Goal: Task Accomplishment & Management: Complete application form

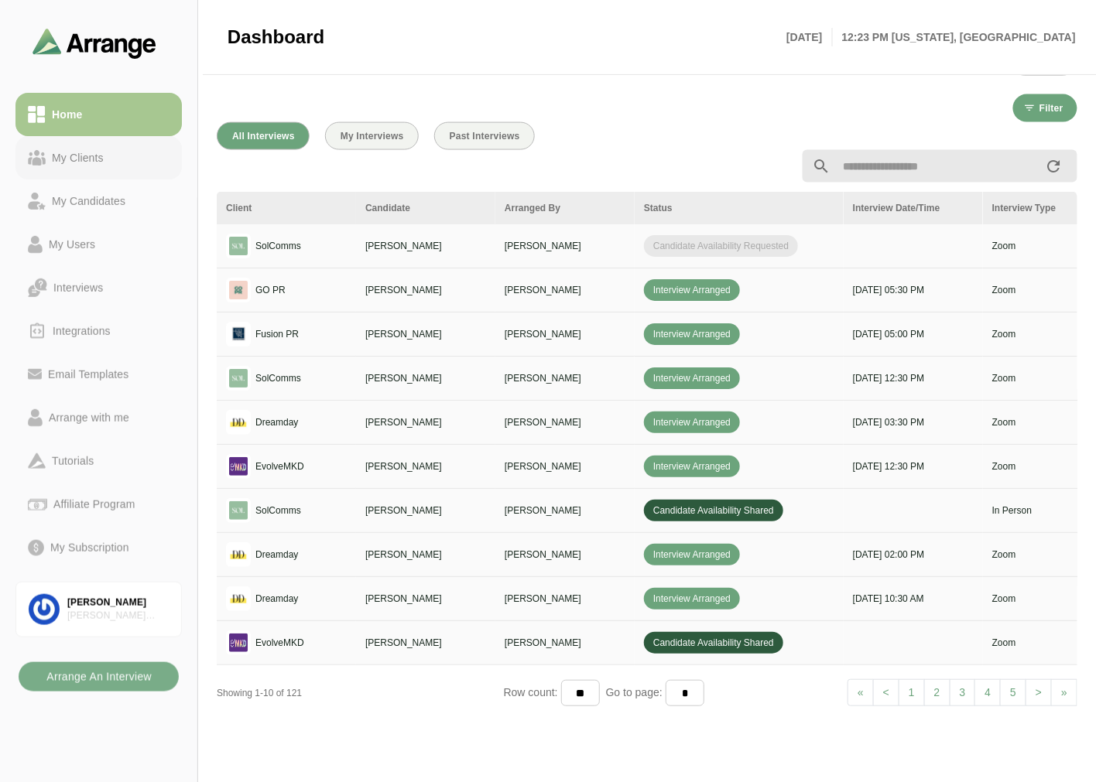
click at [101, 174] on link "My Clients" at bounding box center [98, 157] width 166 height 43
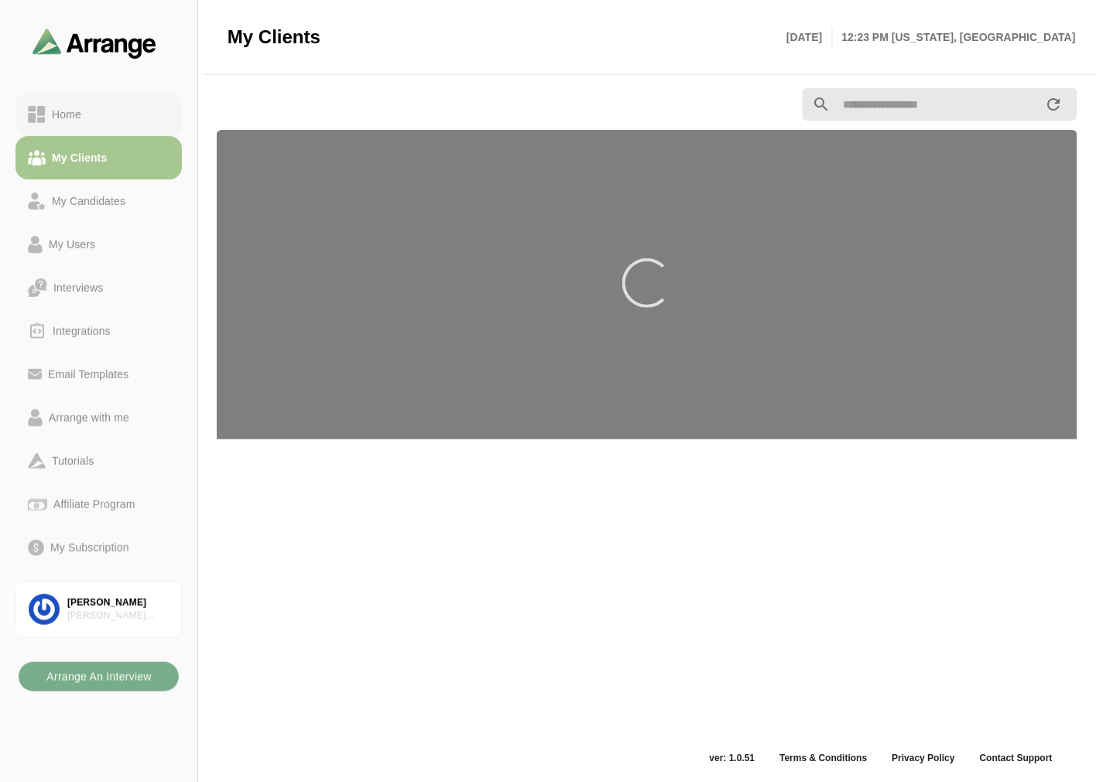
click at [109, 111] on div "Home" at bounding box center [99, 114] width 142 height 19
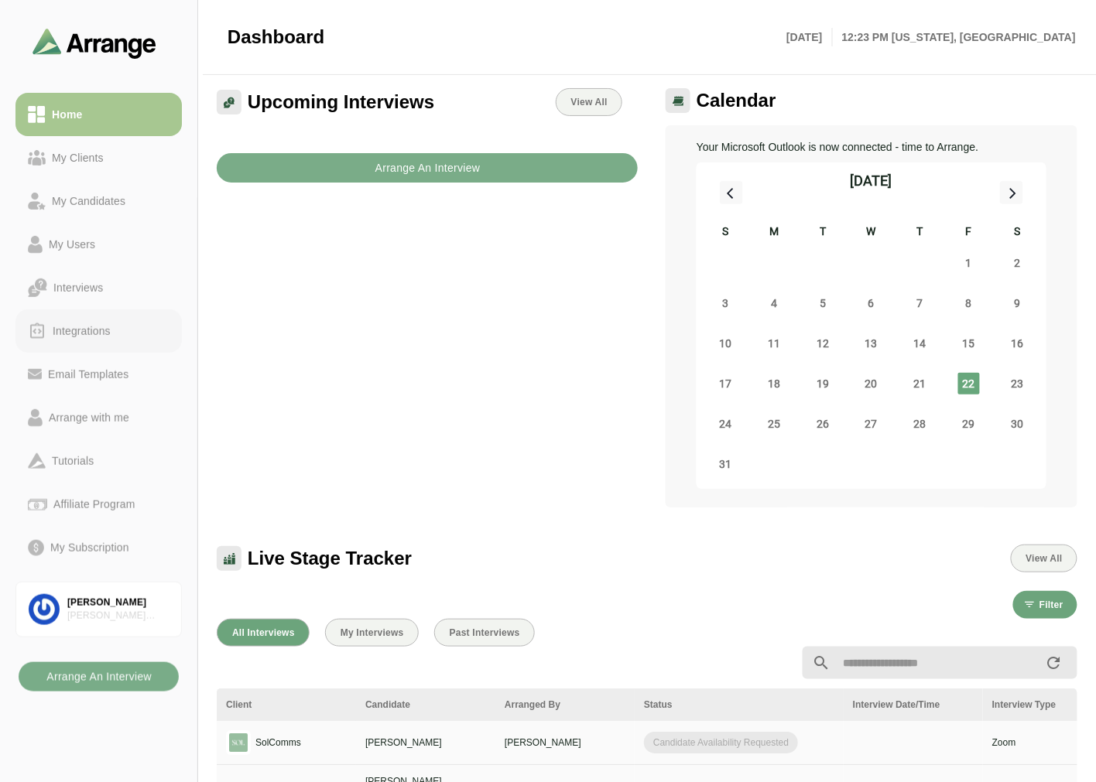
click at [97, 325] on div "Integrations" at bounding box center [81, 331] width 70 height 19
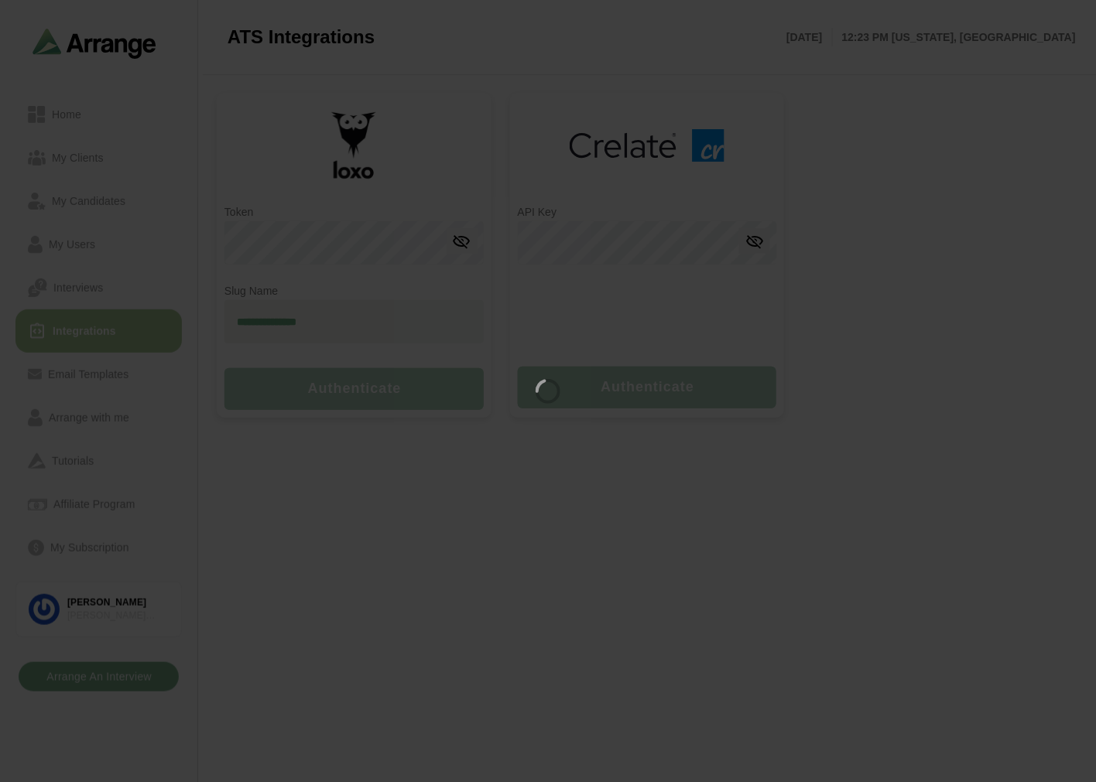
type input "**********"
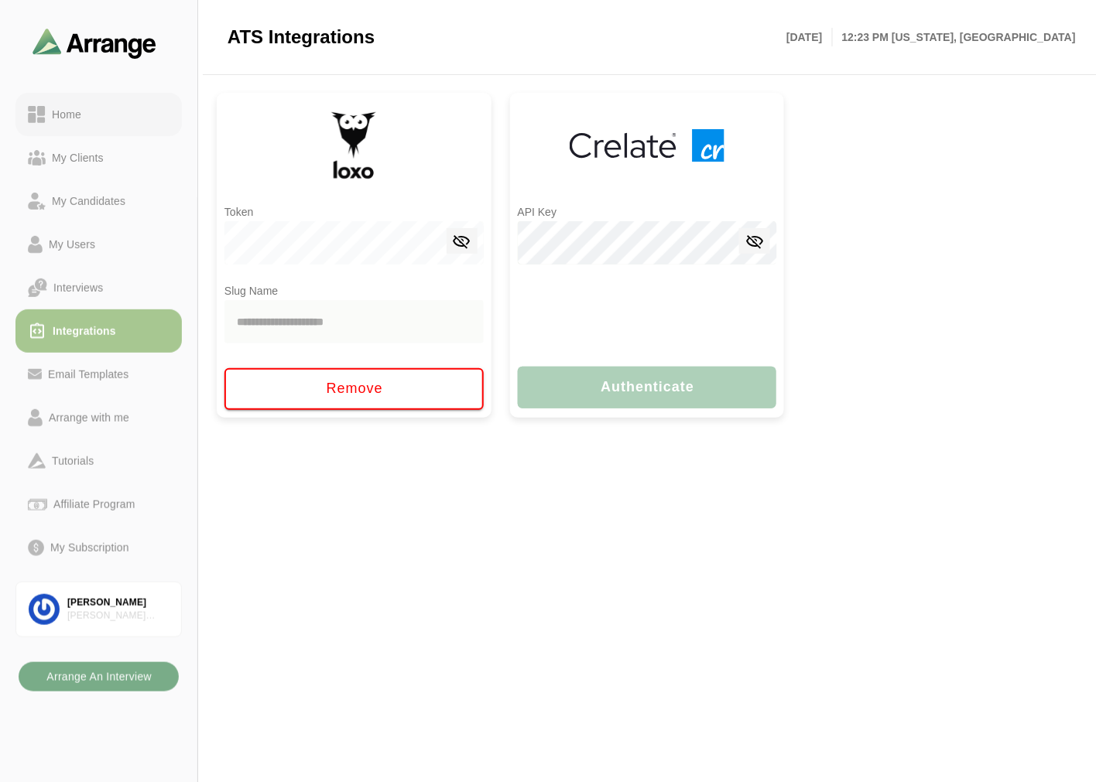
click at [84, 118] on div "Home" at bounding box center [67, 114] width 42 height 19
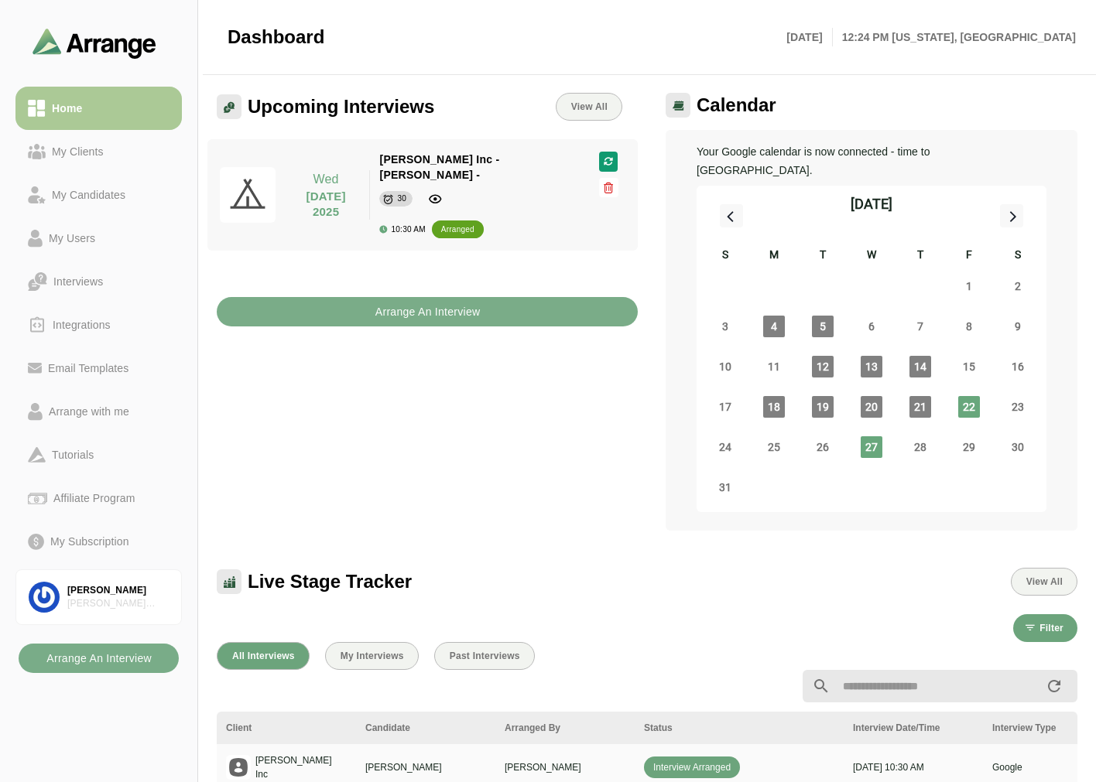
click at [90, 143] on div "My Clients" at bounding box center [78, 151] width 64 height 19
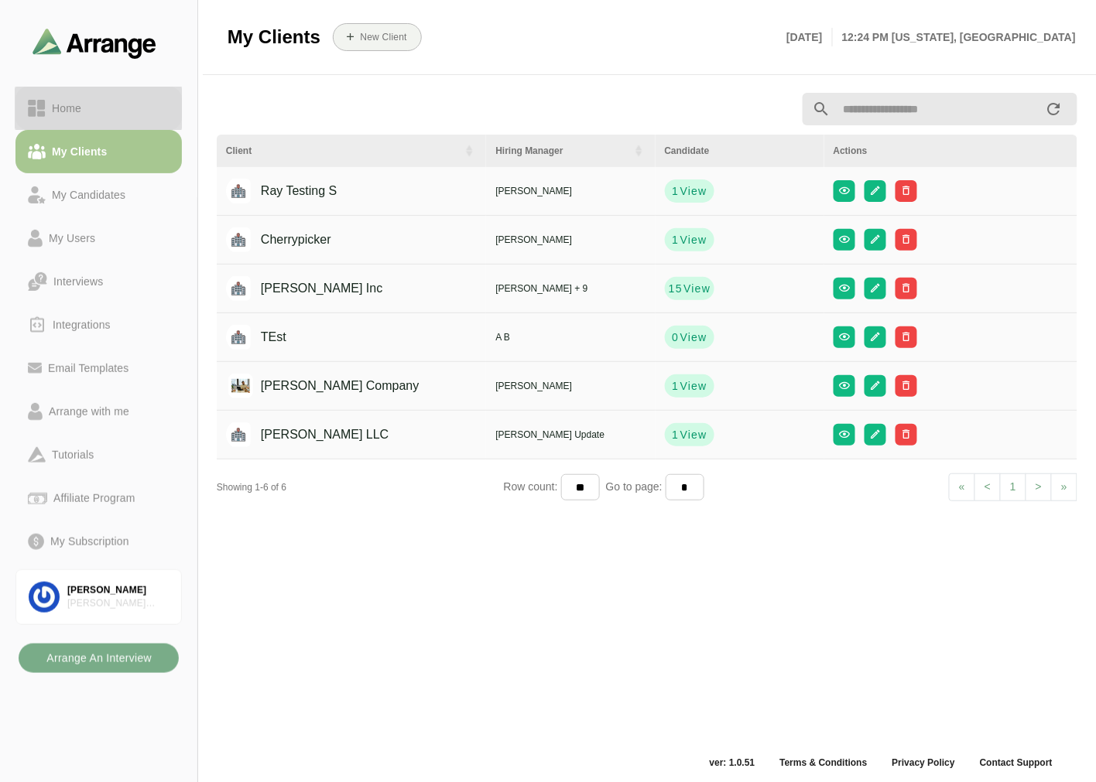
click at [111, 105] on div "Home" at bounding box center [99, 108] width 142 height 19
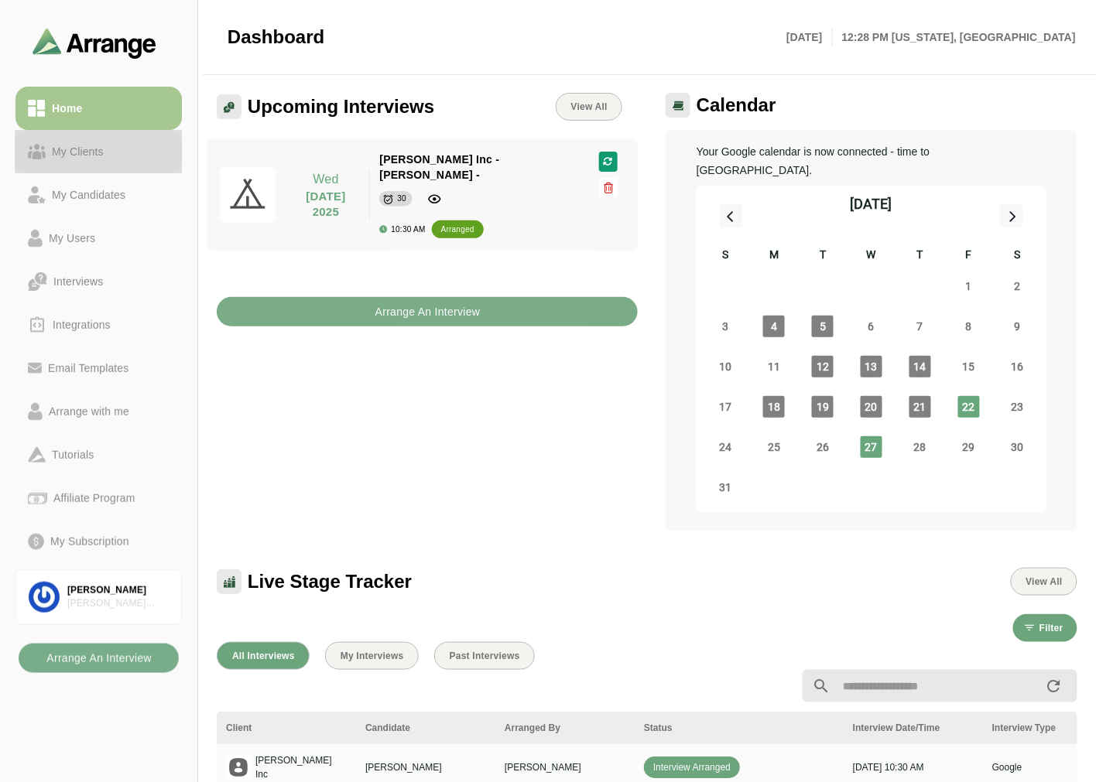
click at [68, 133] on link "My Clients" at bounding box center [98, 151] width 166 height 43
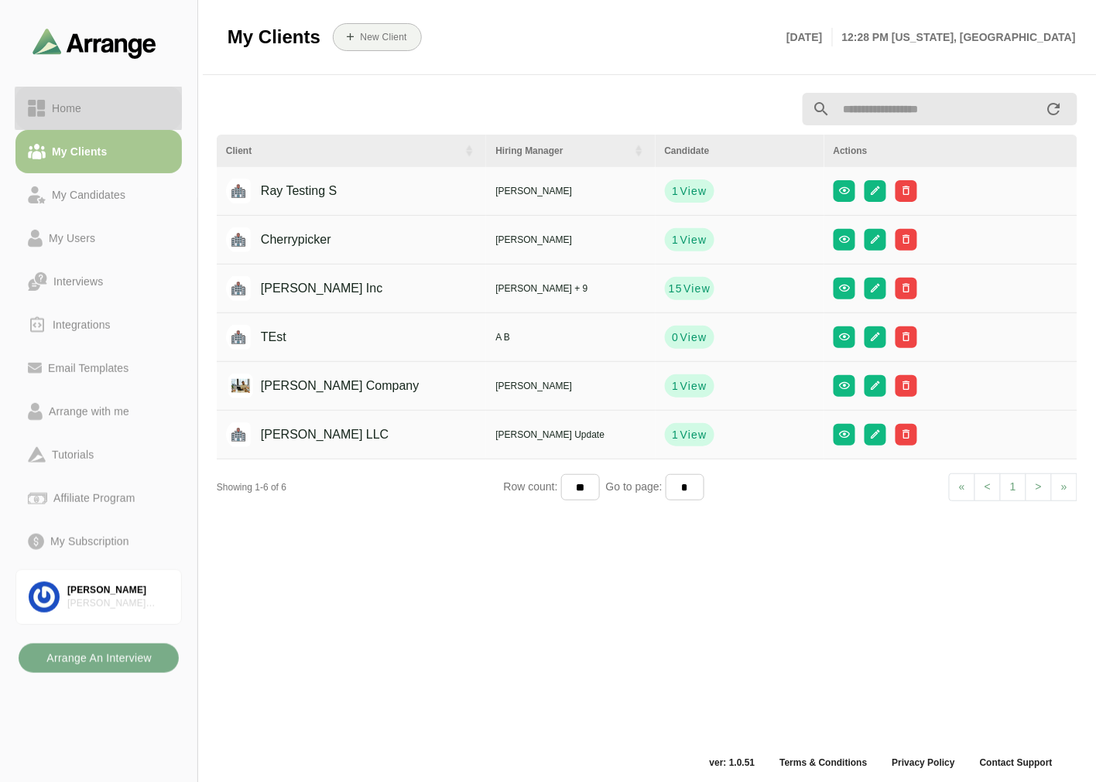
click at [83, 96] on link "Home" at bounding box center [98, 108] width 166 height 43
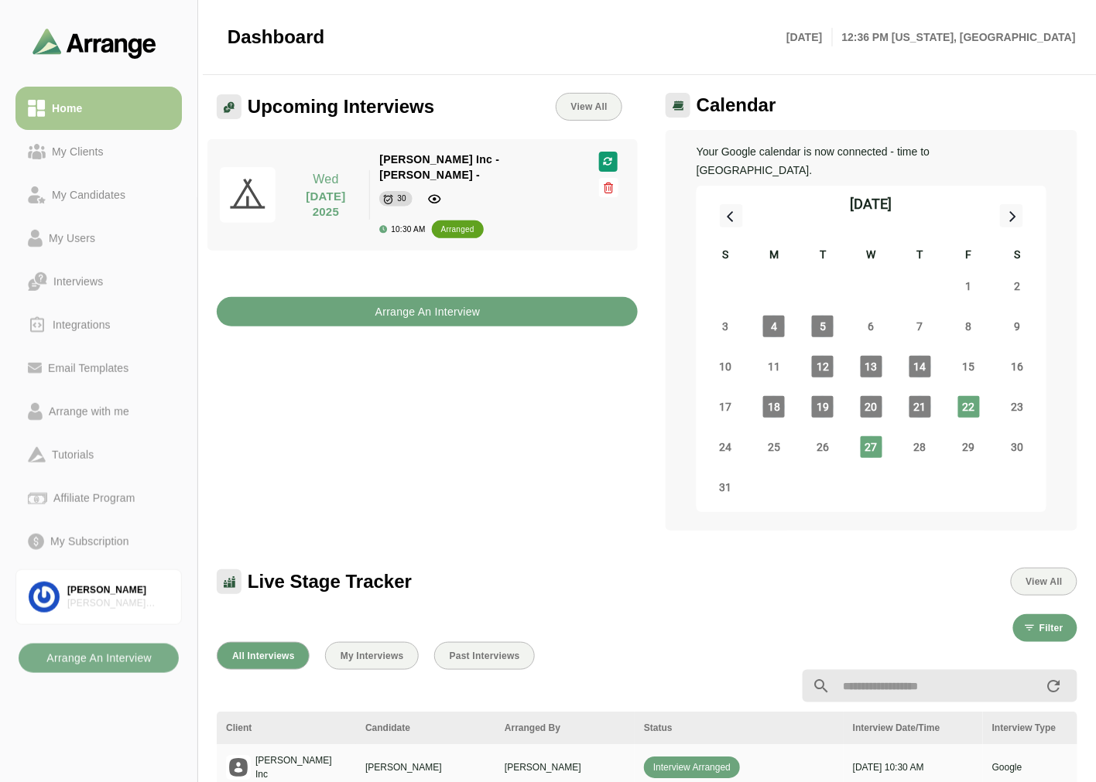
click at [391, 297] on b "Arrange An Interview" at bounding box center [428, 311] width 106 height 29
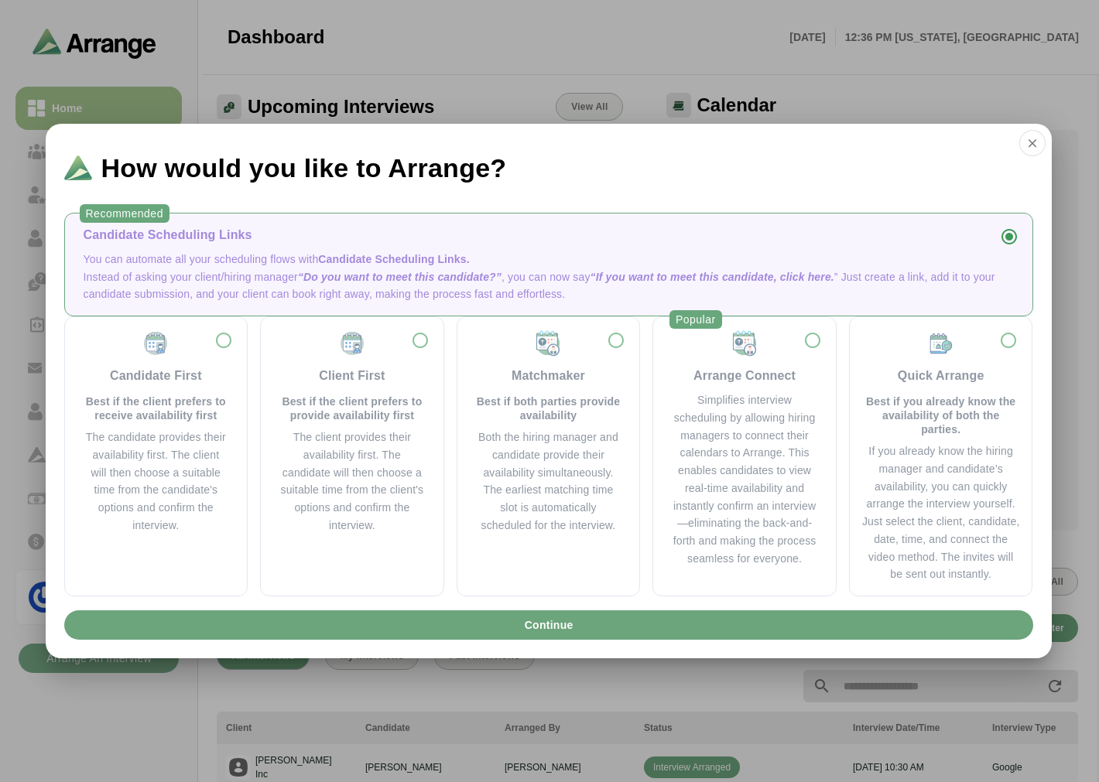
click at [94, 242] on div "Candidate Scheduling Links" at bounding box center [549, 235] width 930 height 19
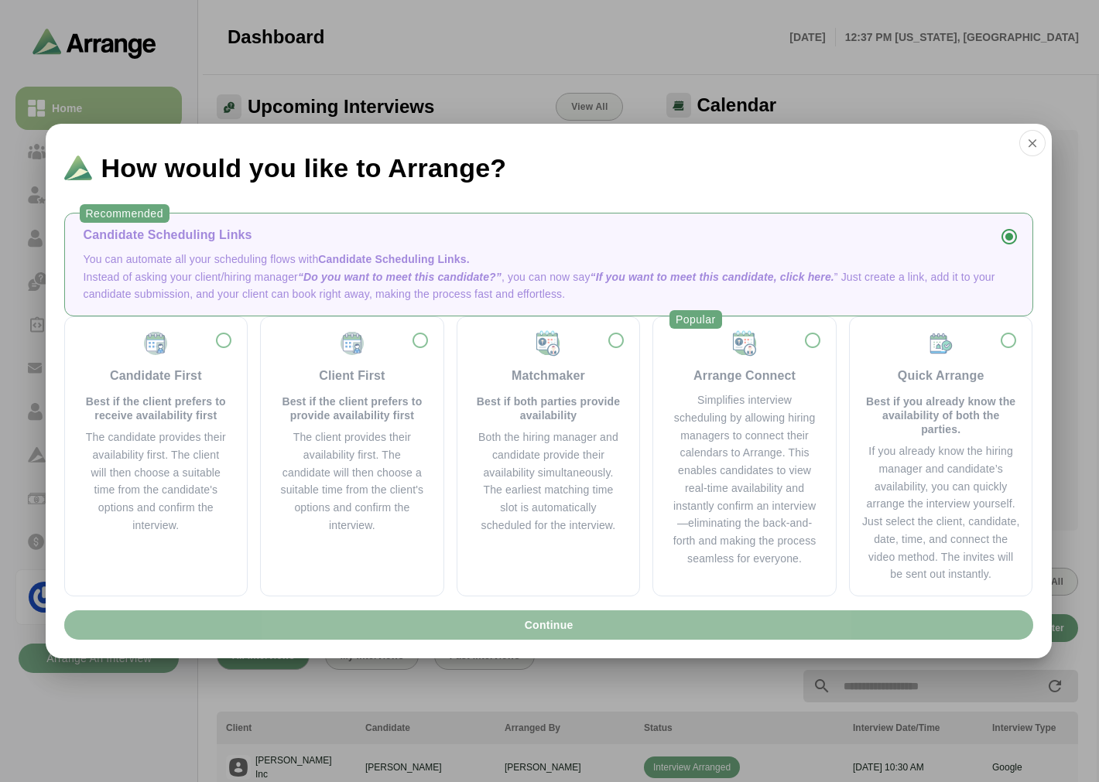
click at [364, 621] on button "Continue" at bounding box center [548, 625] width 969 height 29
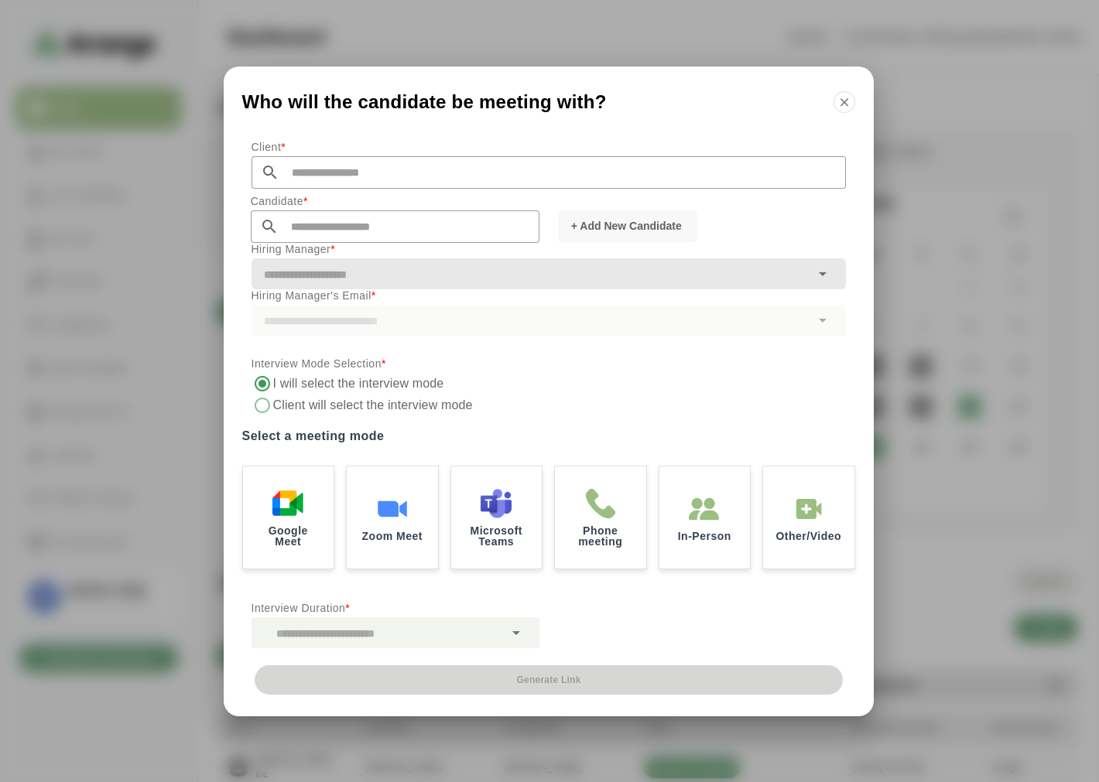
click at [331, 169] on input "text" at bounding box center [562, 172] width 566 height 32
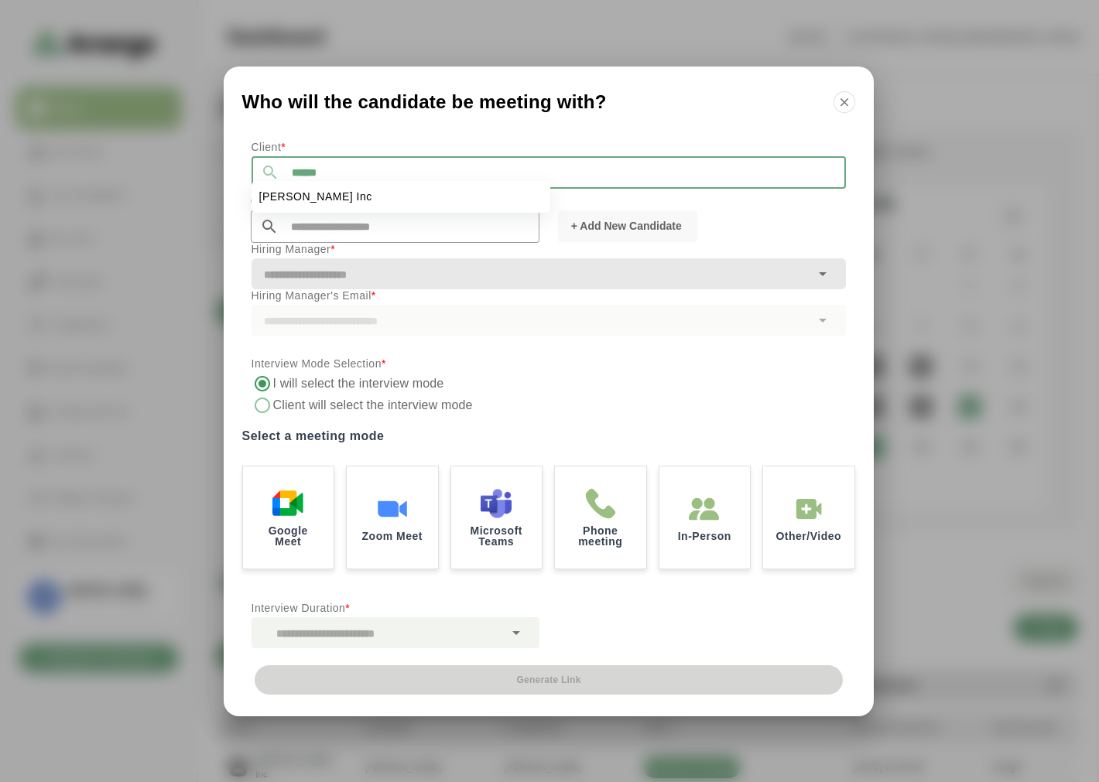
click at [334, 199] on li "[PERSON_NAME] Inc" at bounding box center [400, 197] width 299 height 32
type input "*******"
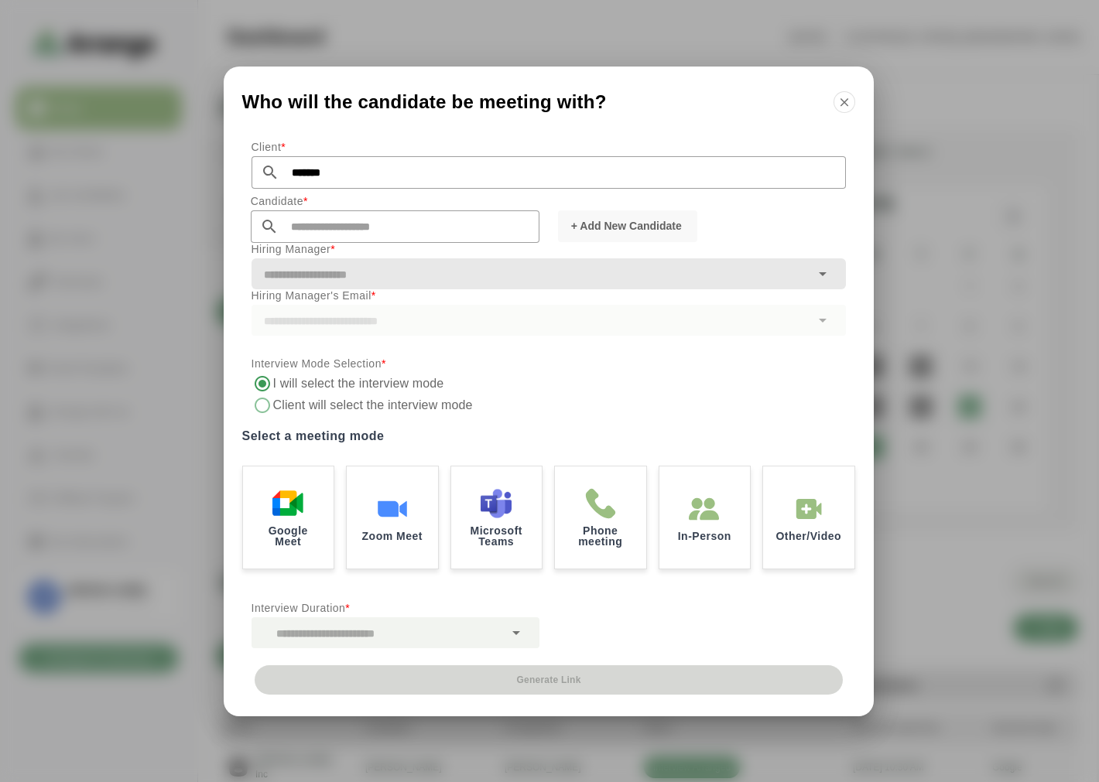
click at [319, 227] on input "text" at bounding box center [409, 226] width 261 height 32
click at [305, 251] on span "[PERSON_NAME]" at bounding box center [305, 251] width 94 height 16
type input "**********"
click at [304, 268] on input "text" at bounding box center [530, 275] width 559 height 22
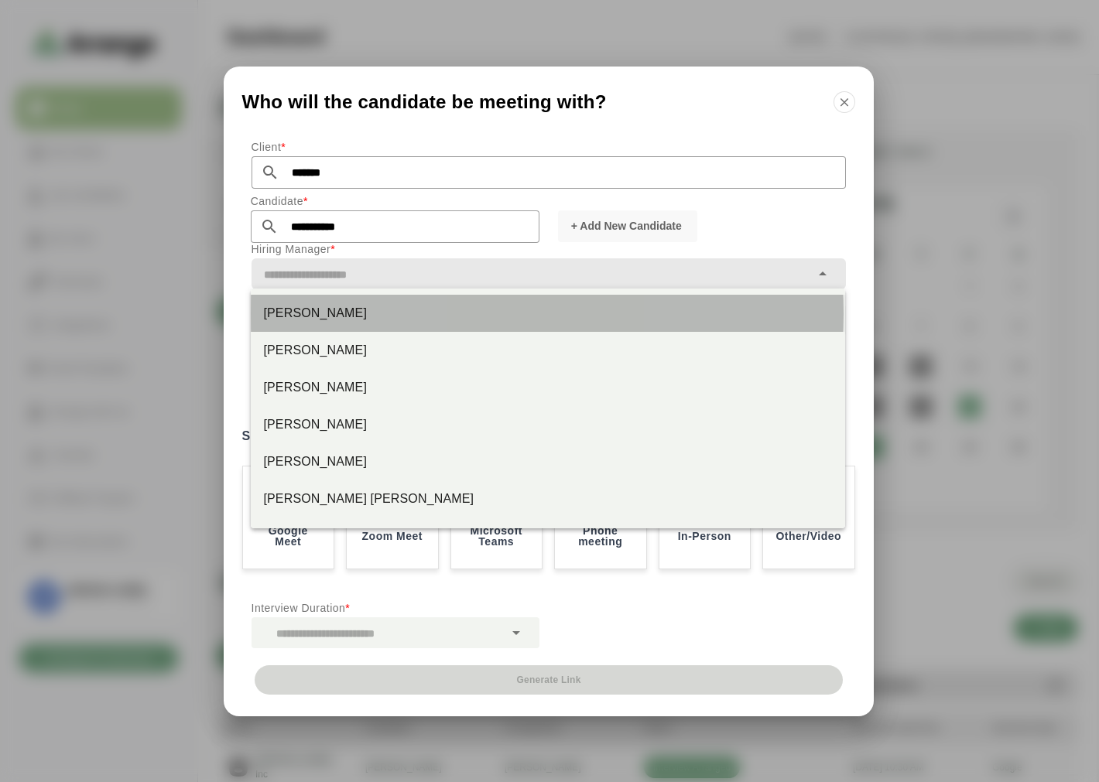
click at [285, 310] on div "Jay Smith" at bounding box center [547, 313] width 569 height 19
type input "*********"
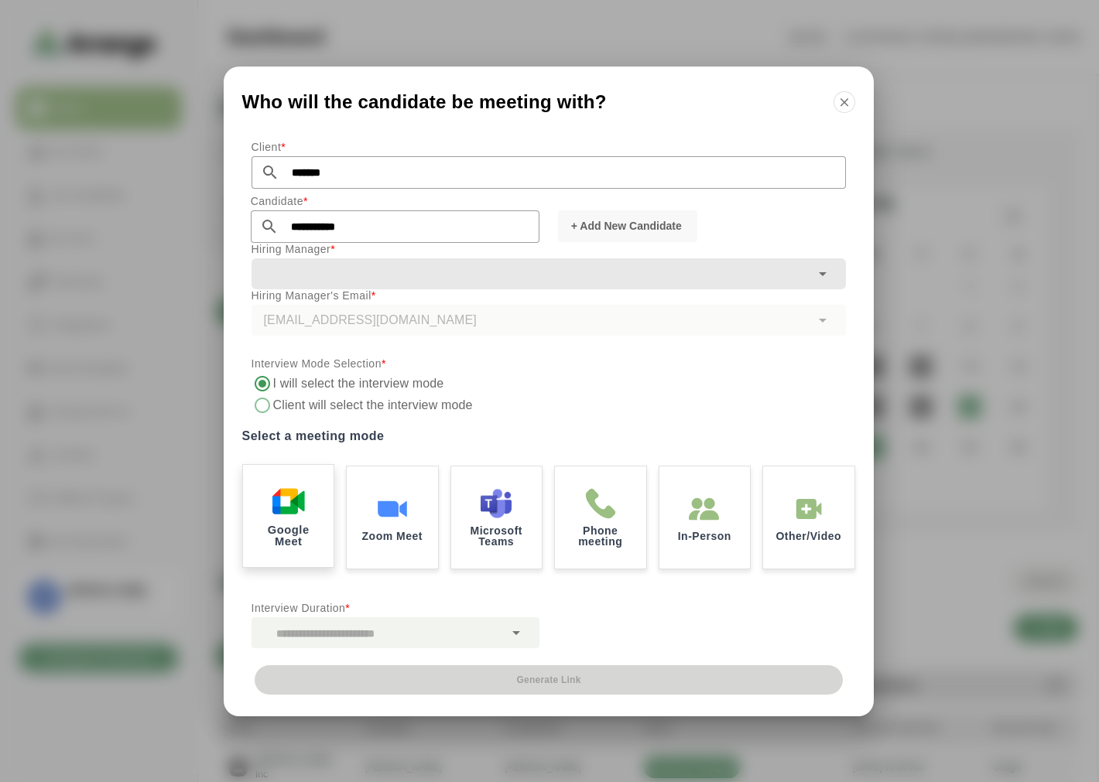
click at [285, 501] on img at bounding box center [288, 501] width 32 height 32
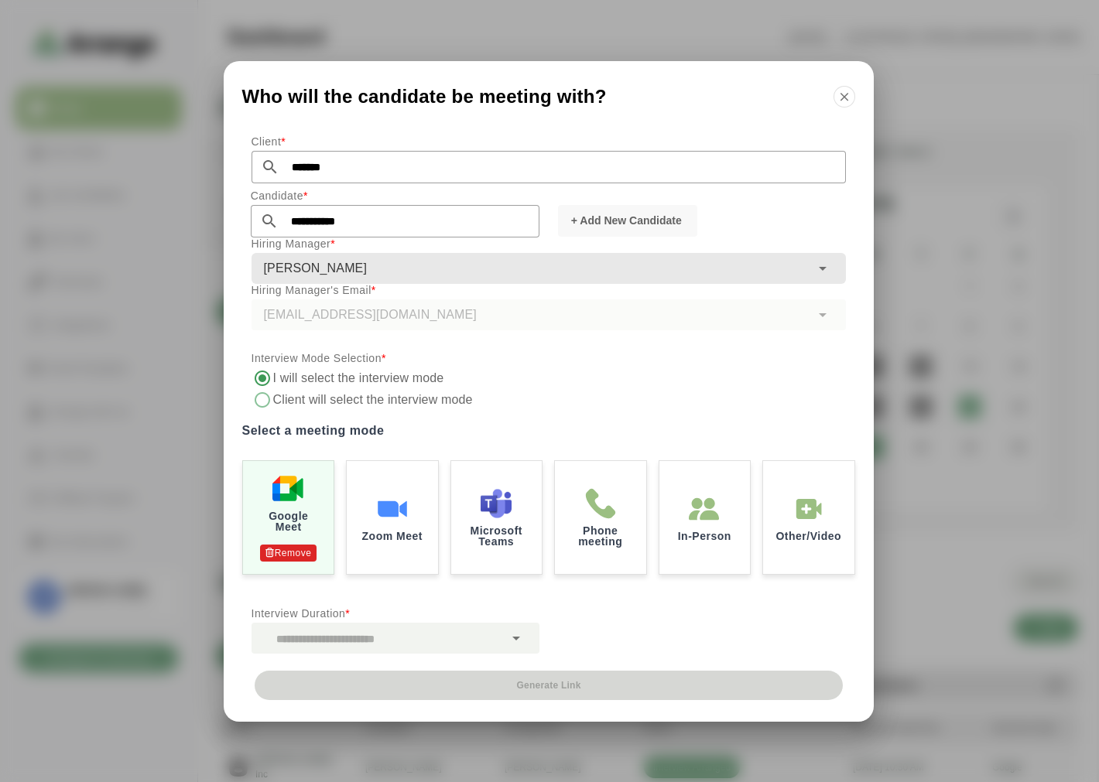
click at [320, 632] on div at bounding box center [377, 638] width 252 height 31
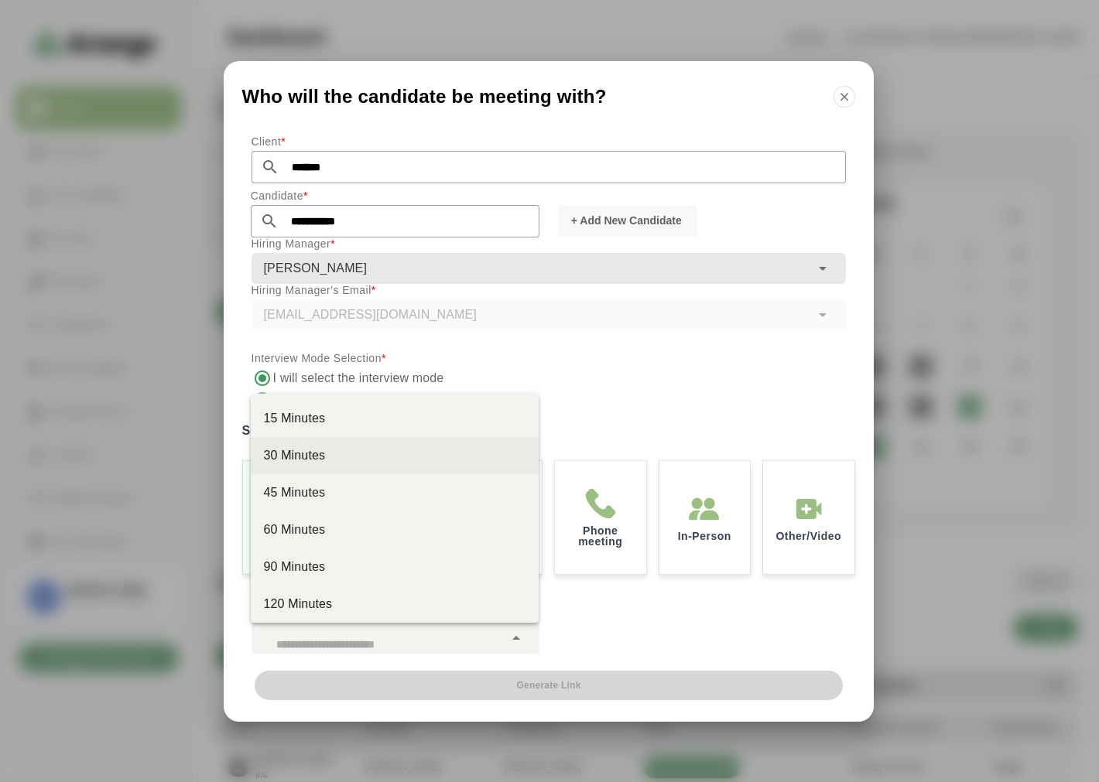
click at [351, 450] on div "30 Minutes" at bounding box center [394, 455] width 263 height 19
type input "**"
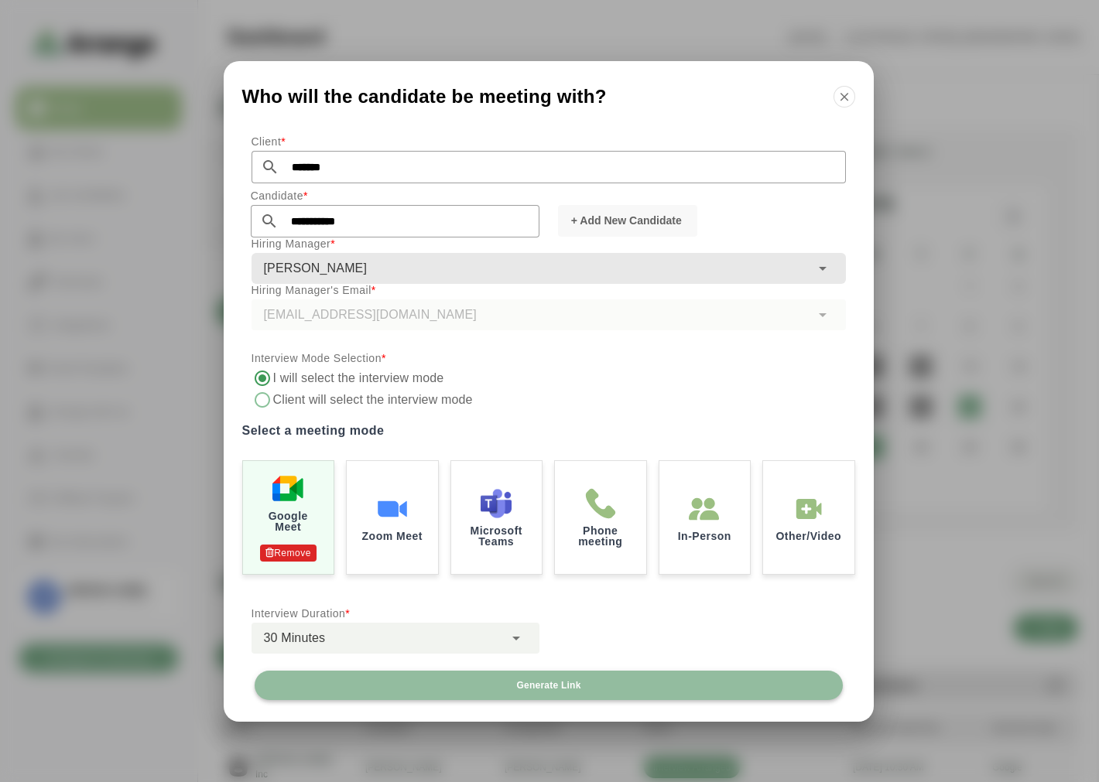
click at [539, 692] on button "Generate Link" at bounding box center [549, 685] width 588 height 29
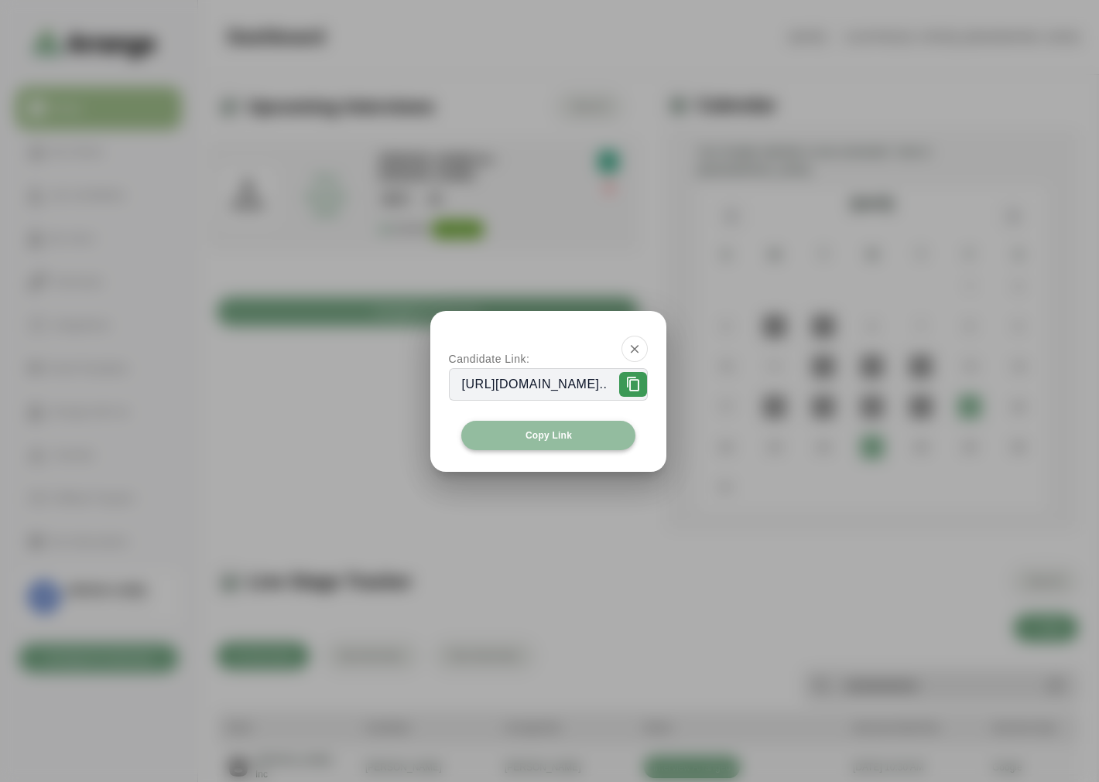
click at [538, 422] on button "Copy Link" at bounding box center [548, 435] width 175 height 29
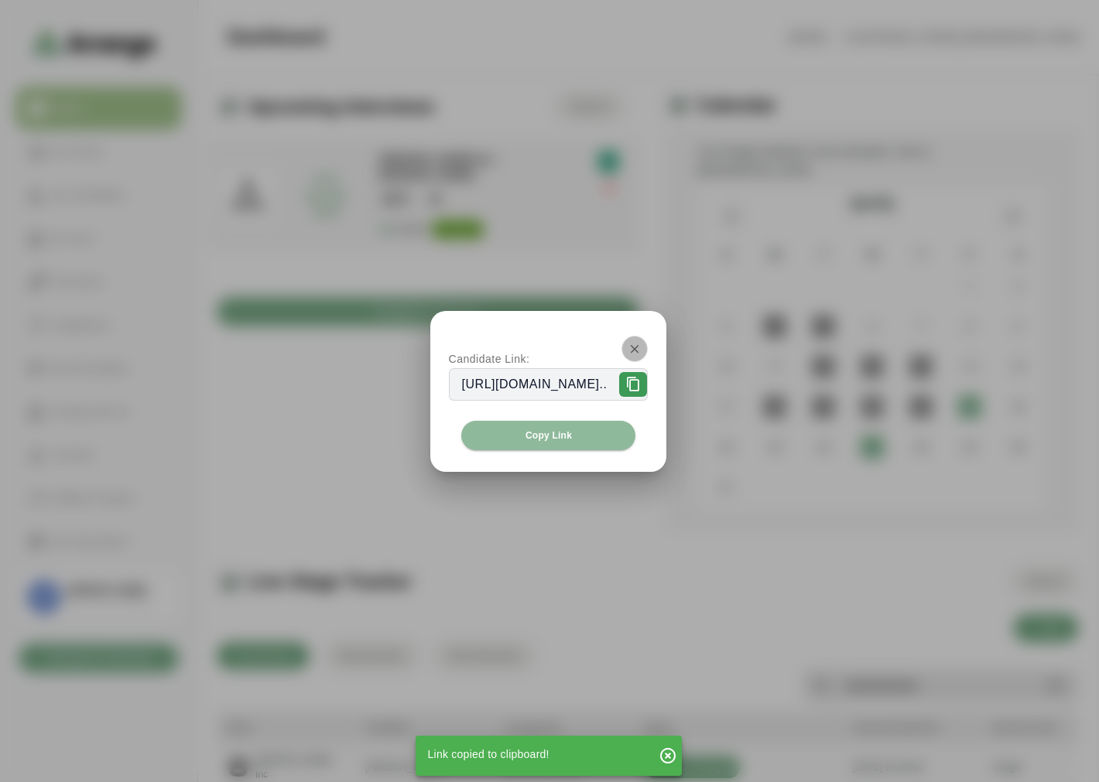
click at [641, 343] on icon "button" at bounding box center [635, 349] width 14 height 14
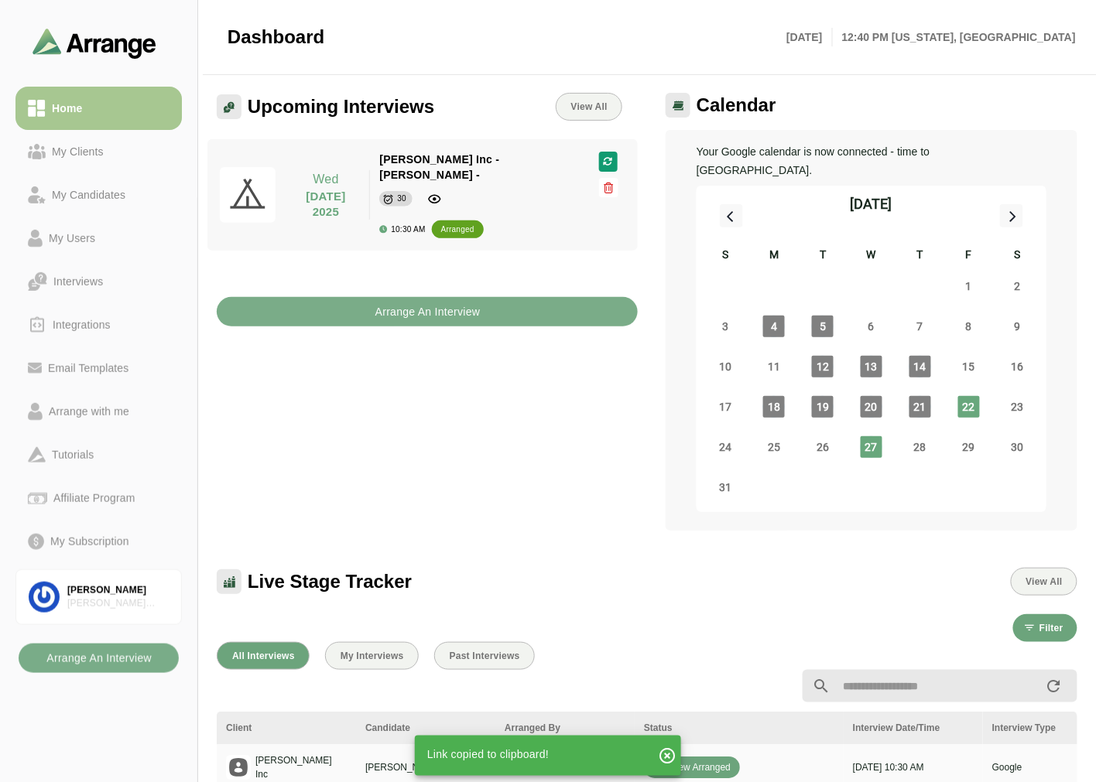
click at [431, 388] on div "Upcoming Interviews View All Wed 27 August 2025 Wed 27 August 2025 Jay Inc - To…" at bounding box center [426, 312] width 439 height 457
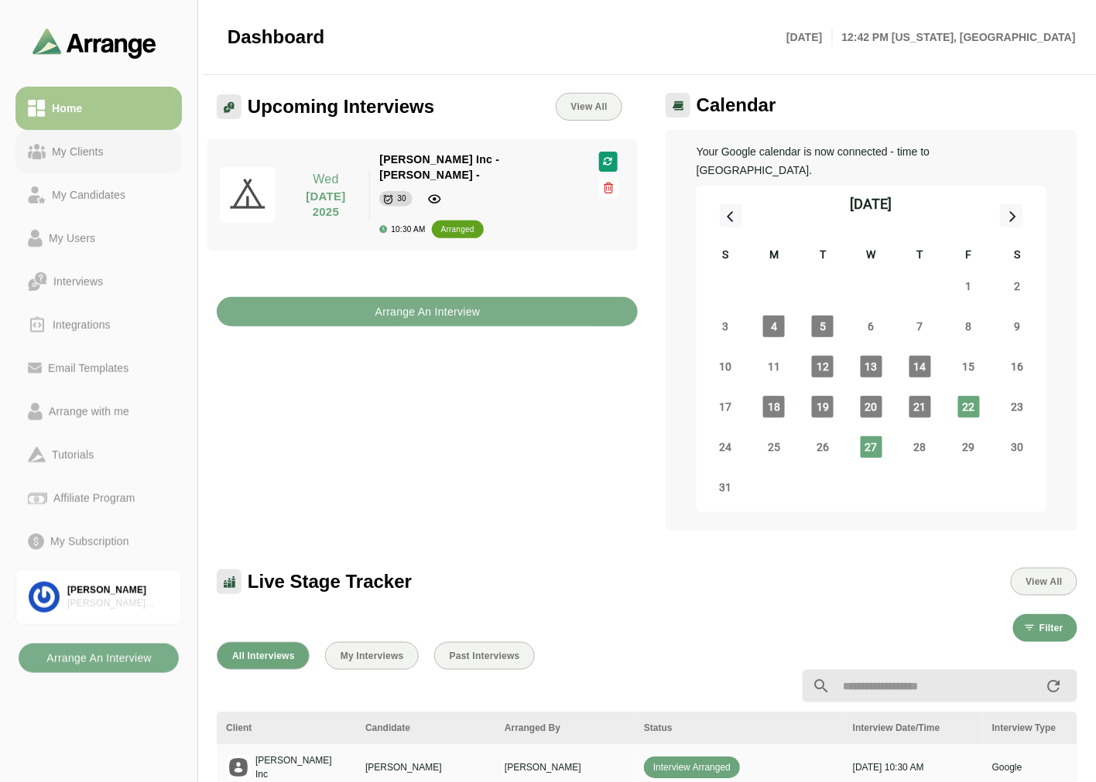
drag, startPoint x: 105, startPoint y: 164, endPoint x: 110, endPoint y: 152, distance: 12.5
click at [105, 164] on link "My Clients" at bounding box center [98, 151] width 166 height 43
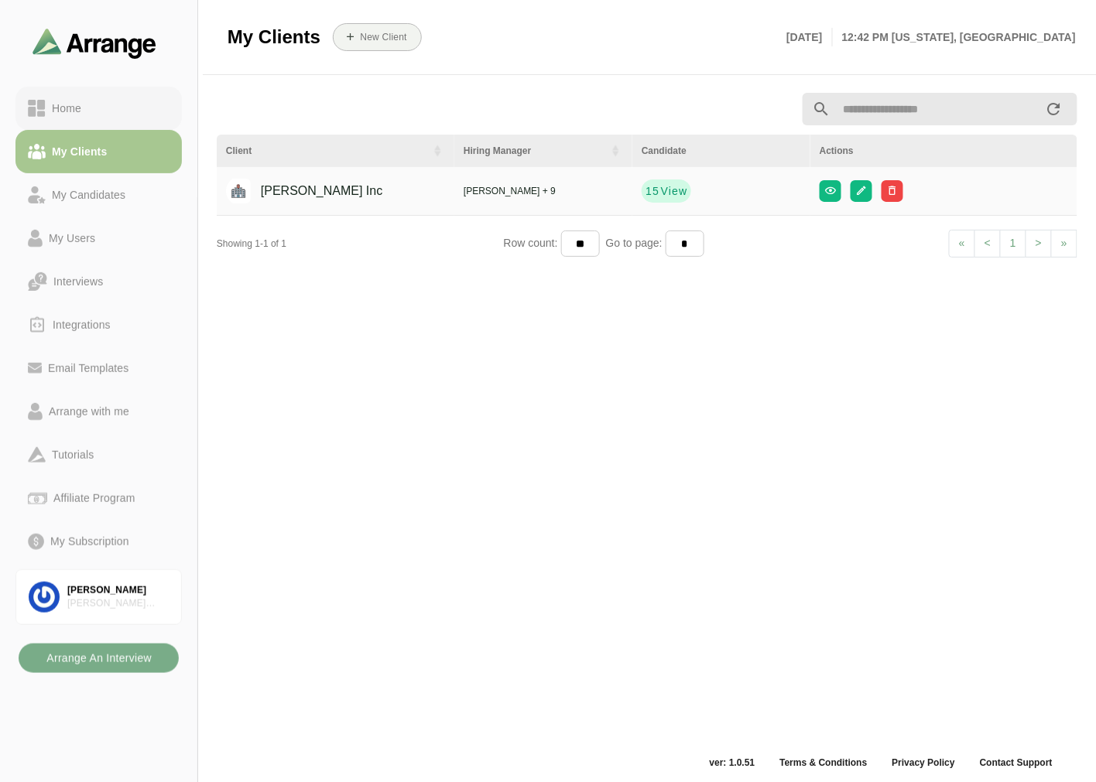
click at [127, 106] on div "Home" at bounding box center [99, 108] width 142 height 19
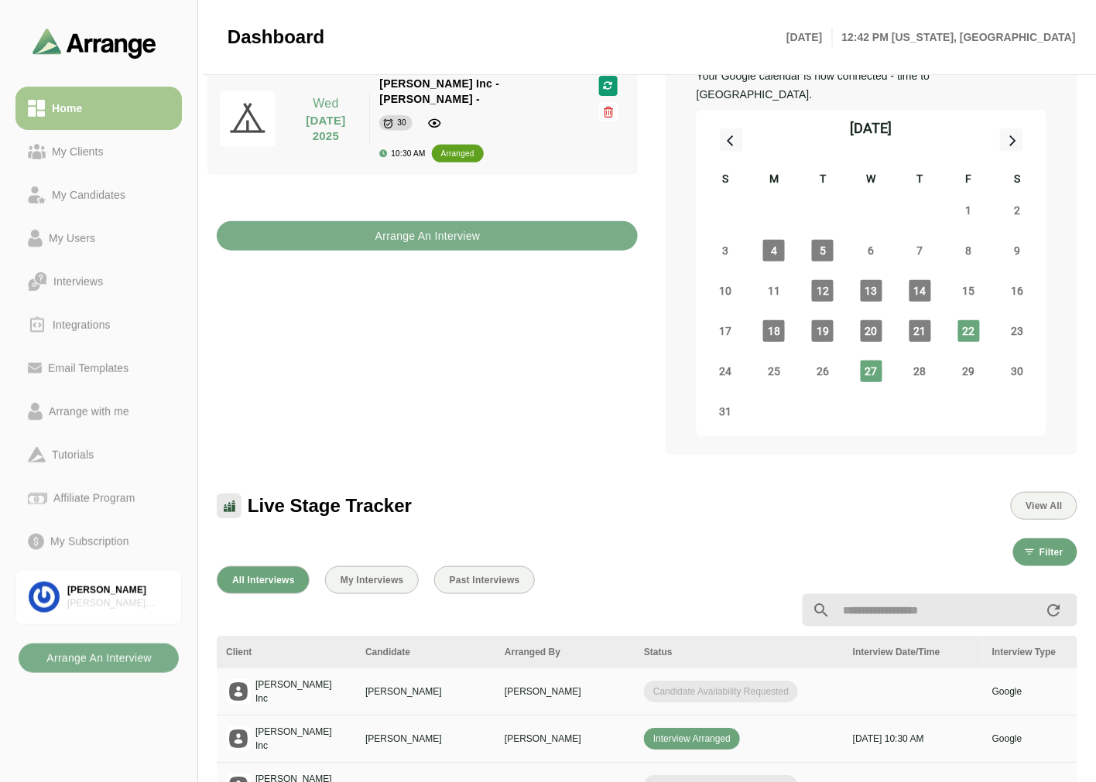
scroll to position [86, 0]
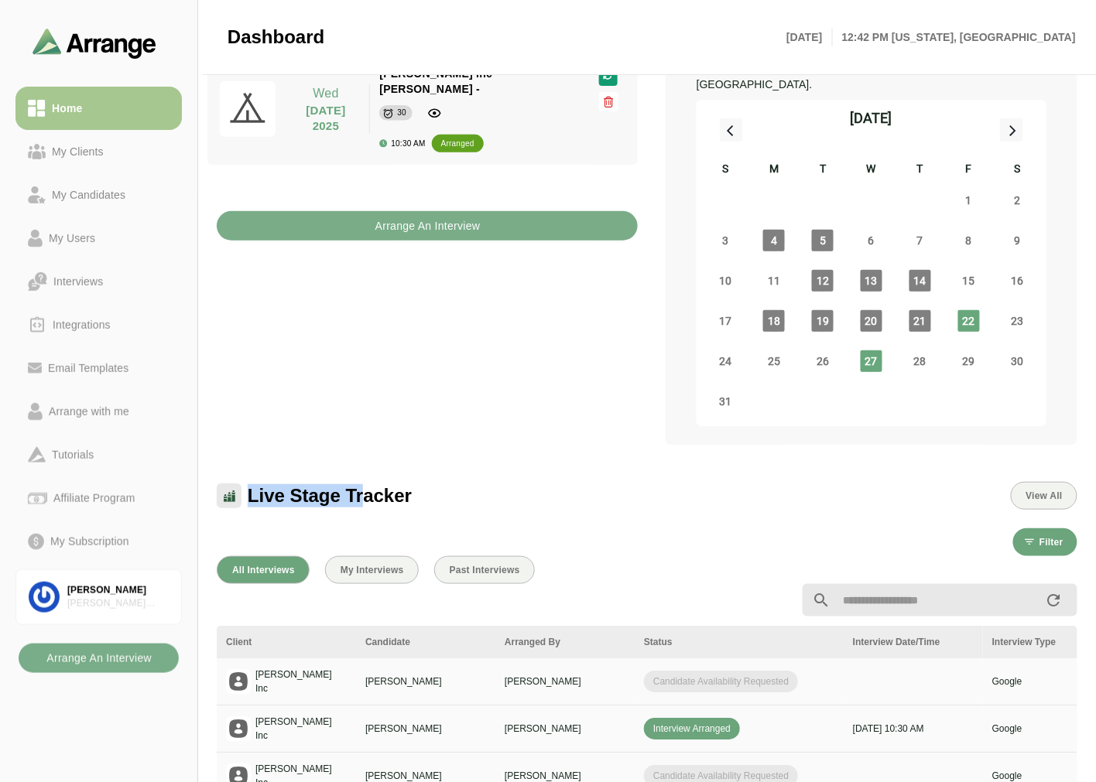
drag, startPoint x: 284, startPoint y: 477, endPoint x: 368, endPoint y: 477, distance: 83.6
click at [367, 484] on span "Live Stage Tracker" at bounding box center [330, 495] width 164 height 23
click at [368, 484] on span "Live Stage Tracker" at bounding box center [330, 495] width 164 height 23
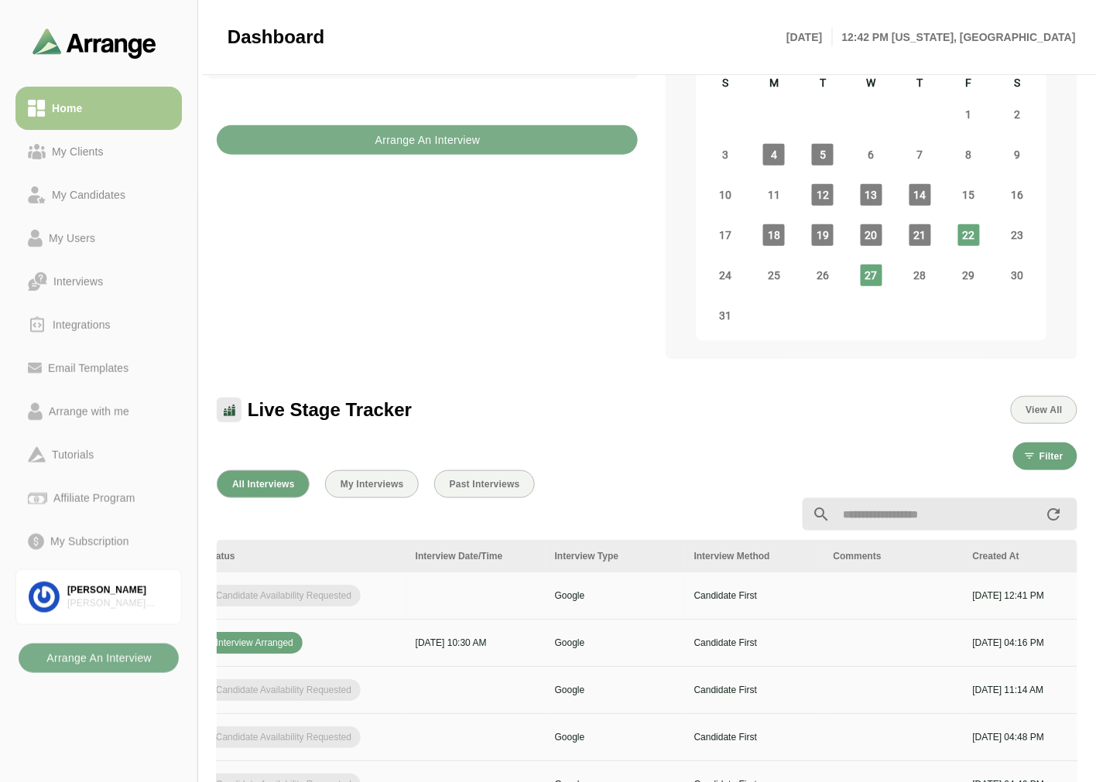
scroll to position [0, 652]
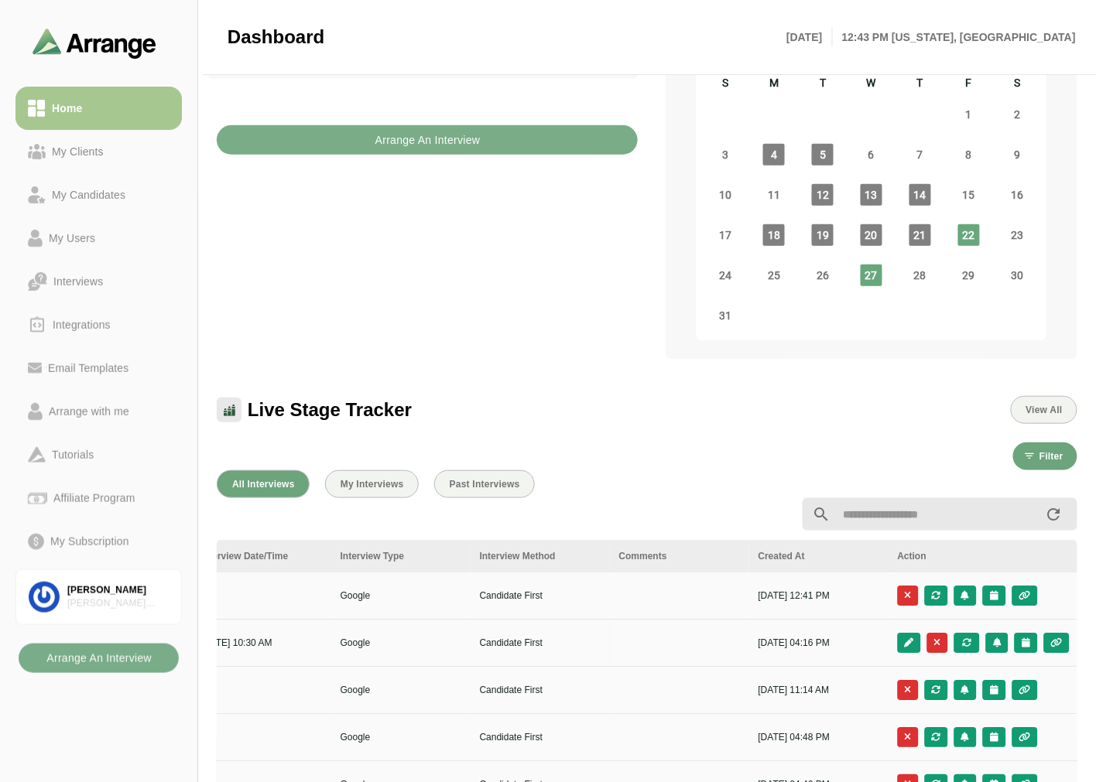
drag, startPoint x: 558, startPoint y: 600, endPoint x: 523, endPoint y: 607, distance: 35.5
click at [1021, 591] on icon "button" at bounding box center [1024, 595] width 13 height 9
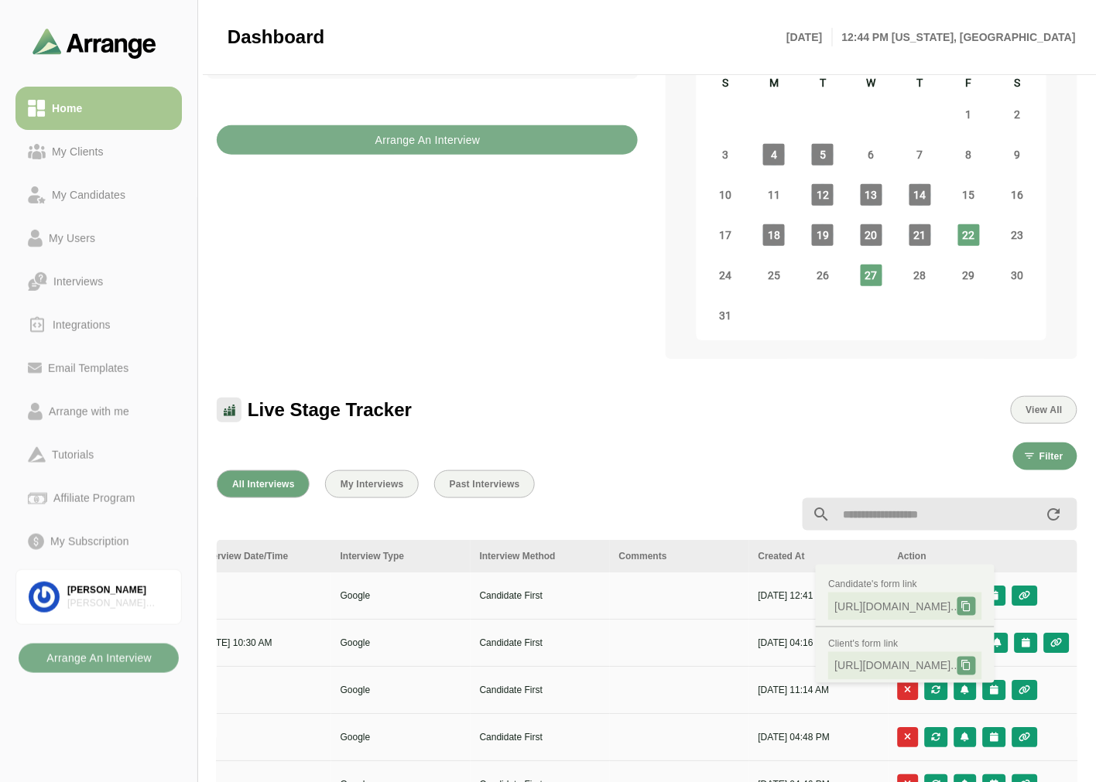
click at [607, 470] on div "All Interviews My Interviews Past Interviews" at bounding box center [647, 484] width 860 height 28
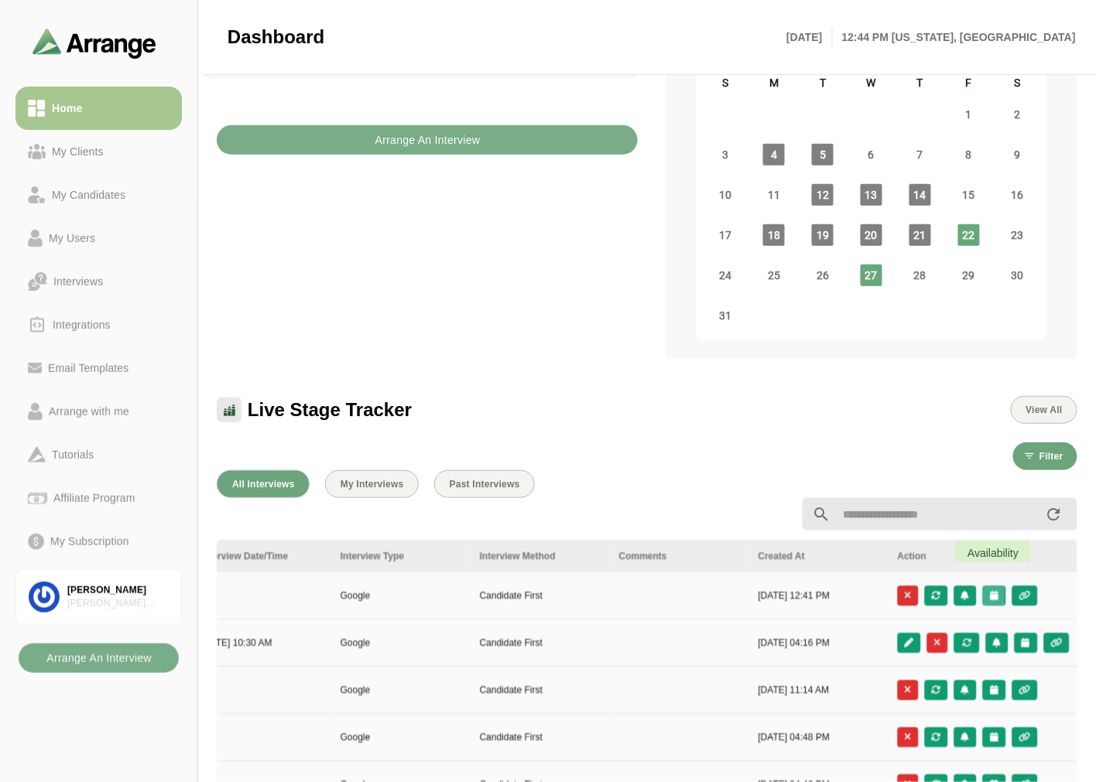
click at [998, 591] on icon "button" at bounding box center [994, 595] width 10 height 9
click at [685, 470] on div "All Interviews My Interviews Past Interviews" at bounding box center [647, 484] width 860 height 28
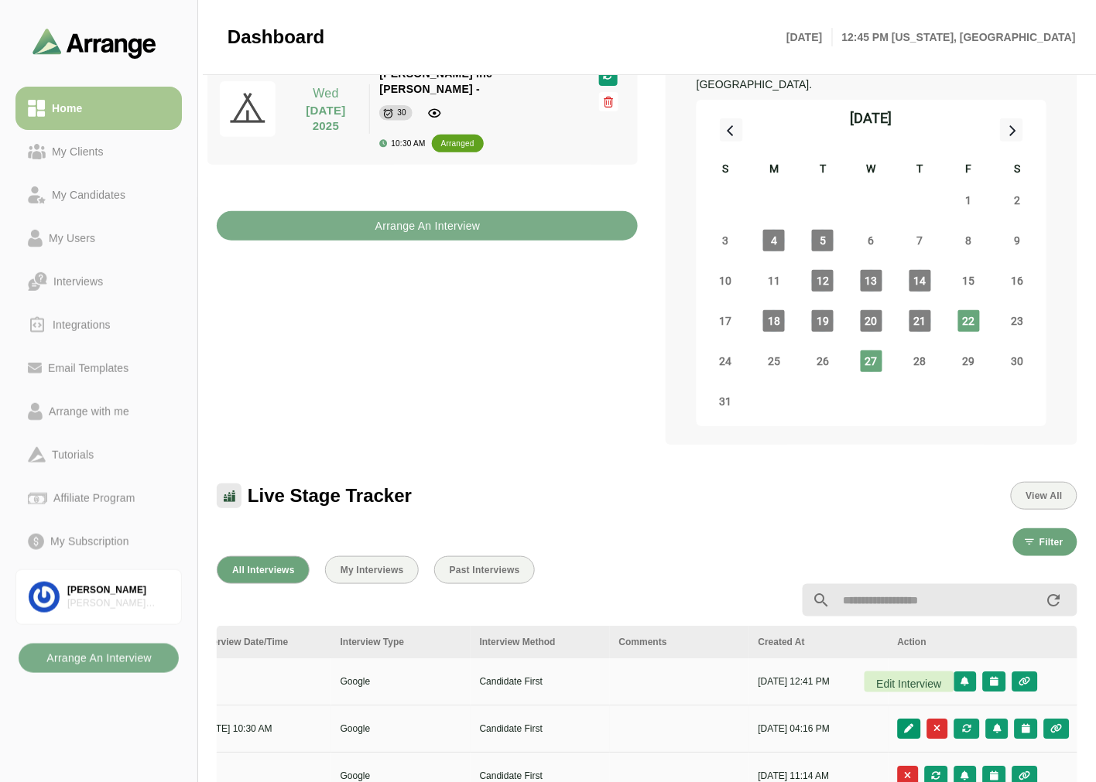
click at [910, 724] on icon "button" at bounding box center [909, 728] width 11 height 9
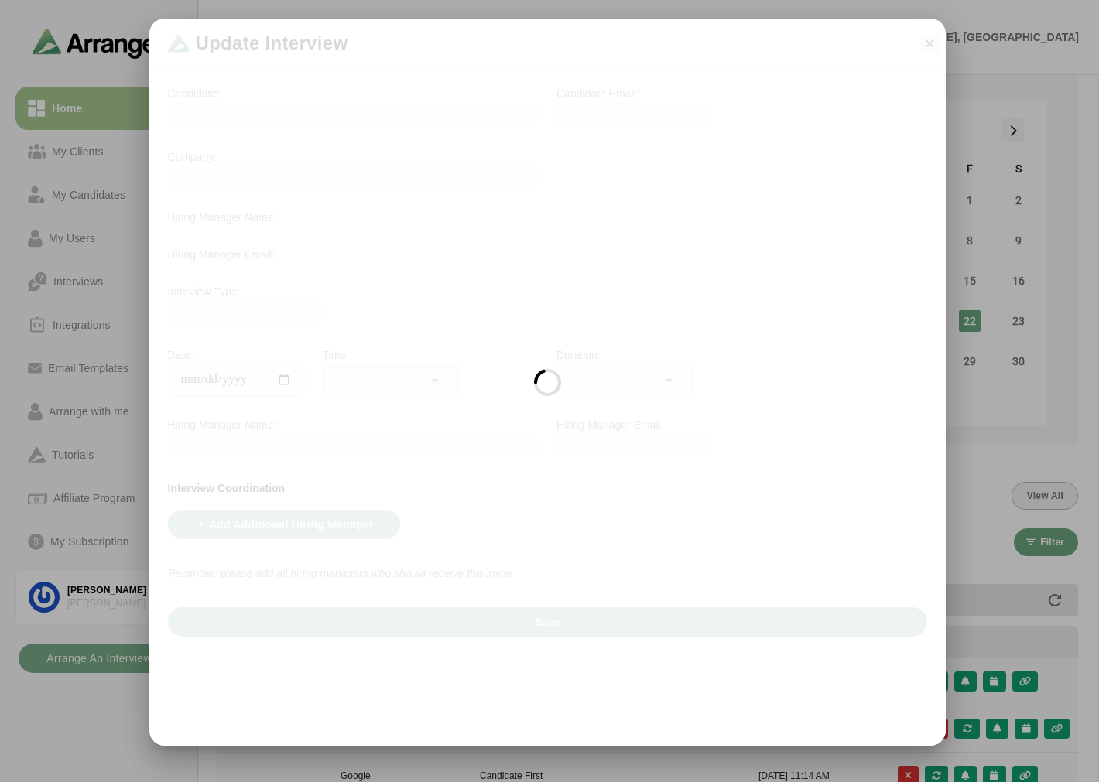
scroll to position [0, 651]
type input "**********"
type input "********"
type input "**"
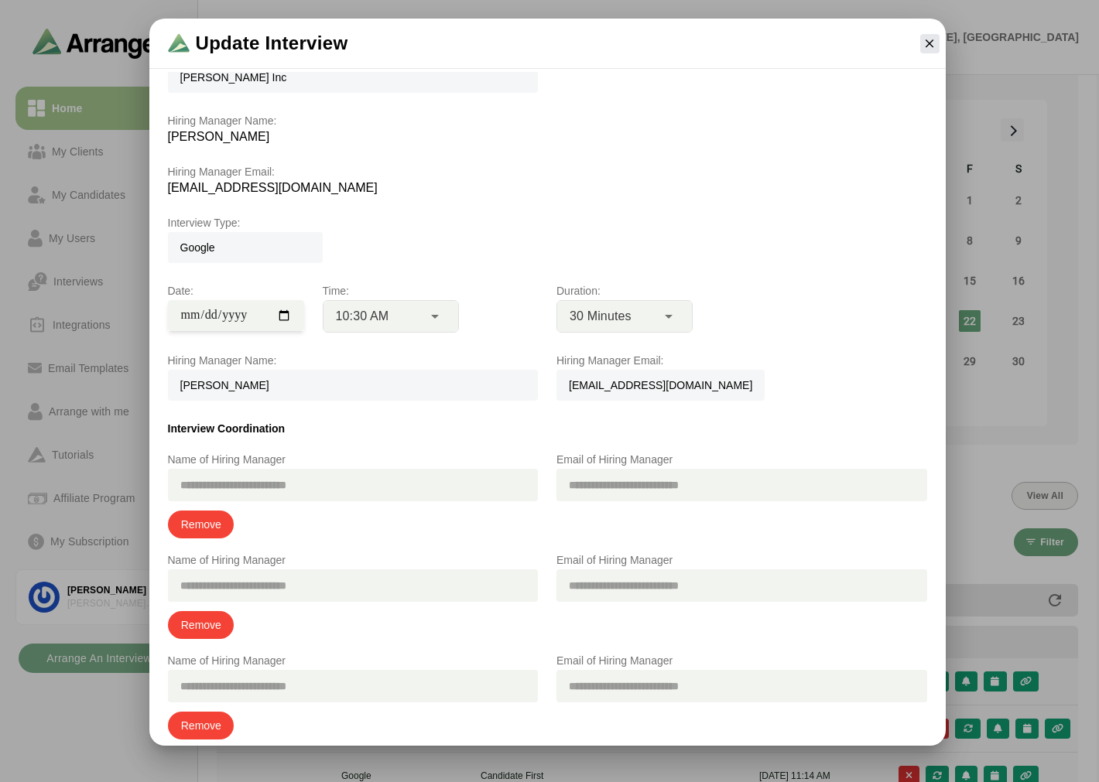
scroll to position [249, 0]
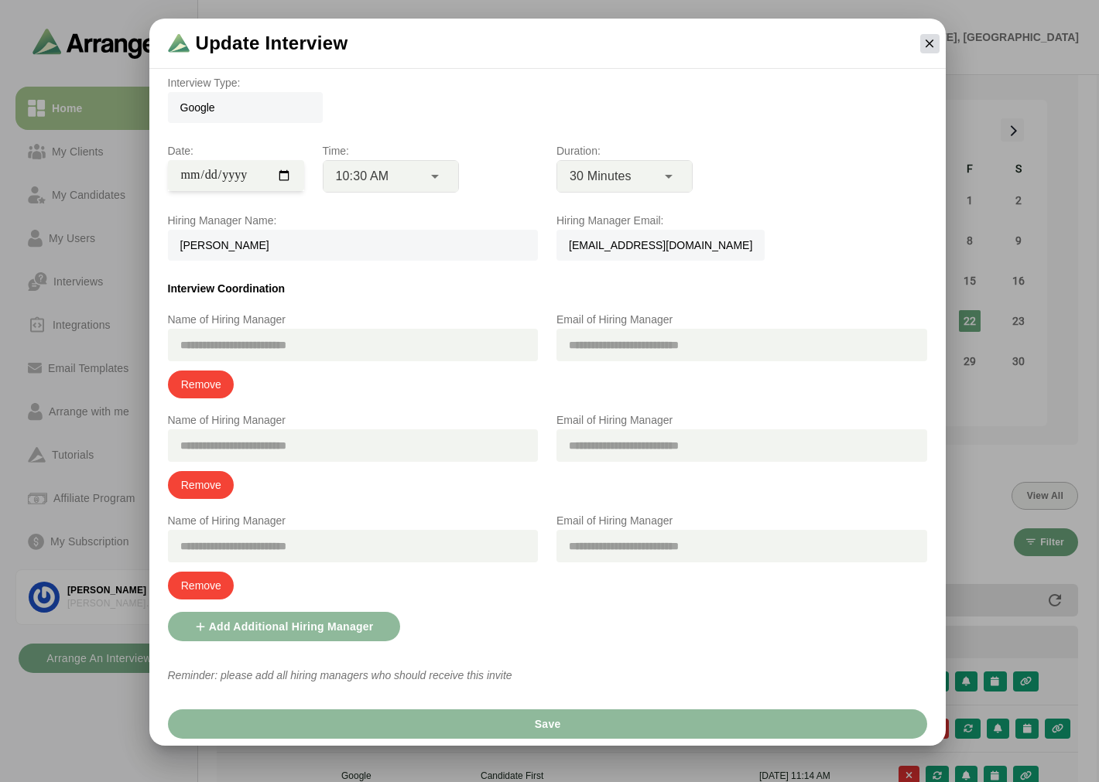
click at [929, 48] on icon "button" at bounding box center [929, 43] width 14 height 14
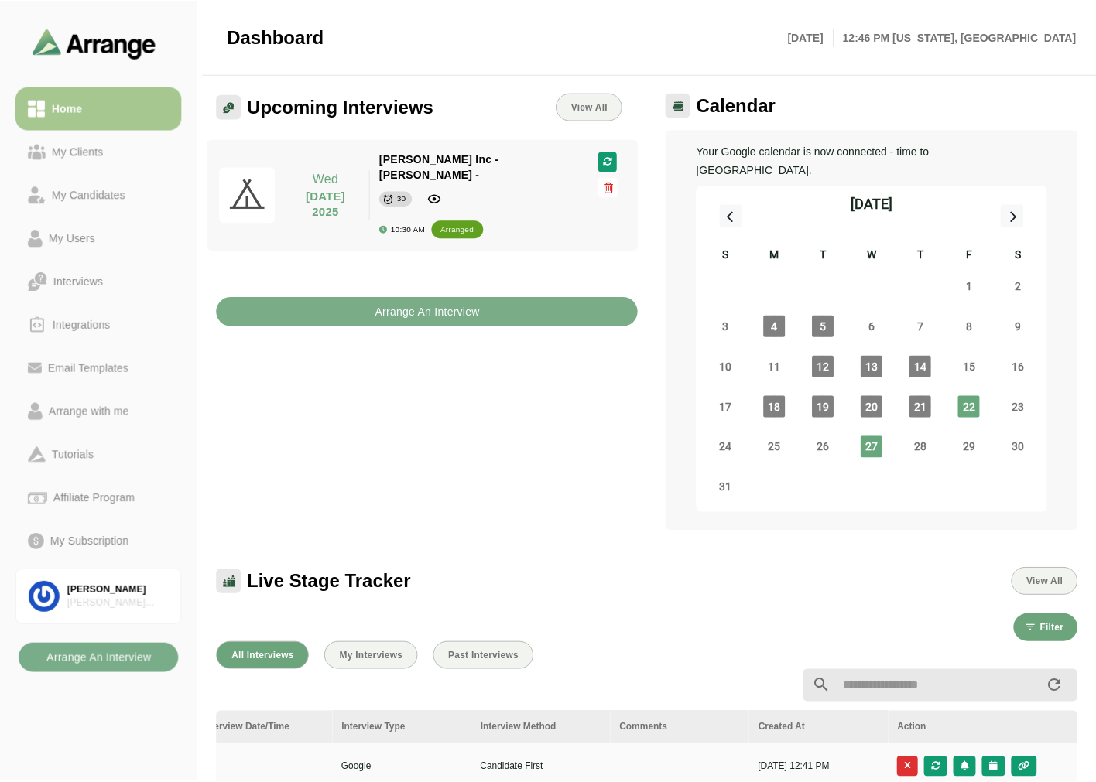
scroll to position [86, 0]
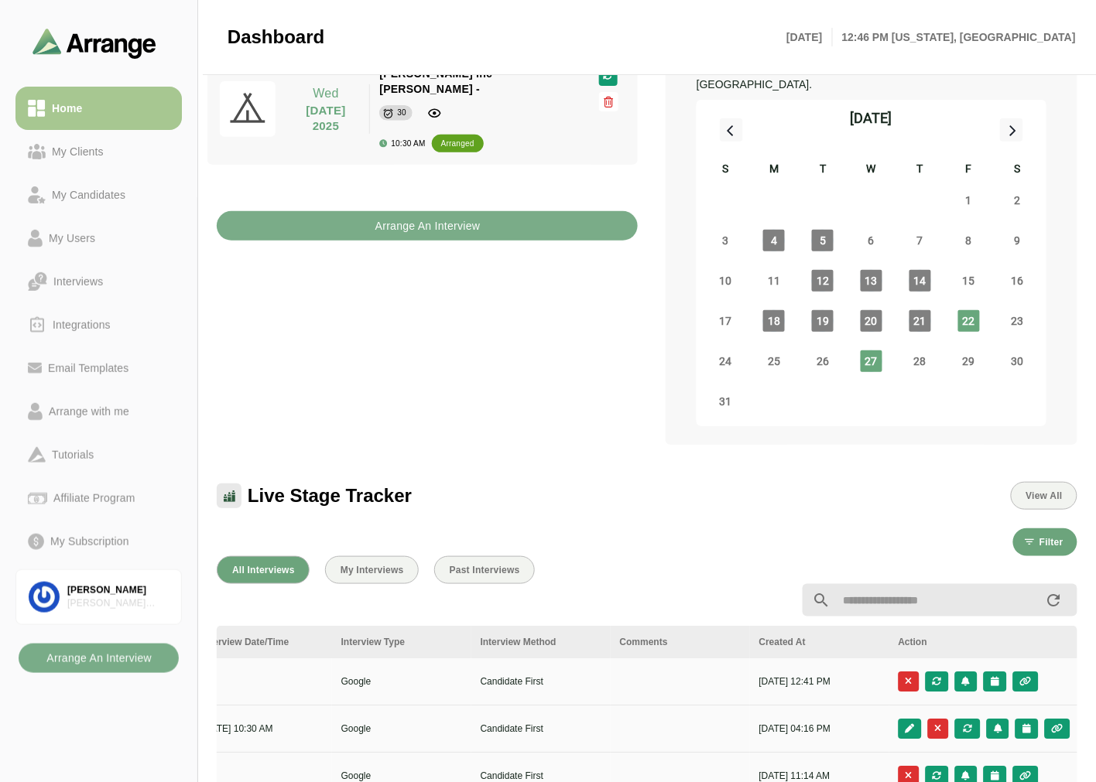
click at [378, 234] on div "Upcoming Interviews View All Wed 27 August 2025 Wed 27 August 2025 Jay Inc - To…" at bounding box center [426, 226] width 439 height 457
click at [416, 215] on b "Arrange An Interview" at bounding box center [428, 225] width 106 height 29
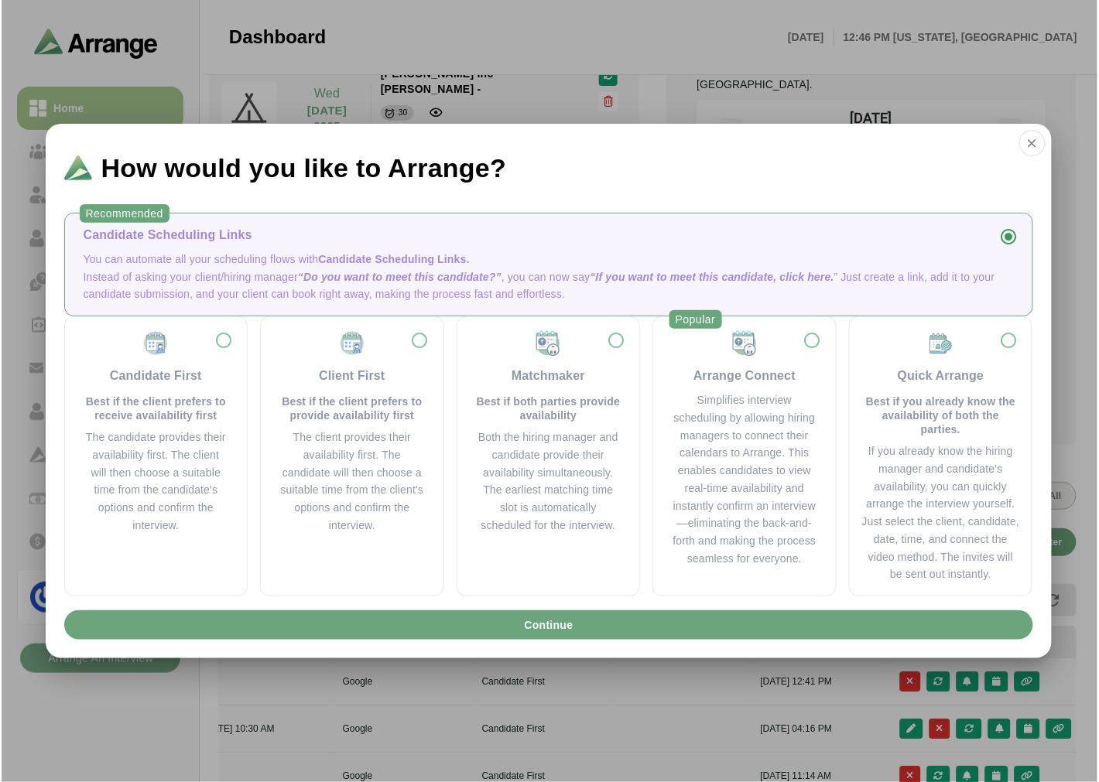
scroll to position [0, 0]
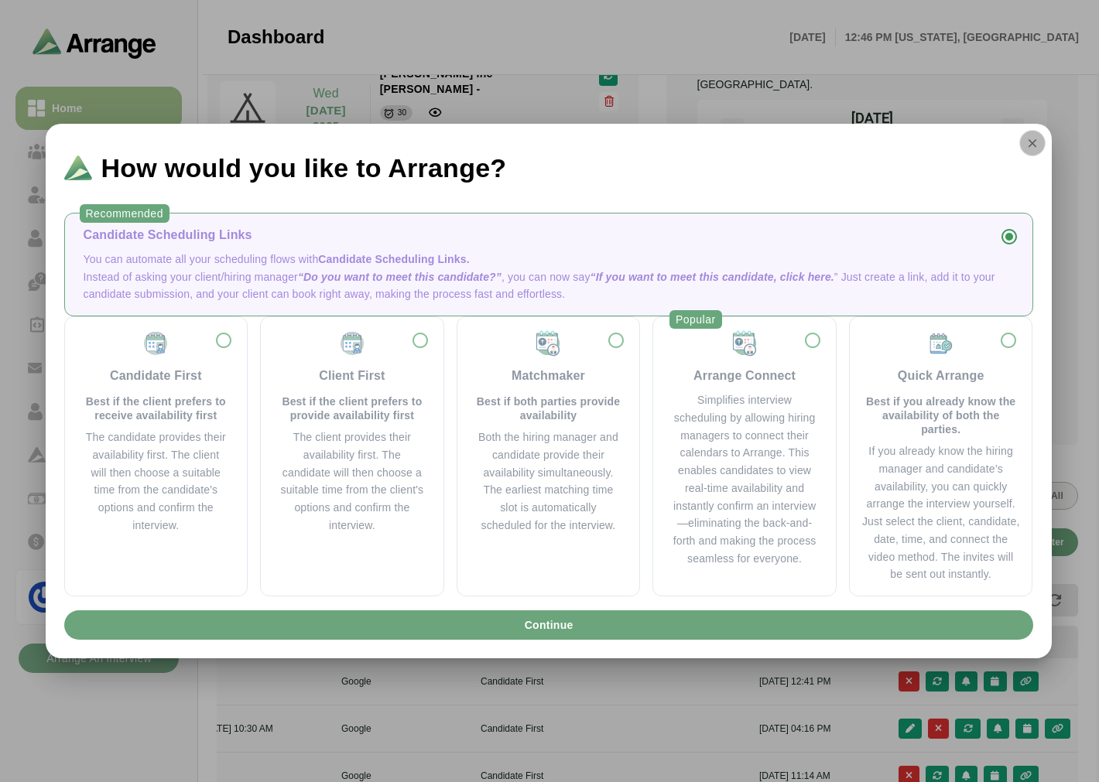
click at [1035, 147] on icon "button" at bounding box center [1032, 143] width 14 height 14
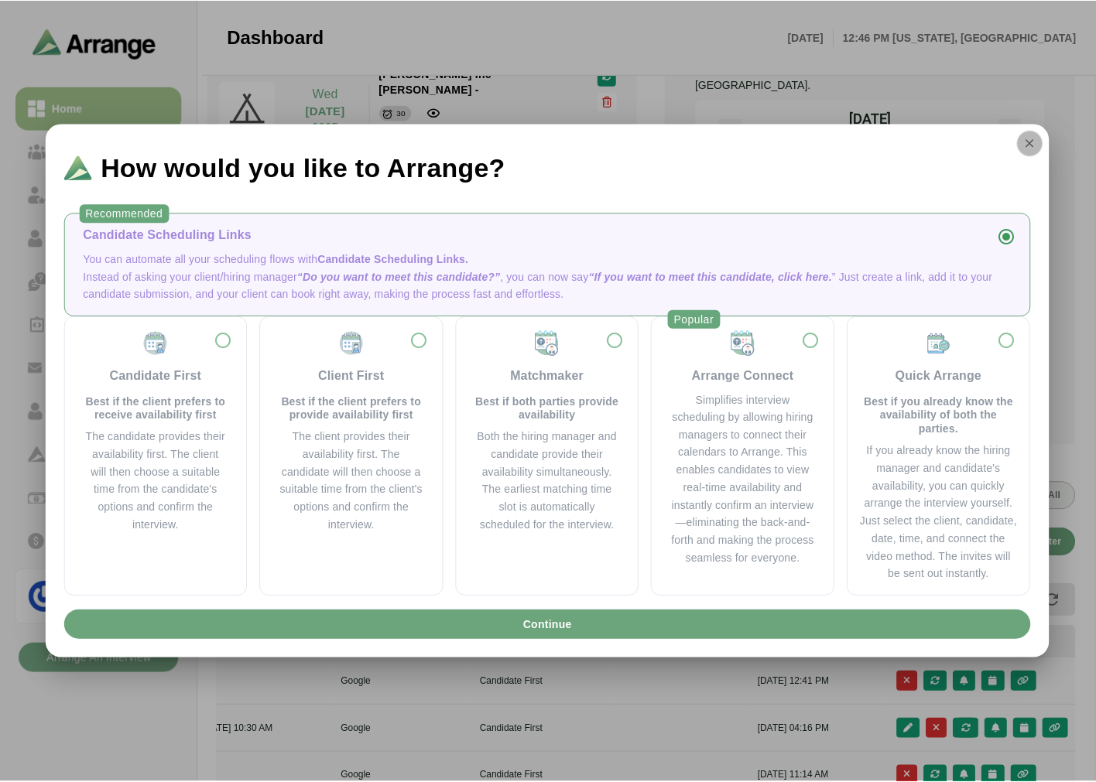
scroll to position [86, 0]
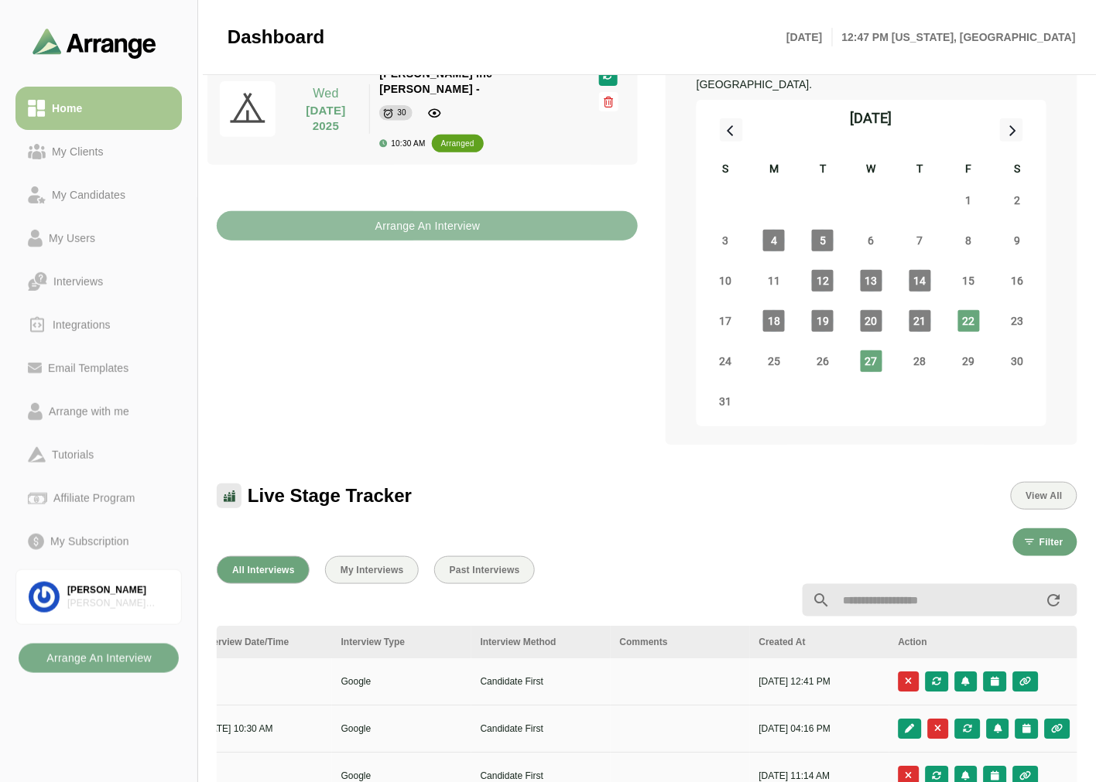
click at [419, 211] on b "Arrange An Interview" at bounding box center [428, 225] width 106 height 29
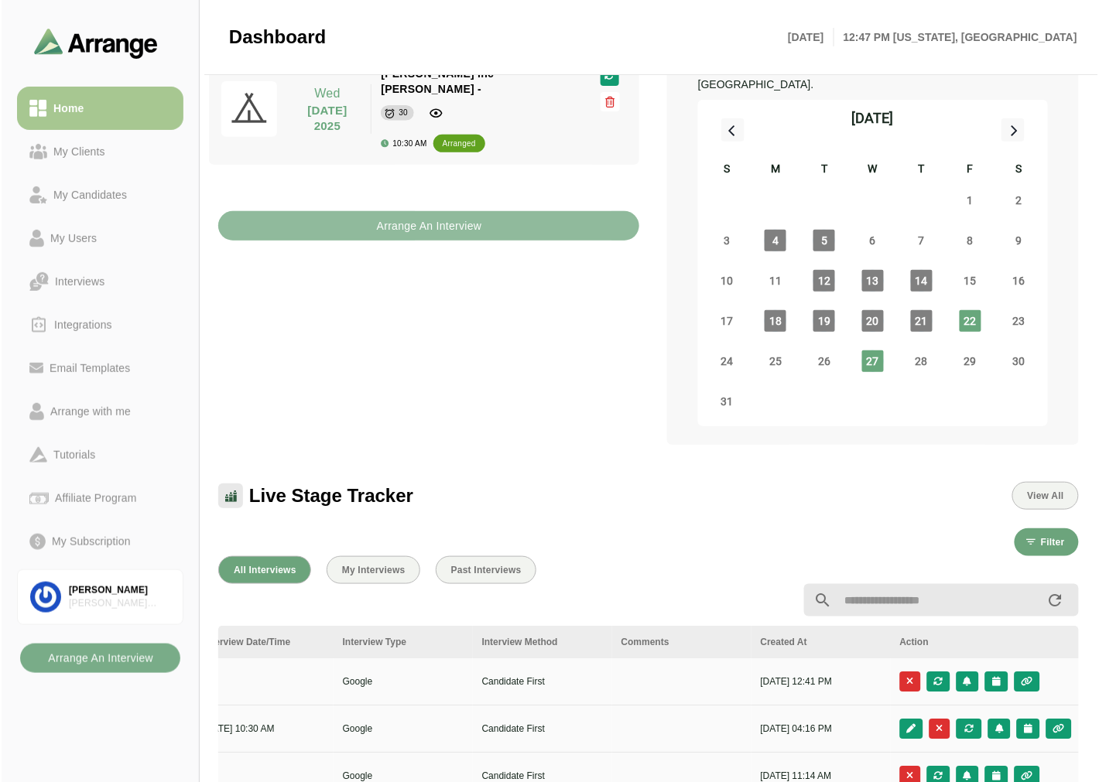
scroll to position [0, 0]
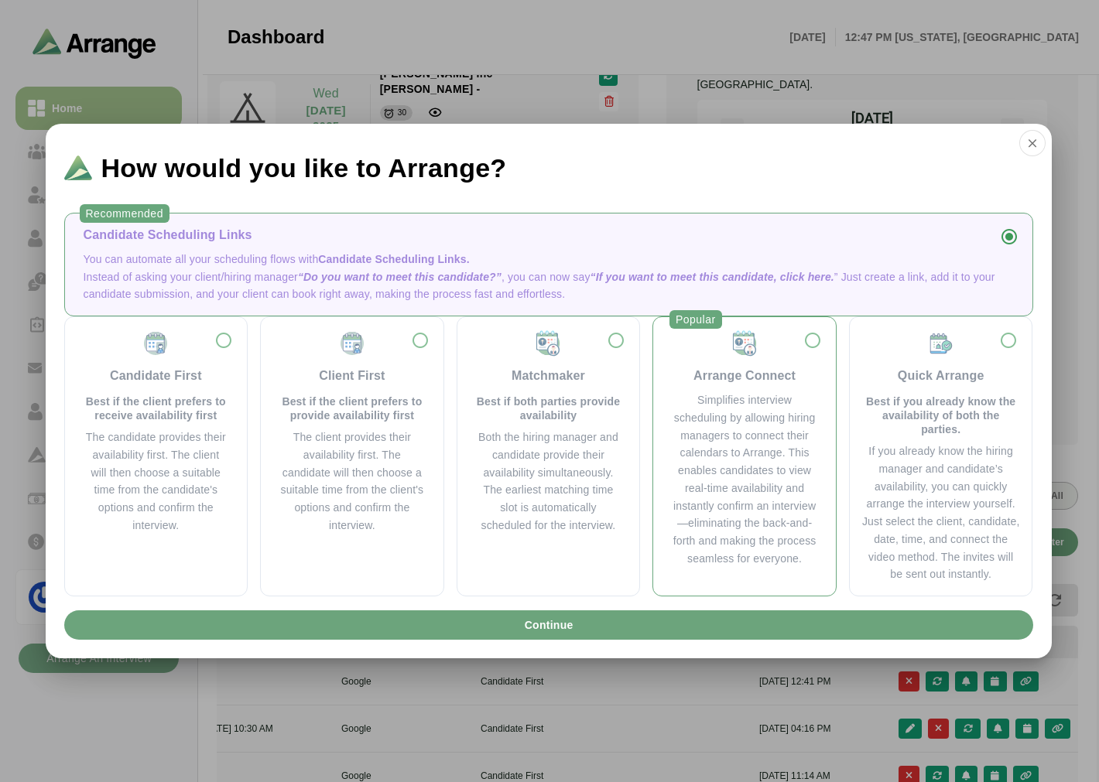
click at [749, 389] on div "Arrange Connect Simplifies interview scheduling by allowing hiring managers to …" at bounding box center [744, 449] width 158 height 238
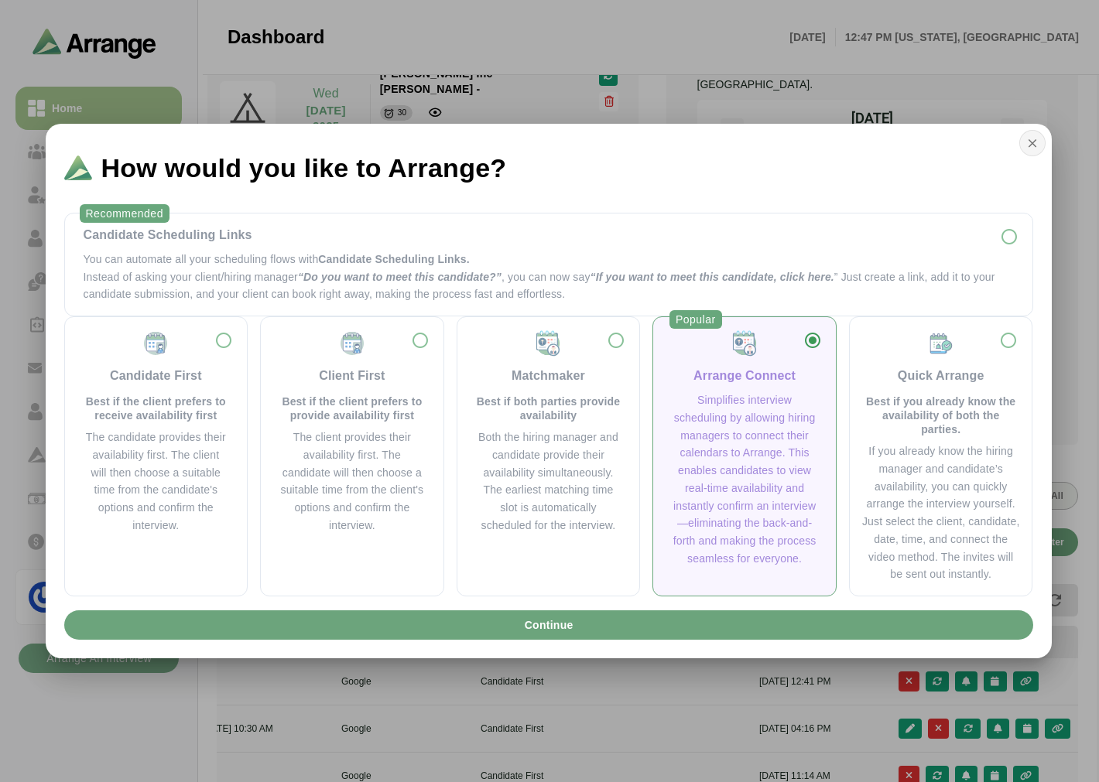
click at [1032, 145] on icon "button" at bounding box center [1032, 143] width 14 height 14
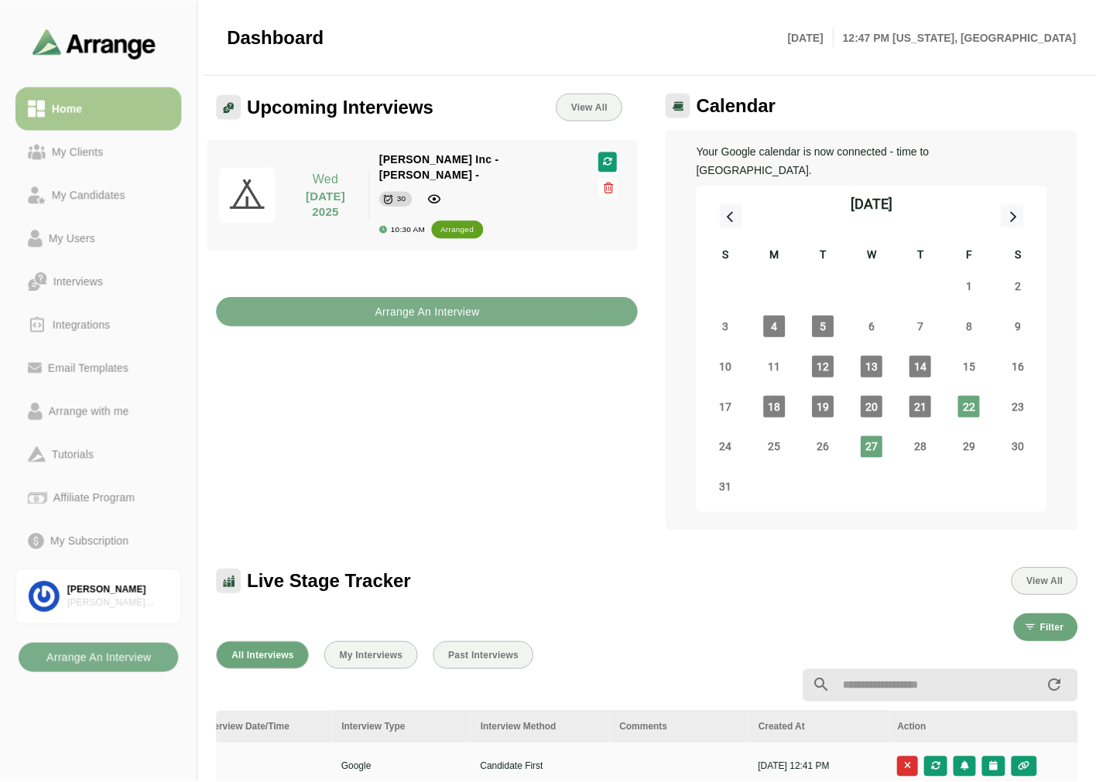
scroll to position [86, 0]
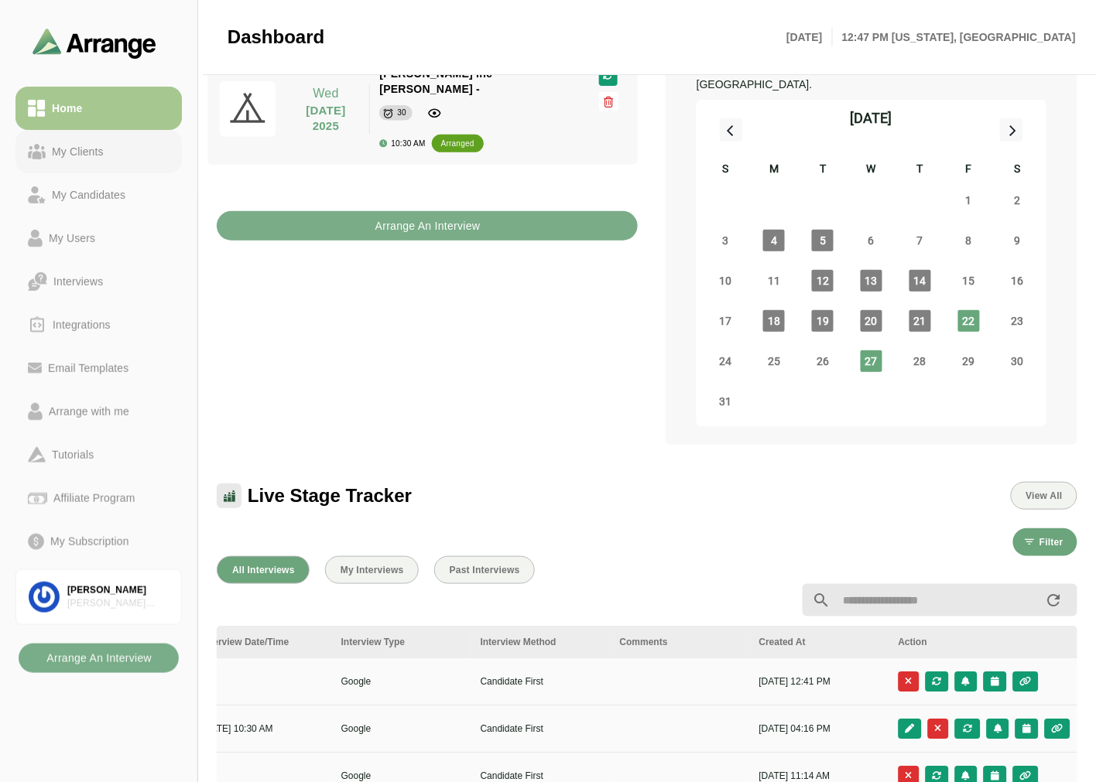
click at [101, 135] on link "My Clients" at bounding box center [98, 151] width 166 height 43
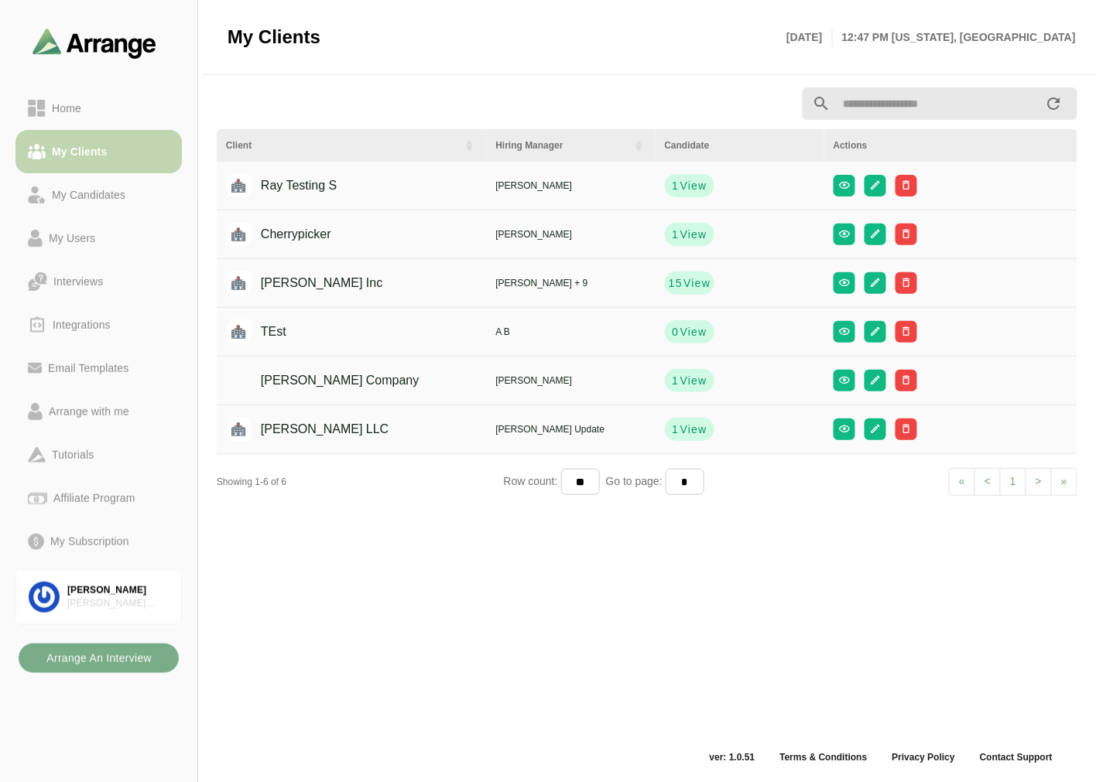
scroll to position [5, 0]
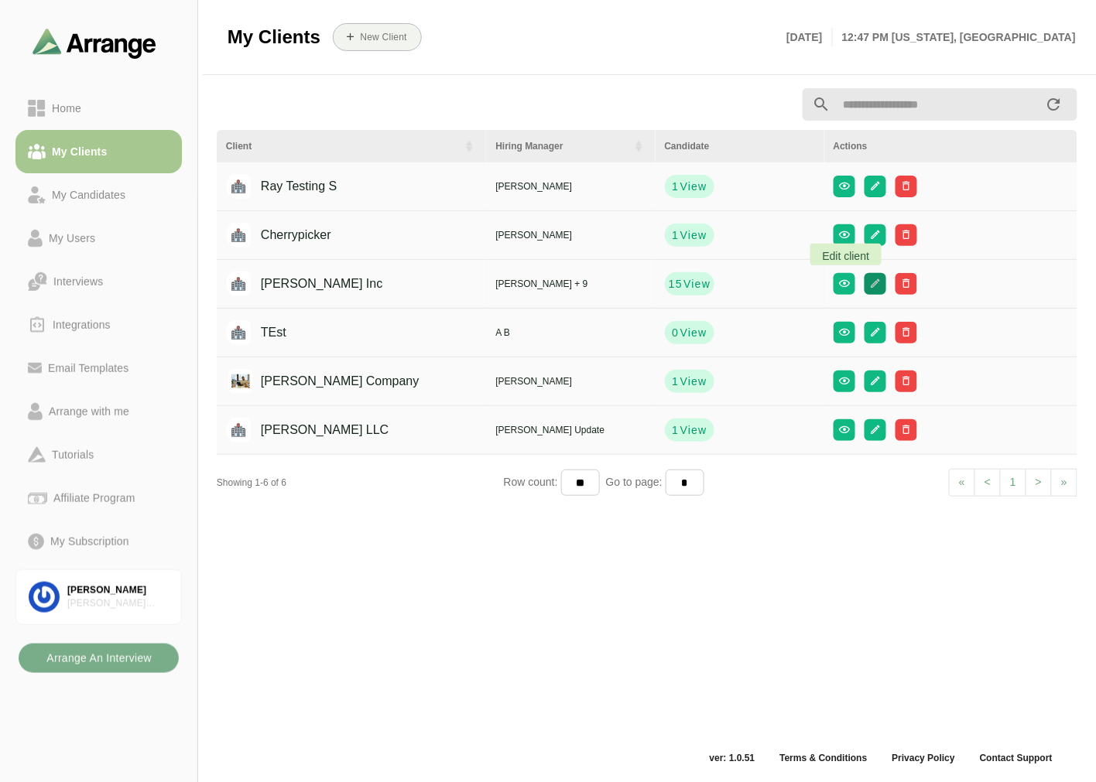
click at [869, 282] on icon "button" at bounding box center [875, 284] width 12 height 12
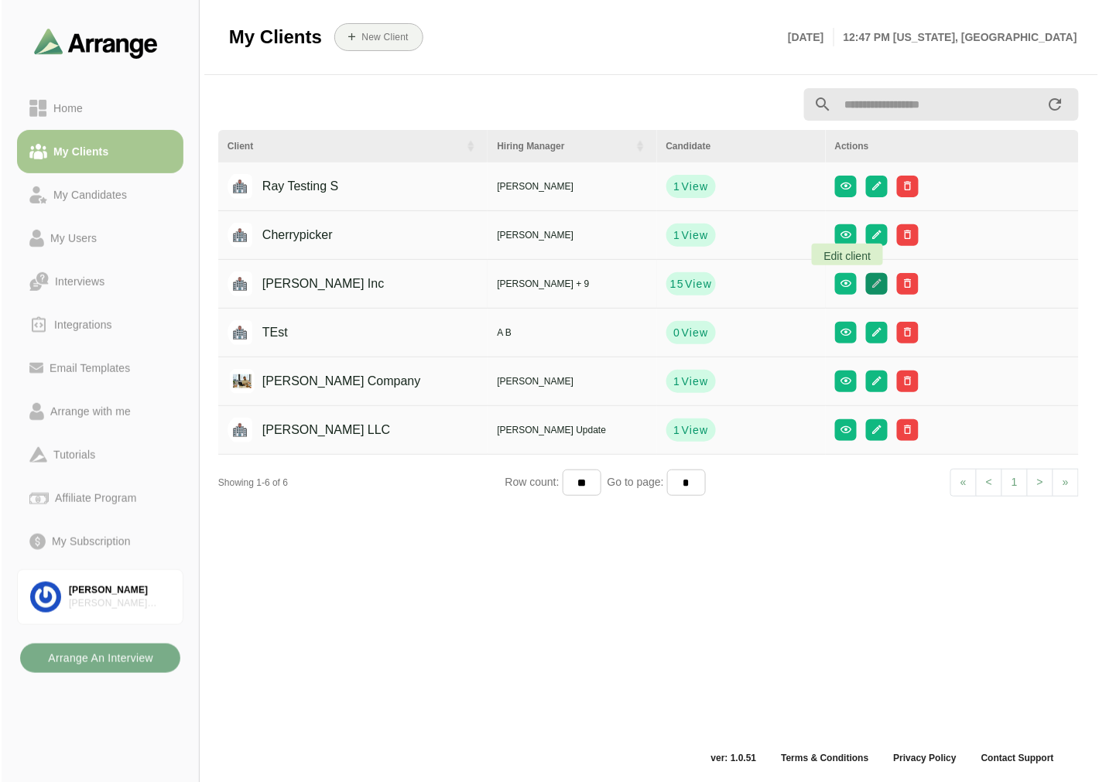
scroll to position [0, 0]
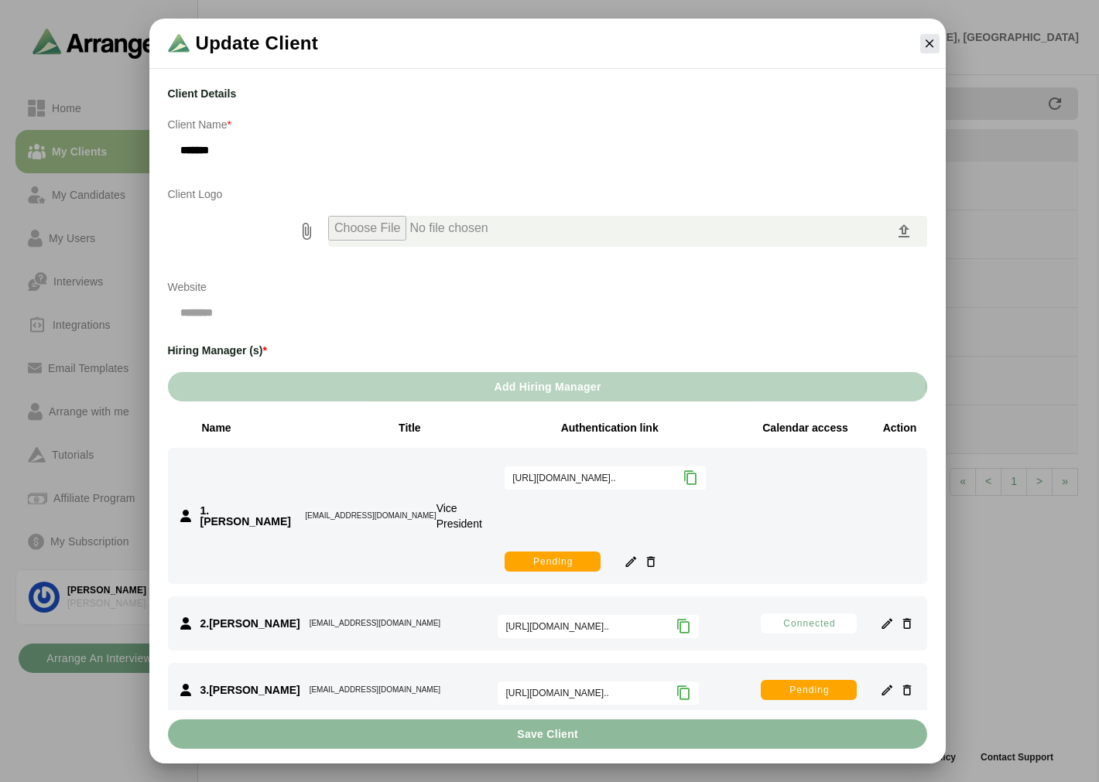
click at [559, 390] on span "Add Hiring Manager" at bounding box center [547, 386] width 108 height 29
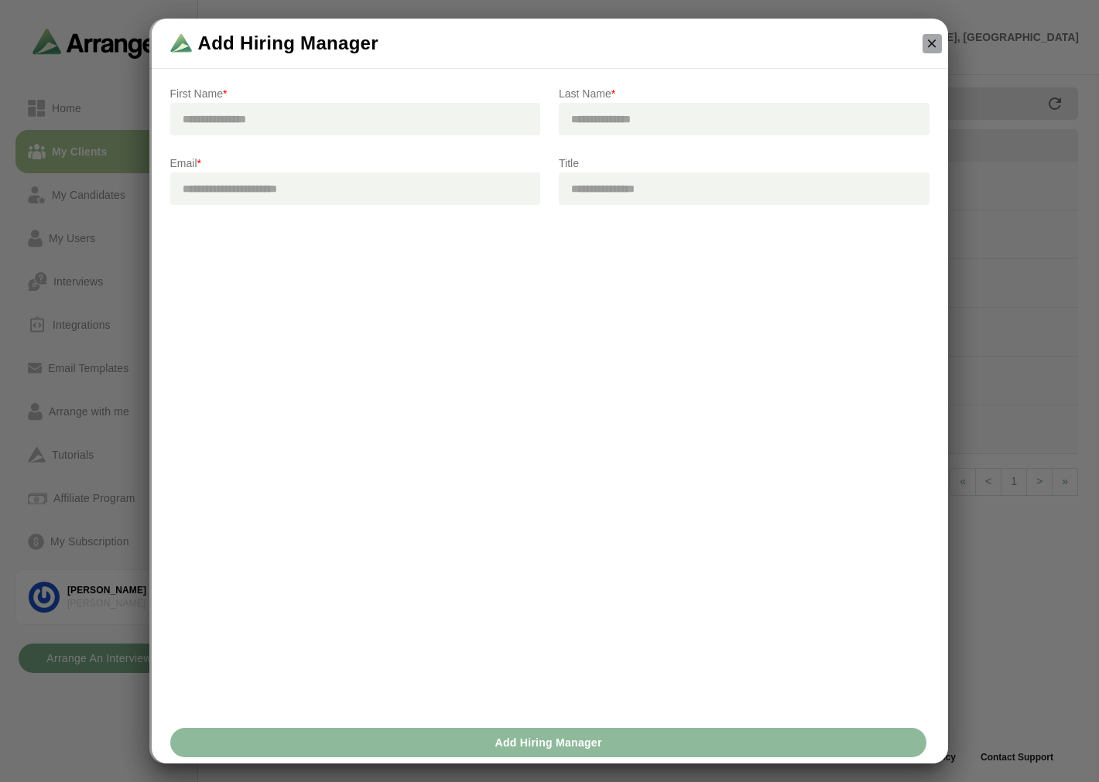
click at [936, 39] on icon "button" at bounding box center [932, 43] width 14 height 14
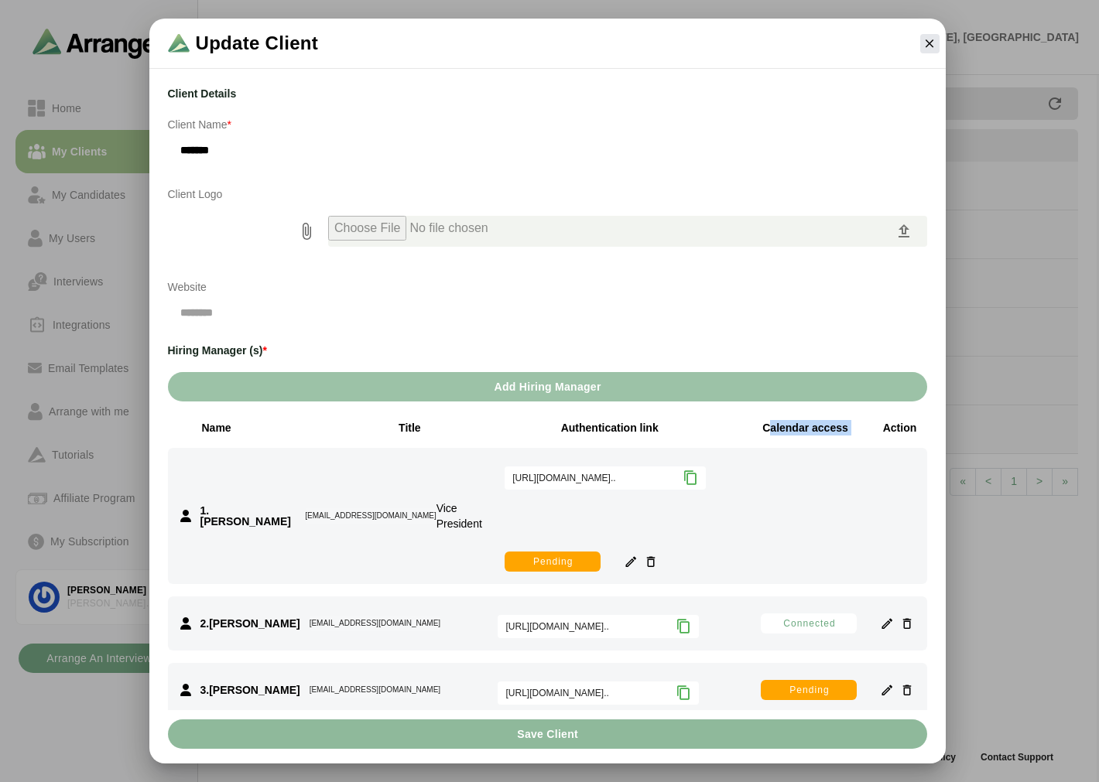
drag, startPoint x: 762, startPoint y: 424, endPoint x: 877, endPoint y: 434, distance: 115.0
click at [877, 434] on div "Calendar access Action" at bounding box center [841, 427] width 172 height 15
click at [859, 430] on div "Calendar access Action" at bounding box center [841, 427] width 172 height 15
click at [933, 35] on button "button" at bounding box center [929, 43] width 19 height 19
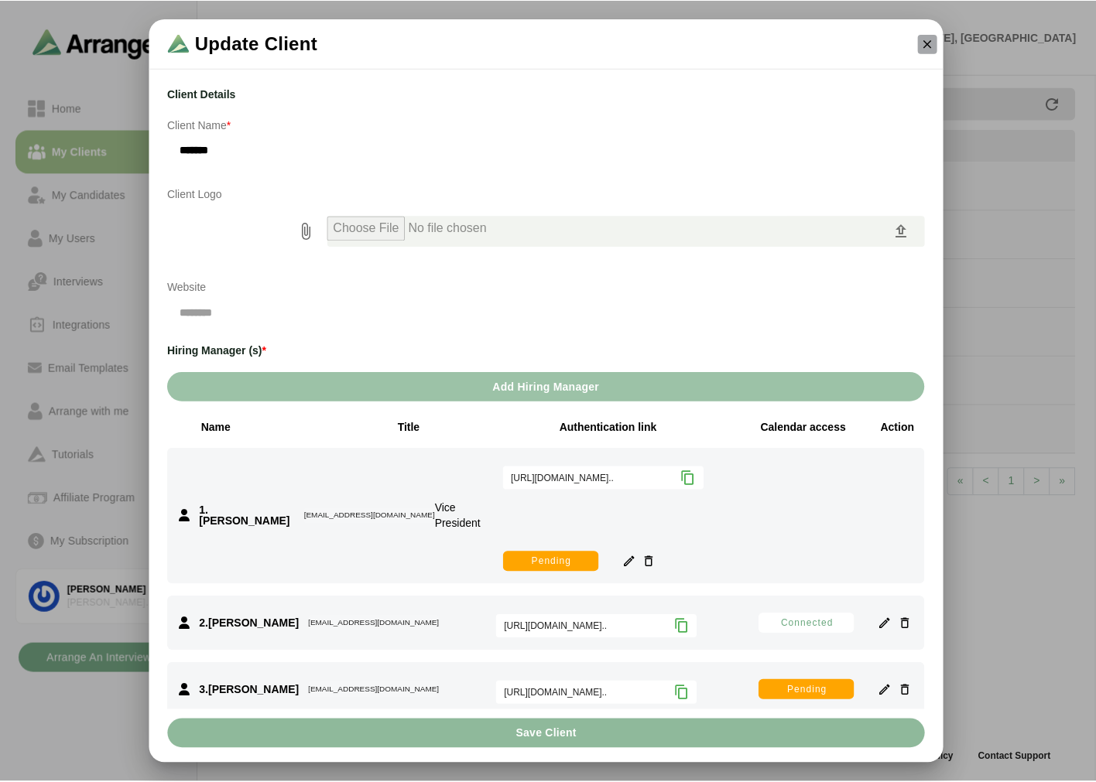
scroll to position [5, 0]
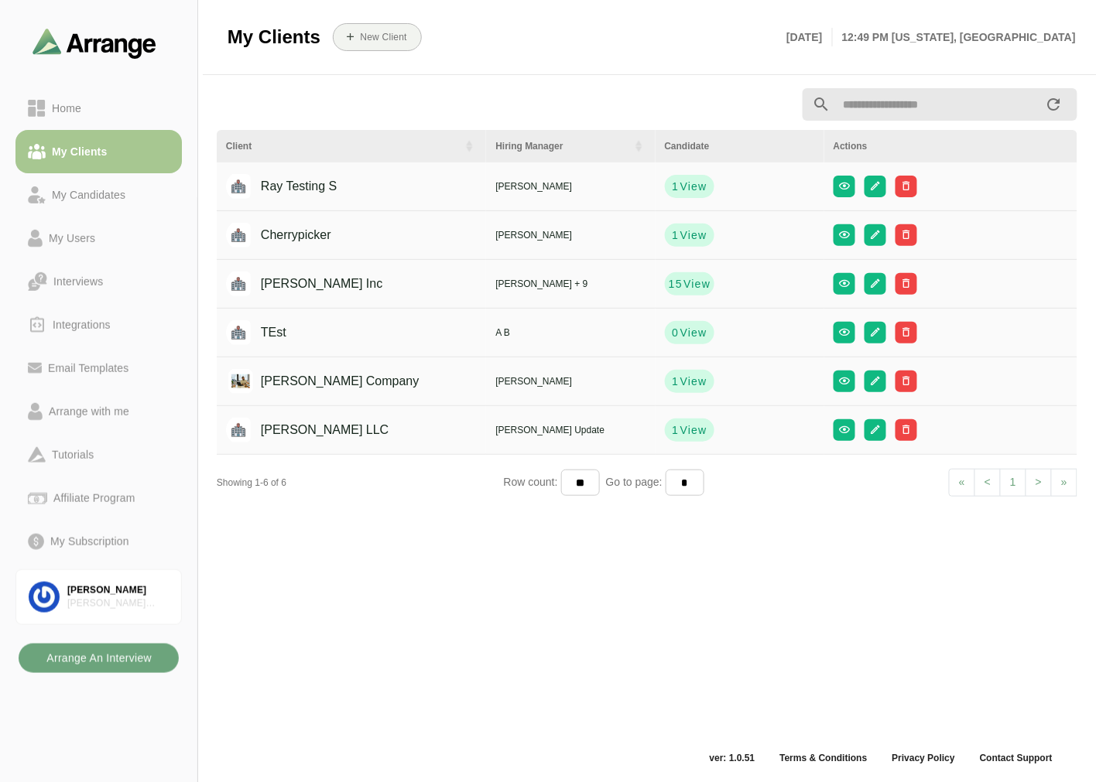
click at [101, 656] on b "Arrange An Interview" at bounding box center [99, 658] width 106 height 29
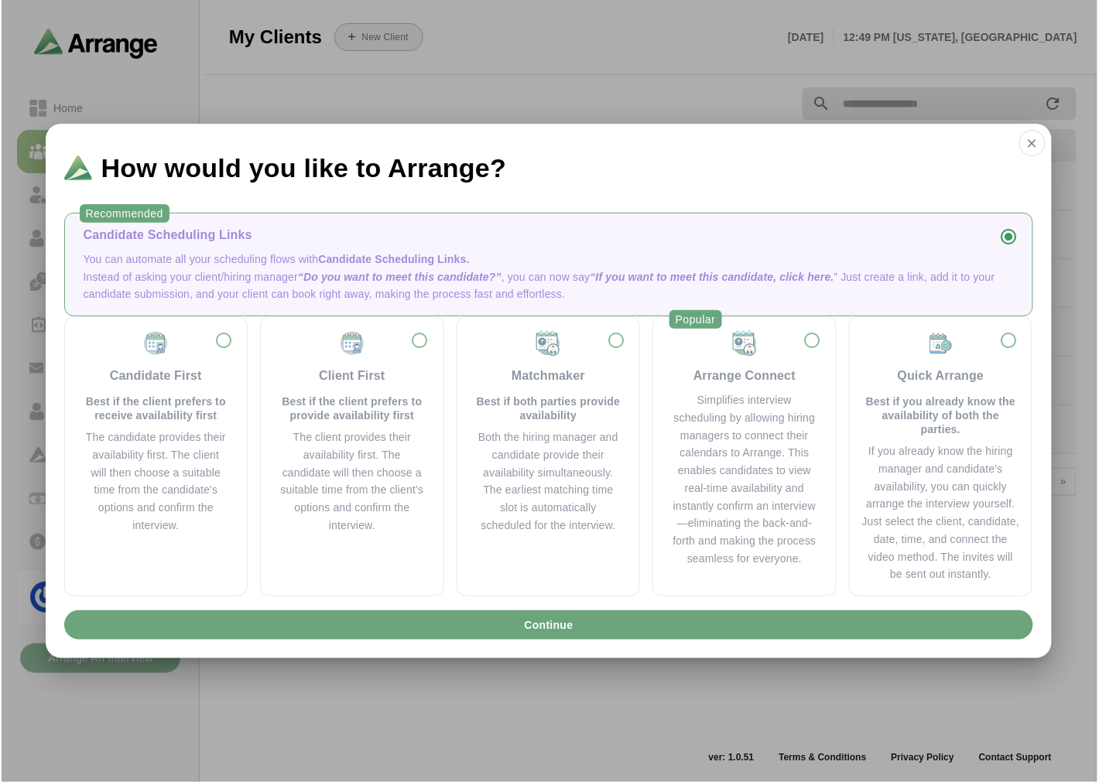
scroll to position [0, 0]
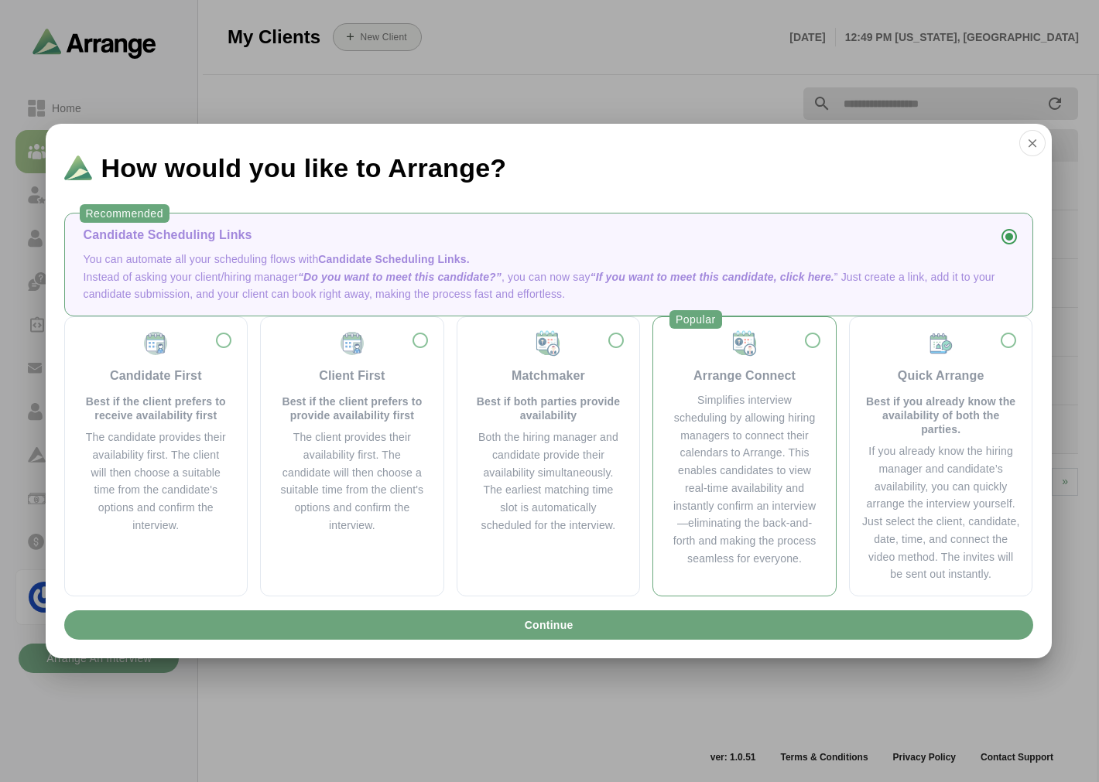
click at [751, 378] on div "Arrange Connect" at bounding box center [744, 376] width 102 height 19
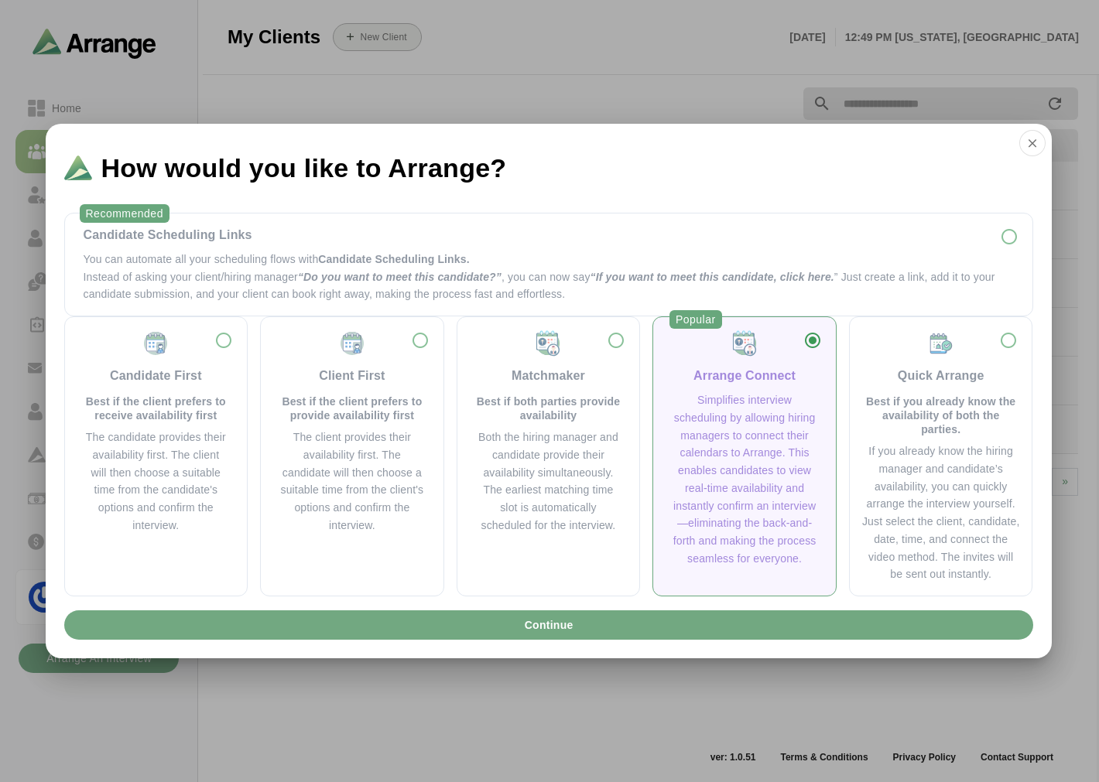
click at [600, 624] on button "Continue" at bounding box center [548, 625] width 969 height 29
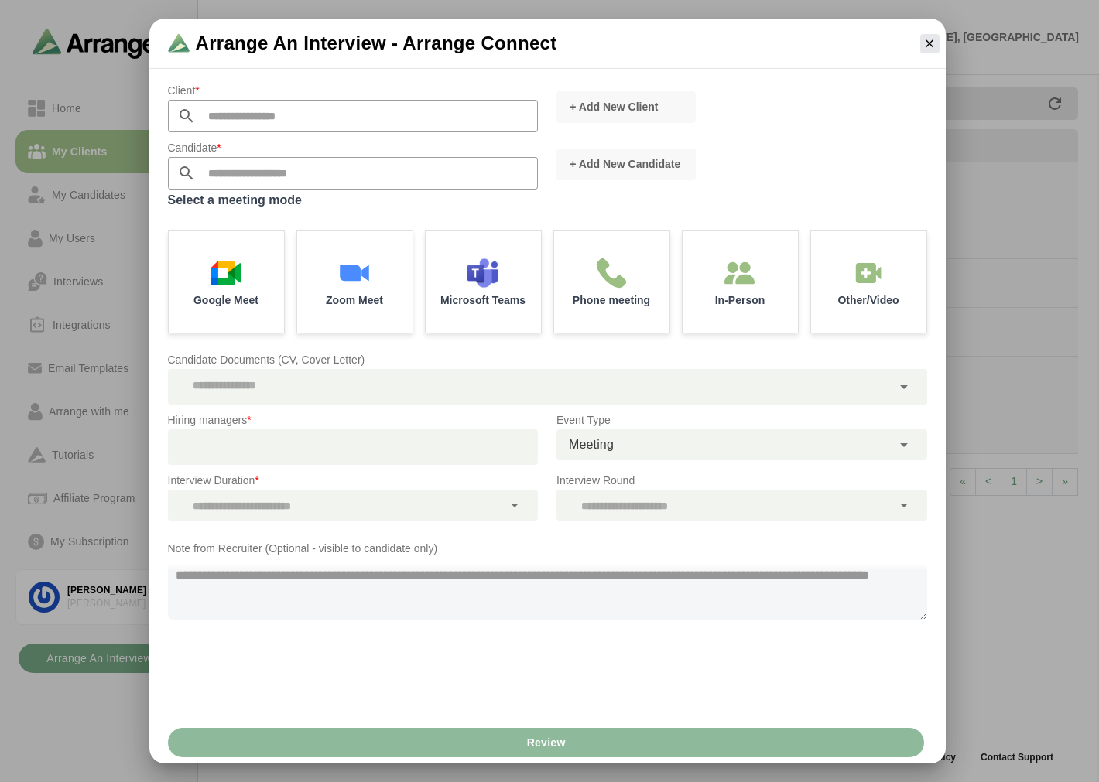
click at [283, 118] on input "text" at bounding box center [367, 116] width 343 height 32
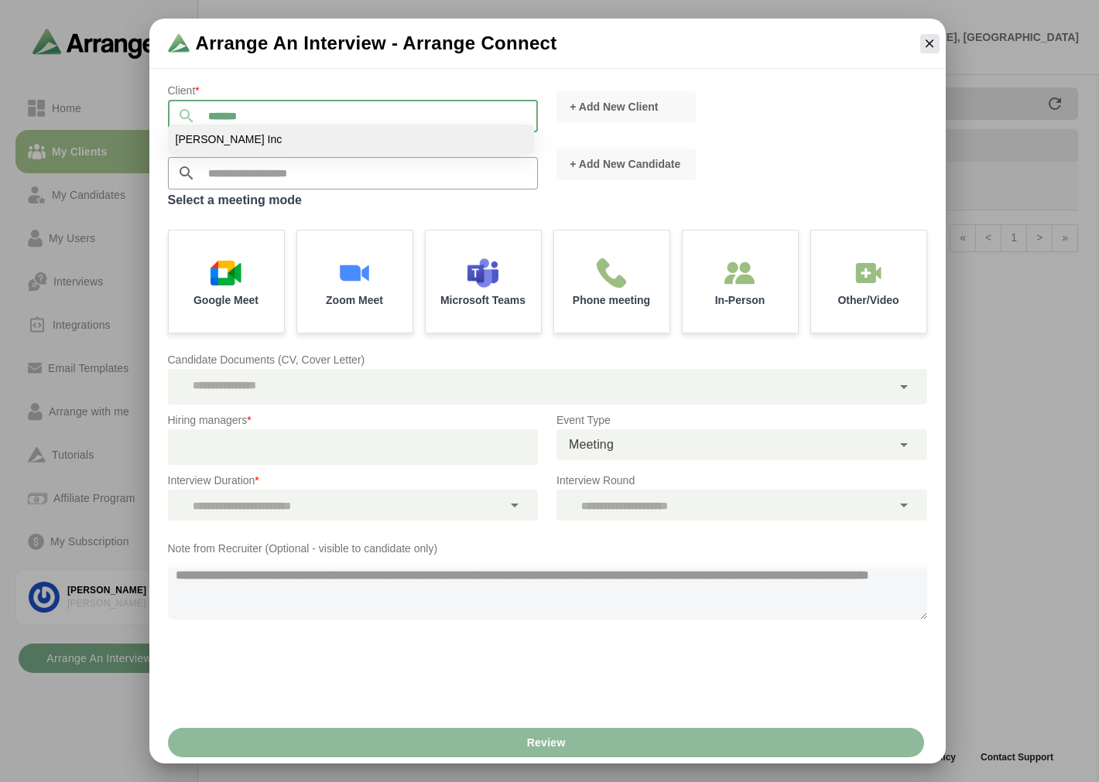
click at [228, 142] on li "[PERSON_NAME] Inc" at bounding box center [351, 139] width 366 height 29
type input "*******"
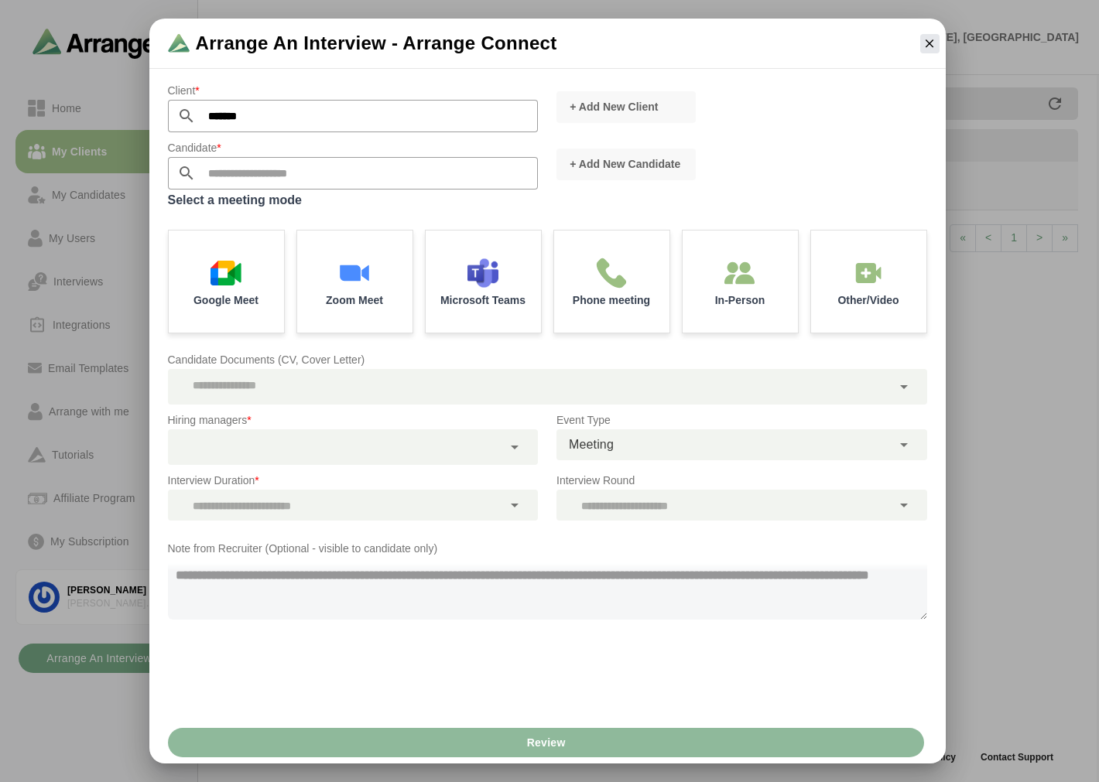
click at [329, 416] on p "Hiring managers *" at bounding box center [353, 420] width 371 height 19
click at [325, 428] on p "Hiring managers *" at bounding box center [353, 420] width 371 height 19
click at [310, 446] on div at bounding box center [335, 447] width 335 height 36
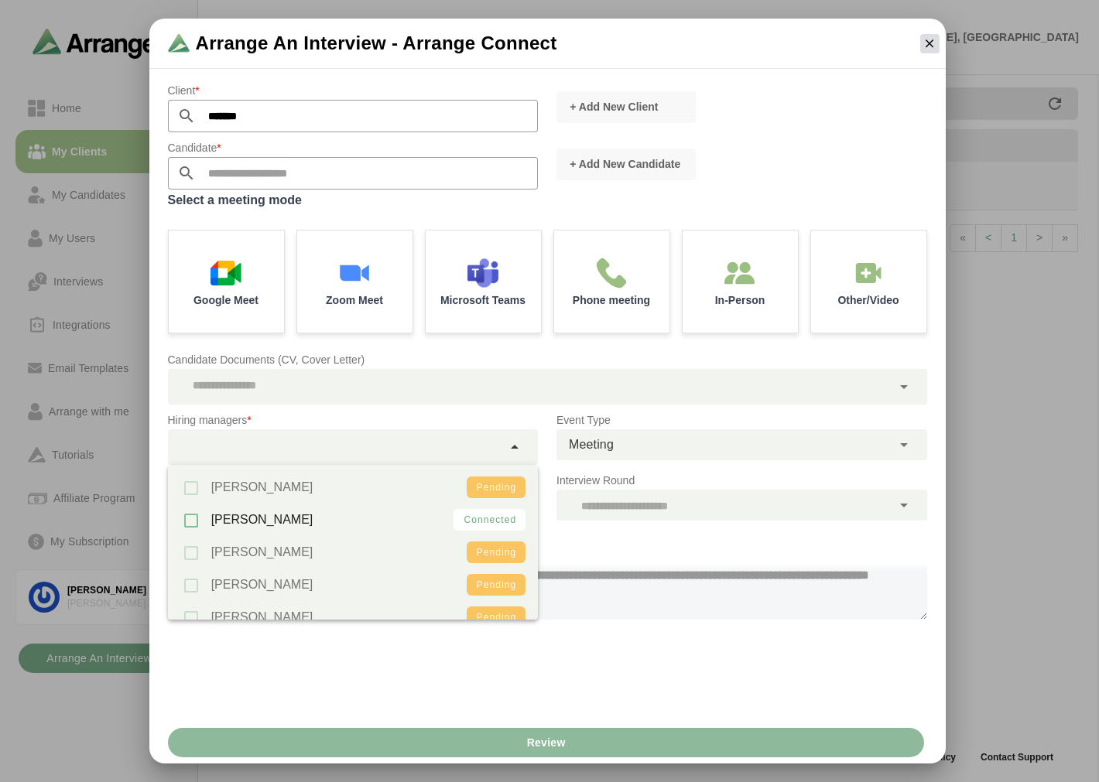
click at [933, 51] on button "button" at bounding box center [929, 43] width 19 height 19
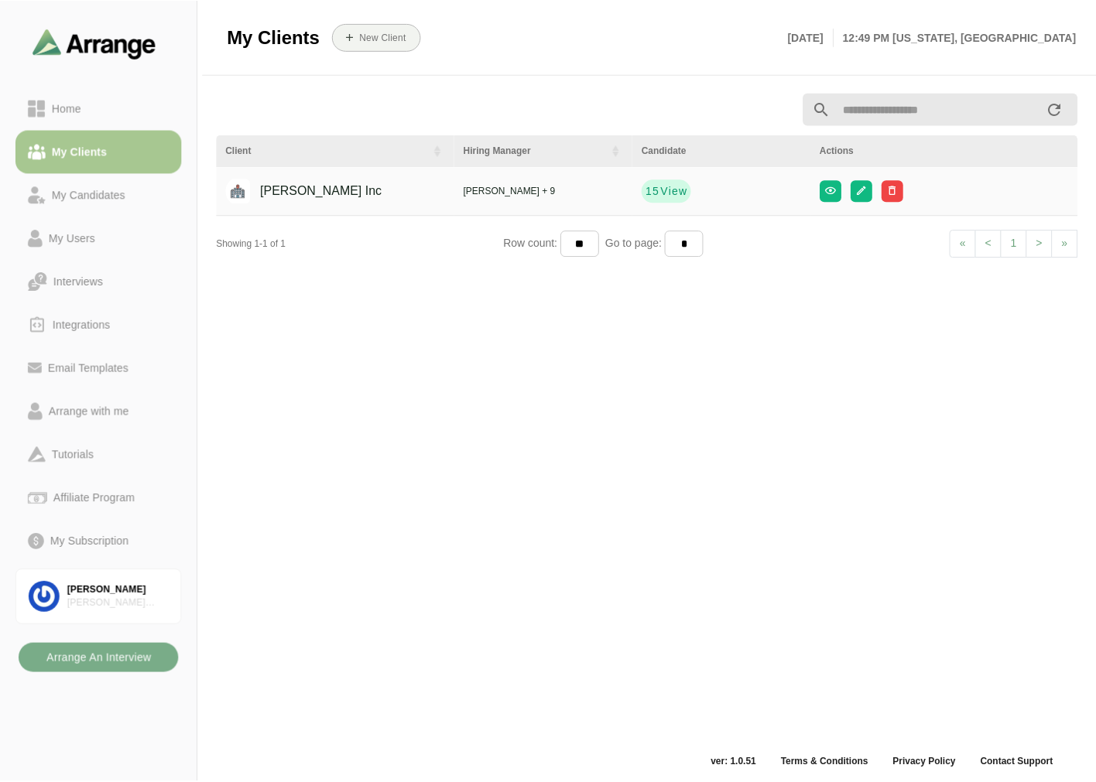
scroll to position [5, 0]
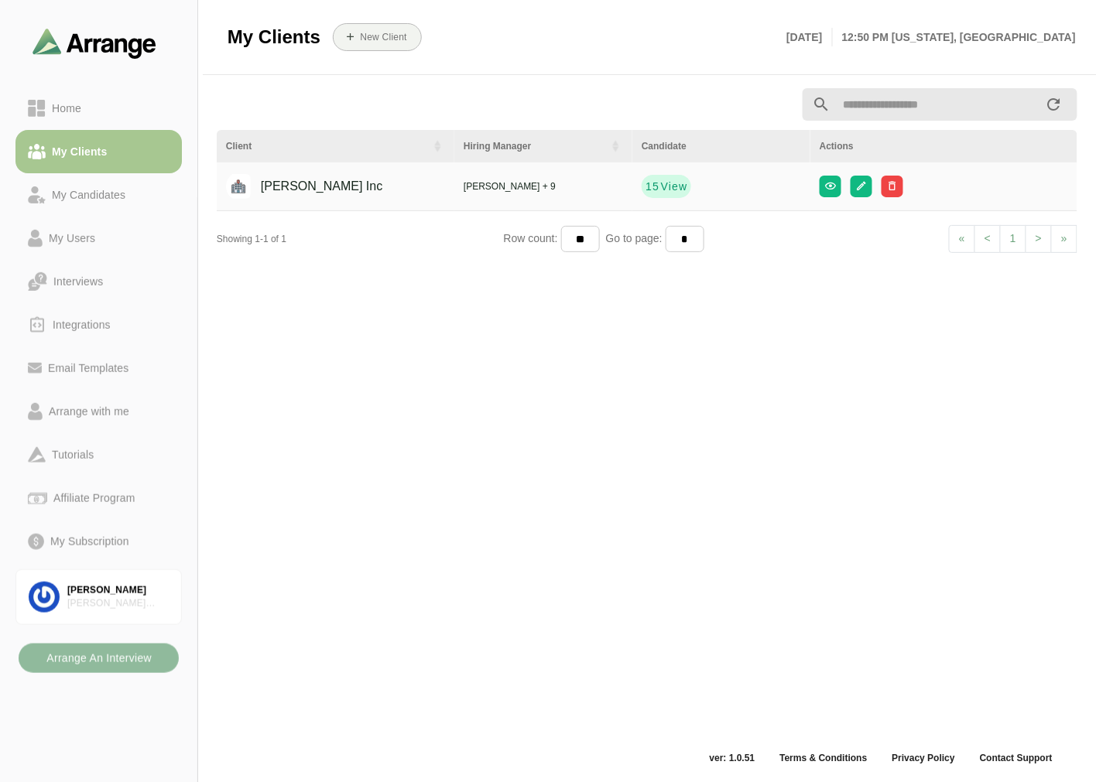
click at [88, 652] on b "Arrange An Interview" at bounding box center [99, 658] width 106 height 29
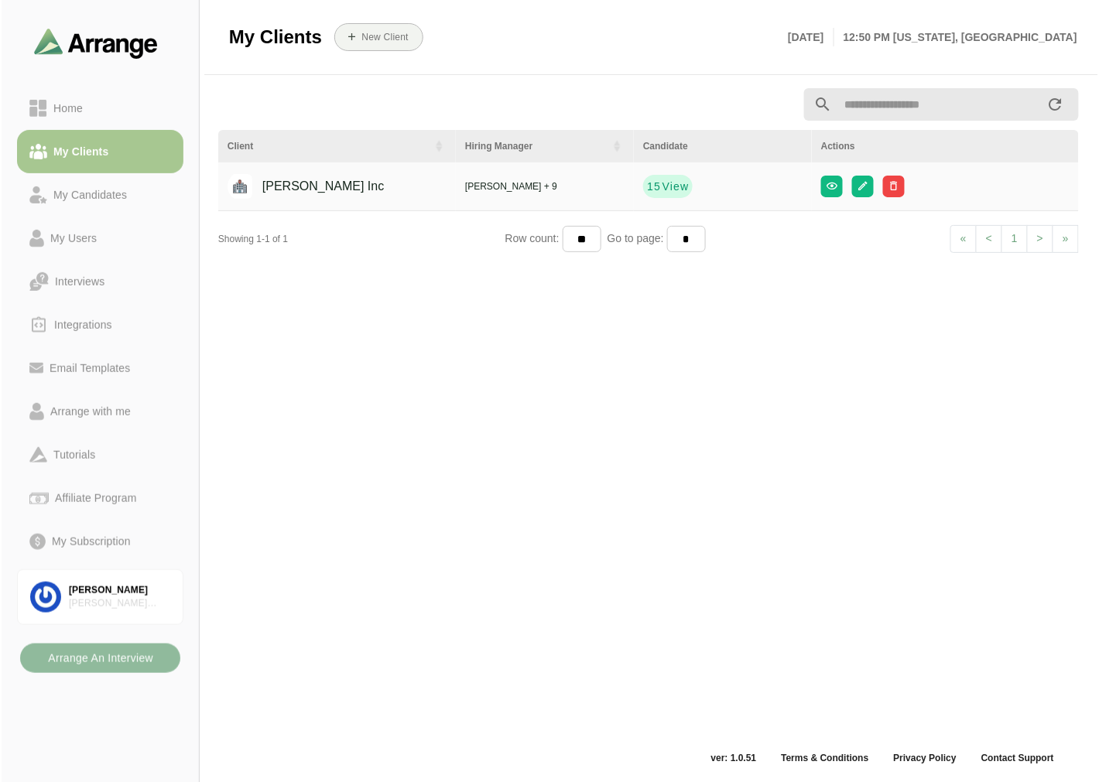
scroll to position [0, 0]
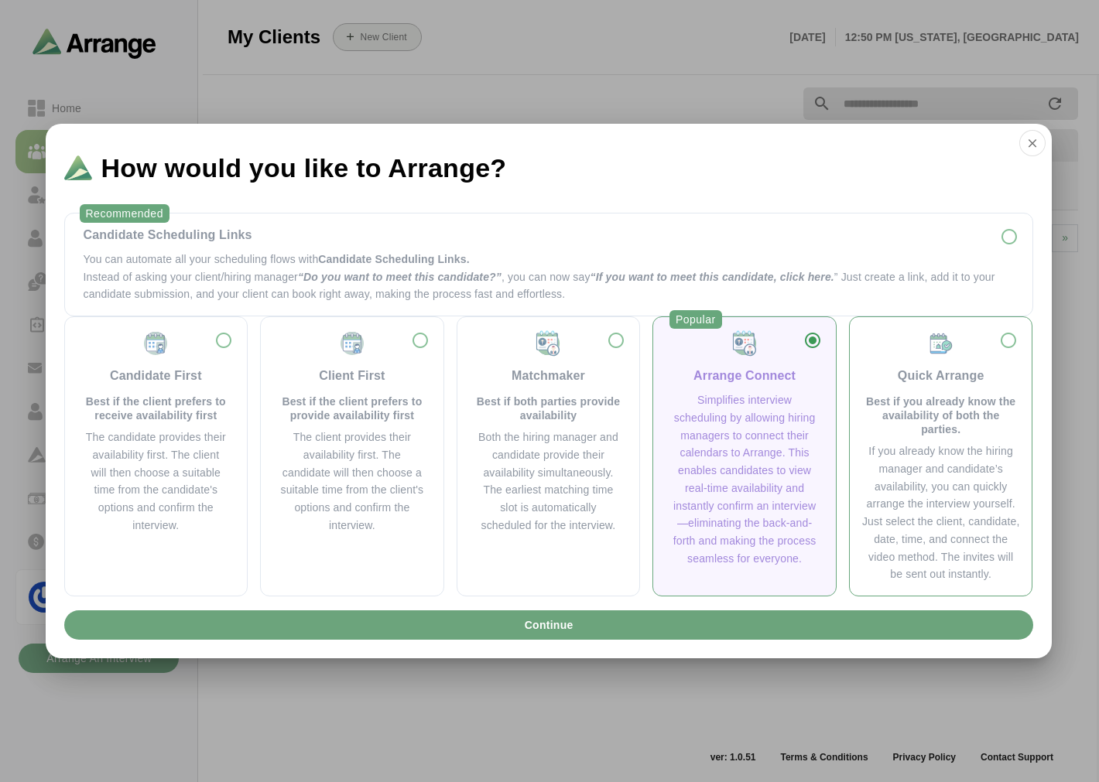
click at [944, 377] on div "Quick Arrange" at bounding box center [941, 376] width 87 height 19
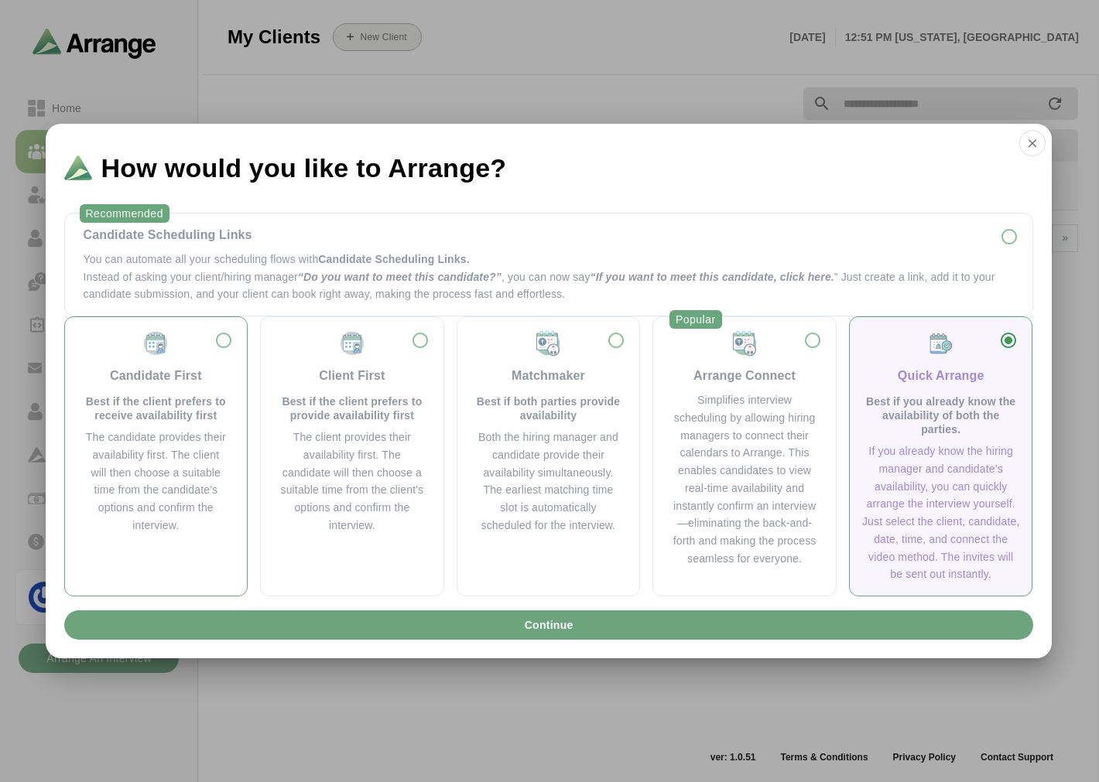
click at [128, 384] on div "Candidate First" at bounding box center [156, 376] width 92 height 19
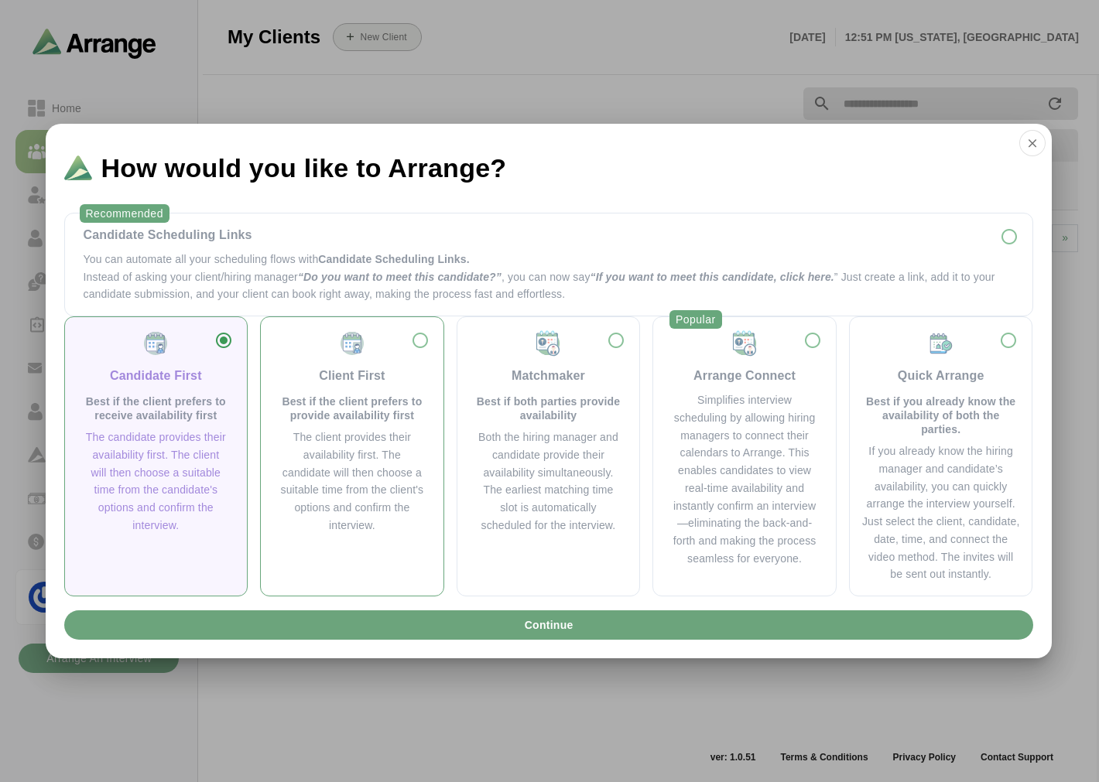
click at [325, 389] on div "Client First Best if the client prefers to provide availability first" at bounding box center [351, 376] width 145 height 93
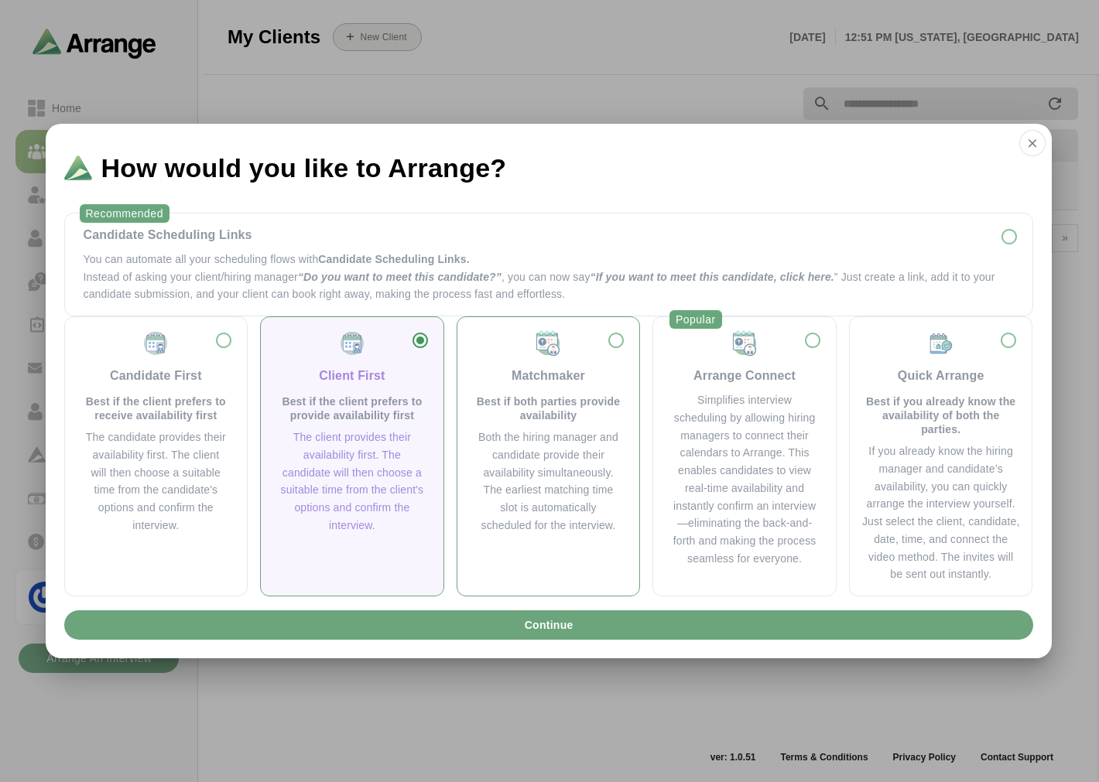
click at [531, 414] on p "Best if both parties provide availability" at bounding box center [548, 409] width 145 height 28
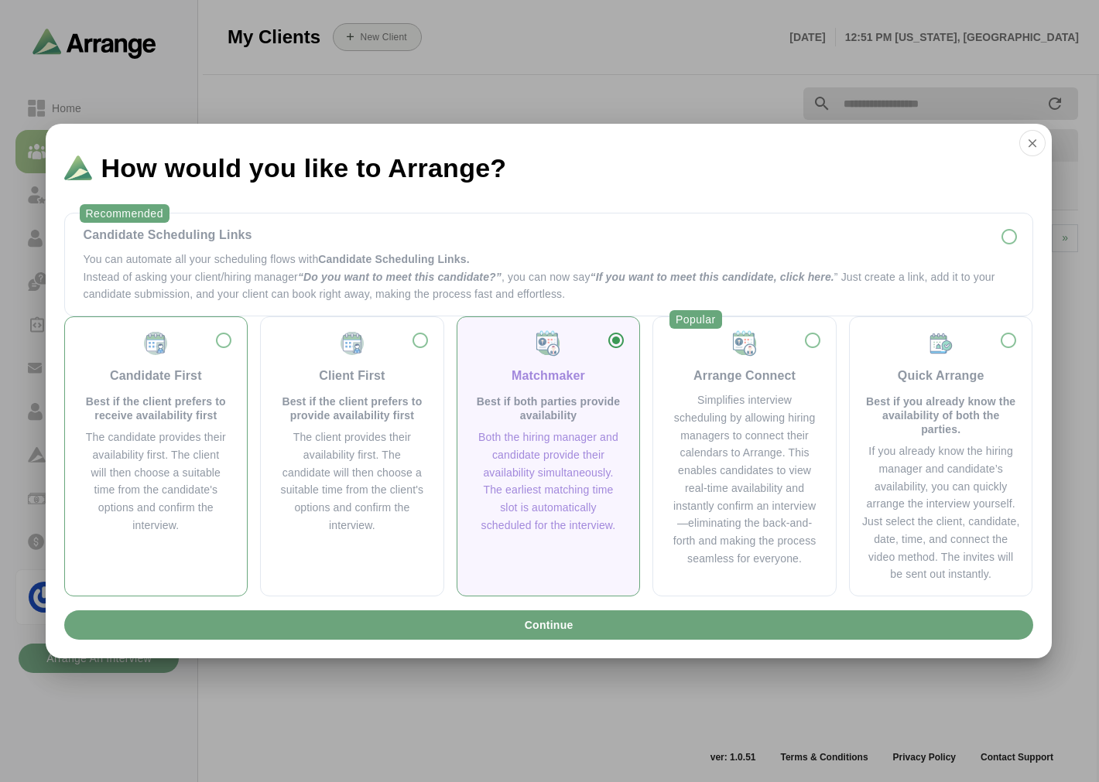
click at [197, 433] on div "The candidate provides their availability first. The client will then choose a …" at bounding box center [156, 482] width 145 height 106
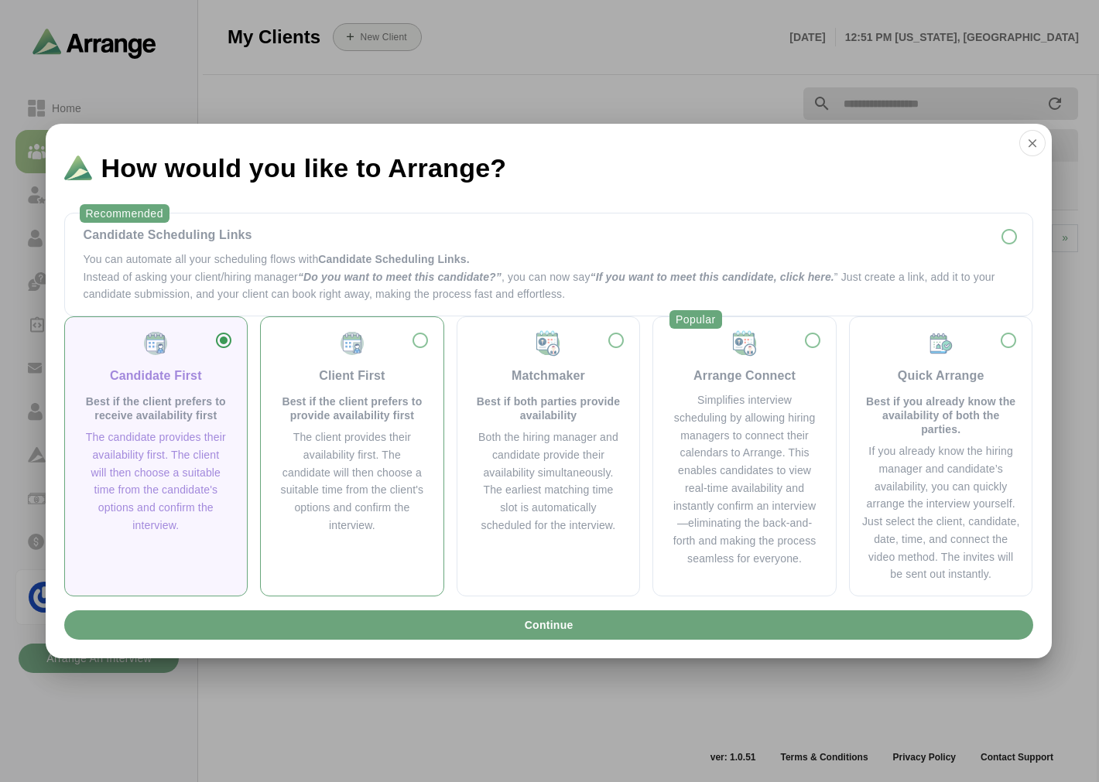
click at [344, 462] on div "The client provides their availability first. The candidate will then choose a …" at bounding box center [351, 482] width 145 height 106
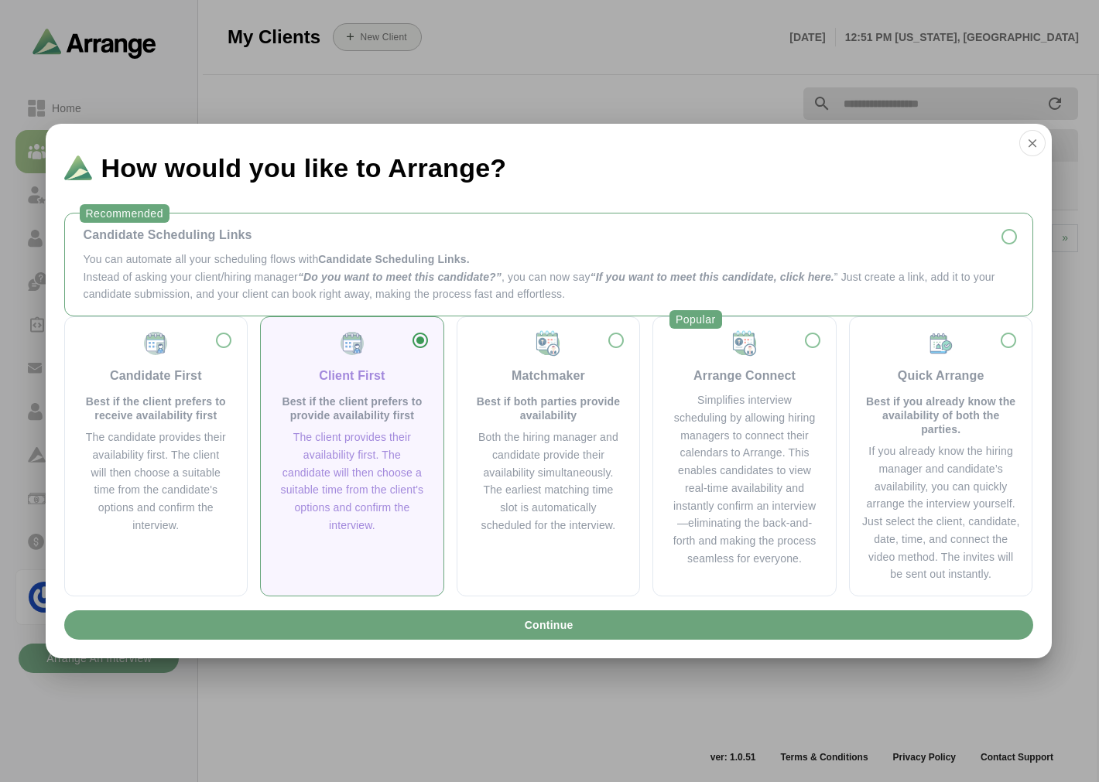
click at [184, 254] on p "You can automate all your scheduling flows with Candidate Scheduling Links." at bounding box center [549, 260] width 930 height 18
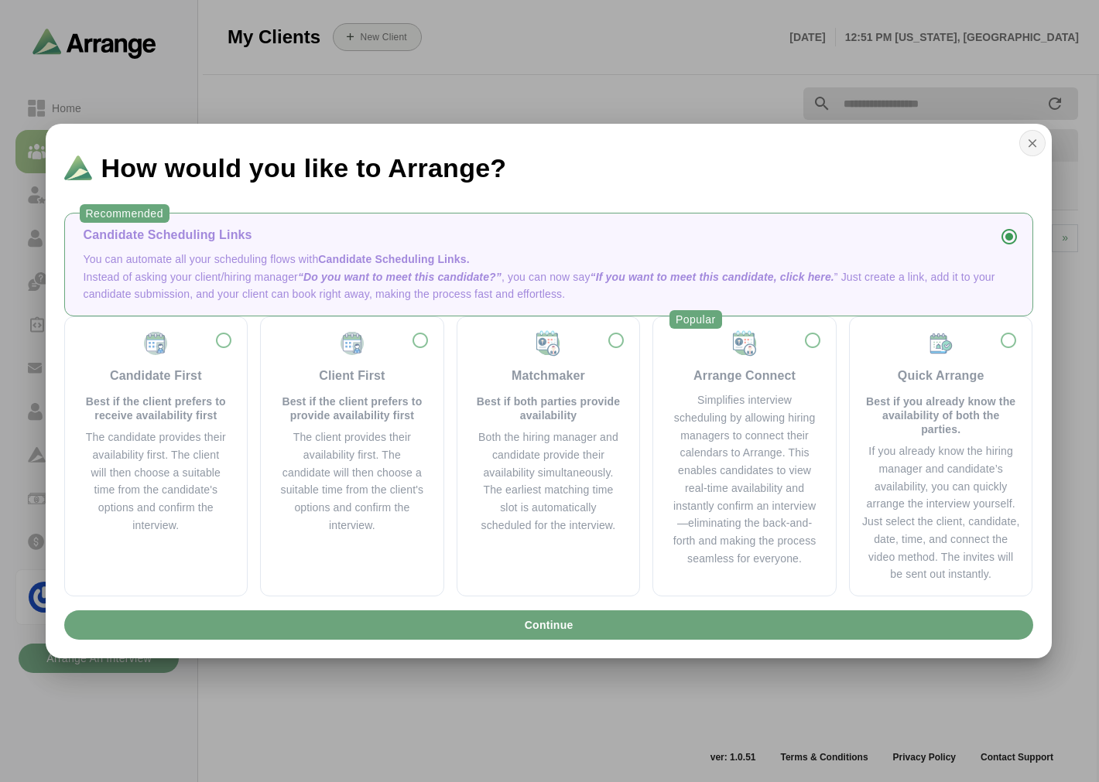
click at [1038, 140] on icon "button" at bounding box center [1032, 143] width 14 height 14
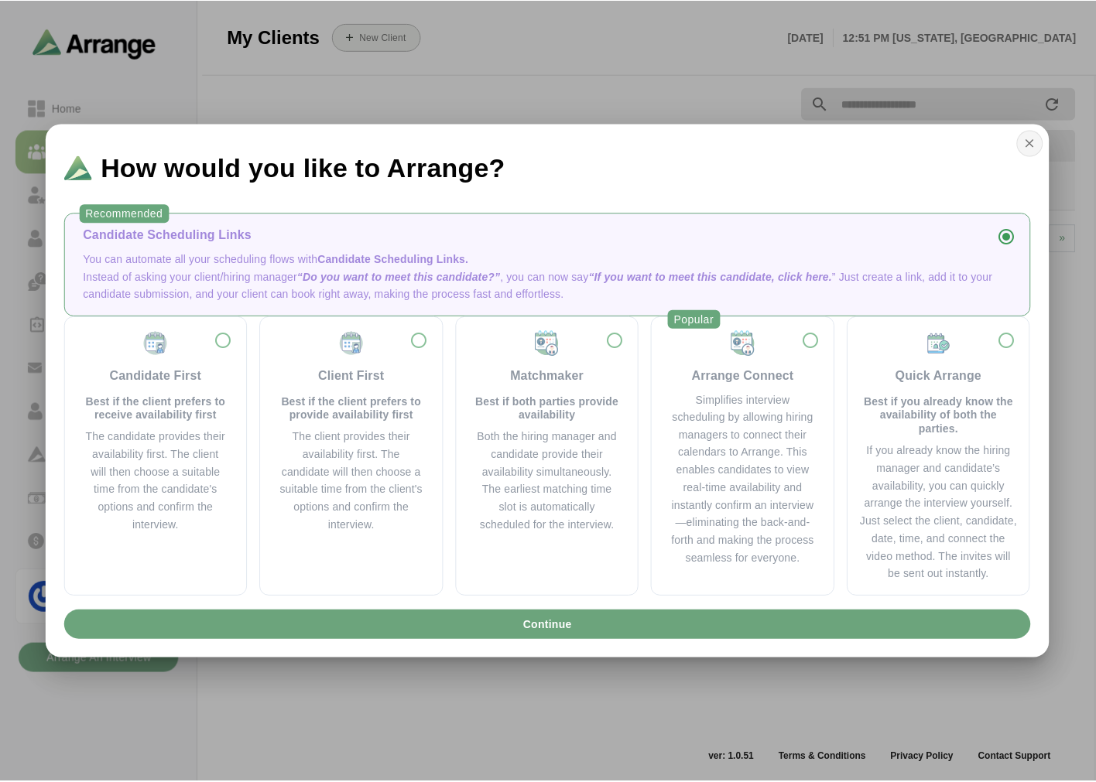
scroll to position [5, 0]
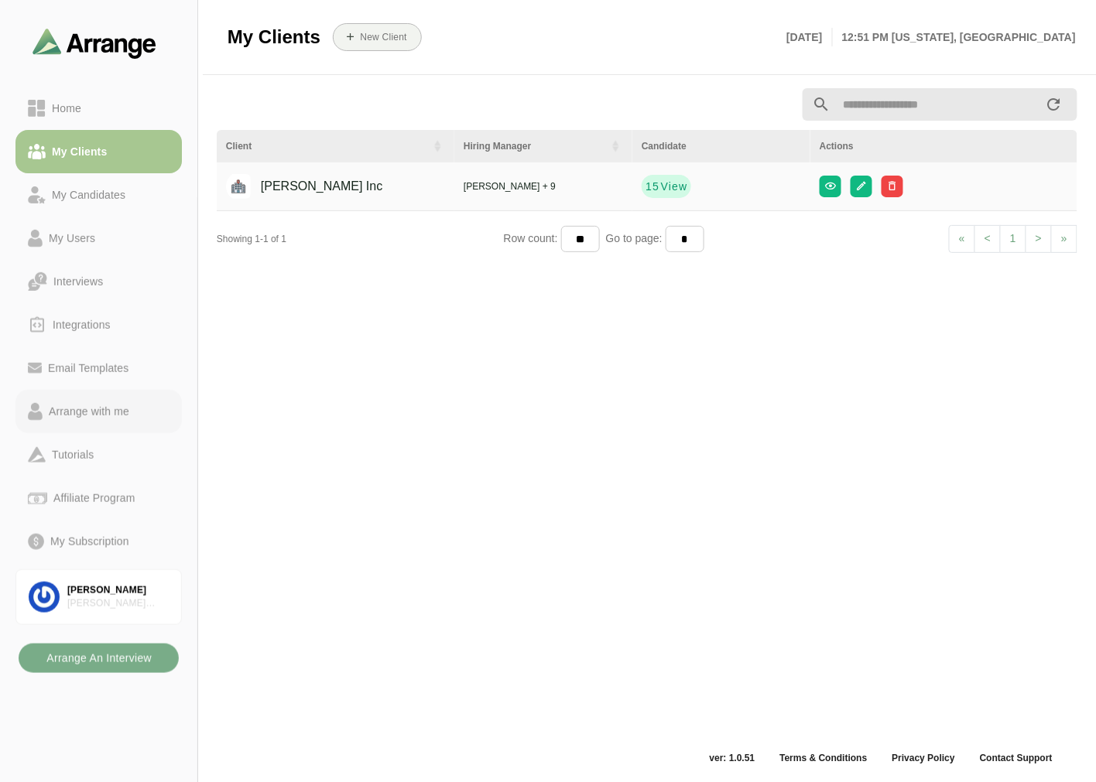
click at [80, 416] on div "Arrange with me" at bounding box center [89, 411] width 93 height 19
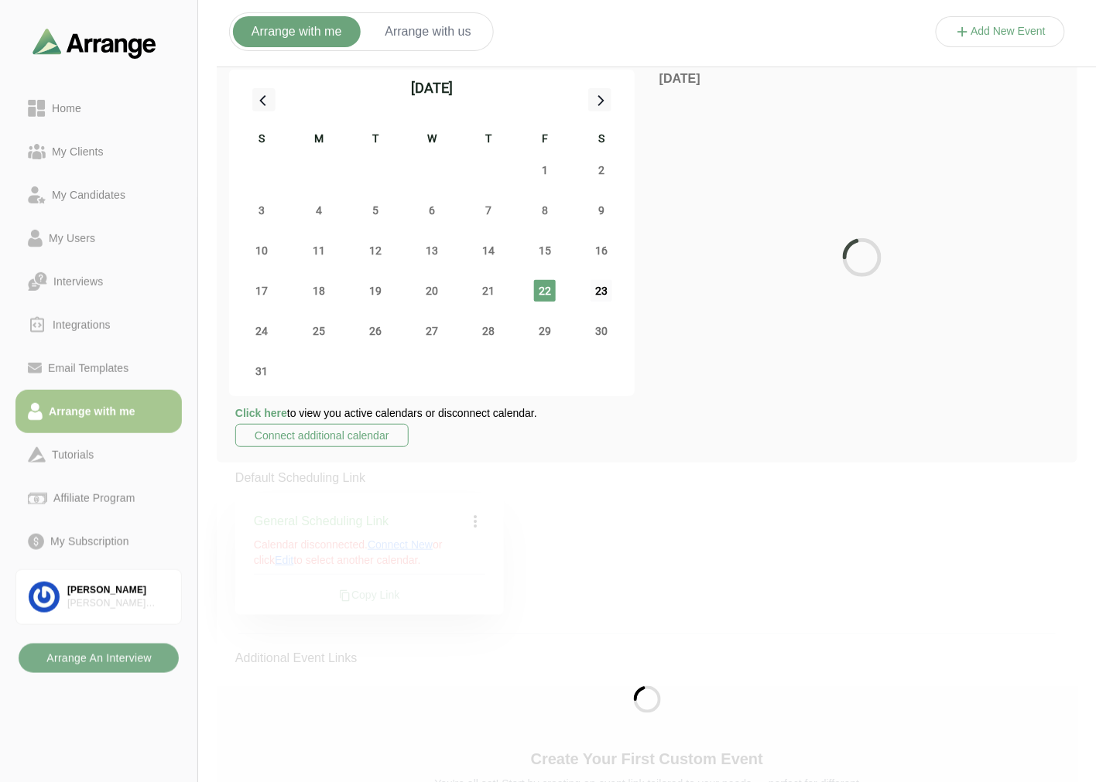
click at [593, 292] on span "23" at bounding box center [601, 291] width 22 height 22
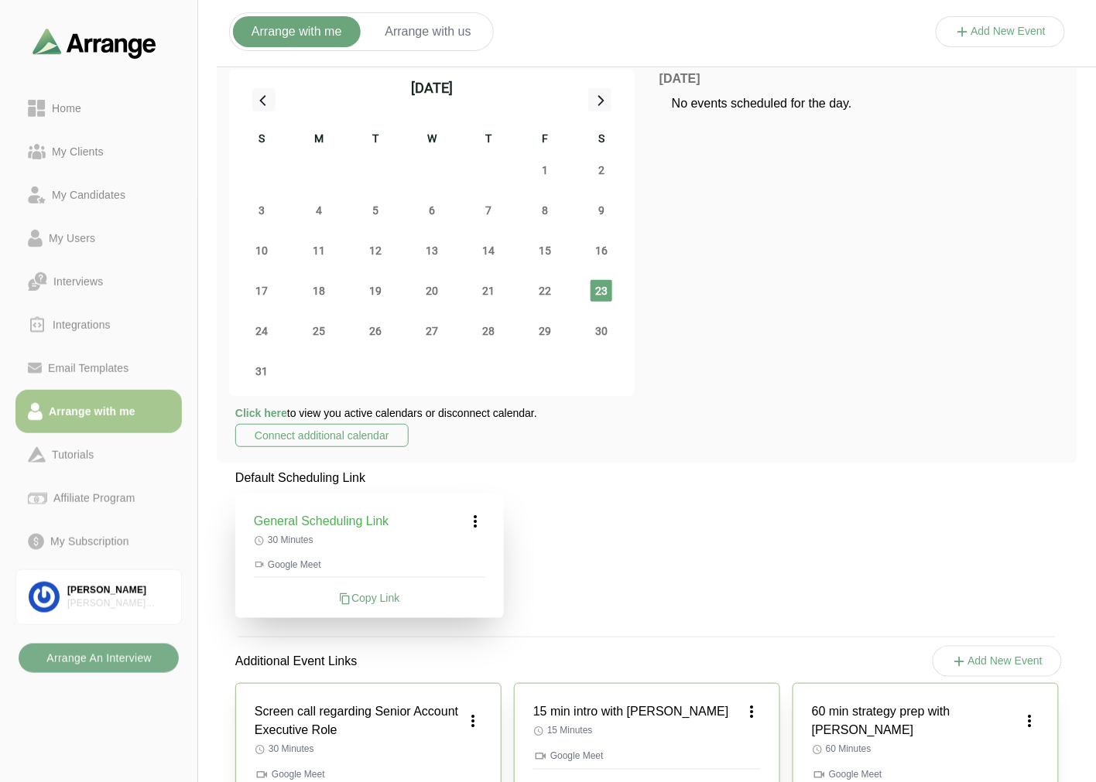
click at [604, 292] on span "23" at bounding box center [601, 291] width 22 height 22
click at [472, 522] on icon at bounding box center [476, 521] width 19 height 19
click at [466, 562] on div "Edit" at bounding box center [461, 564] width 71 height 29
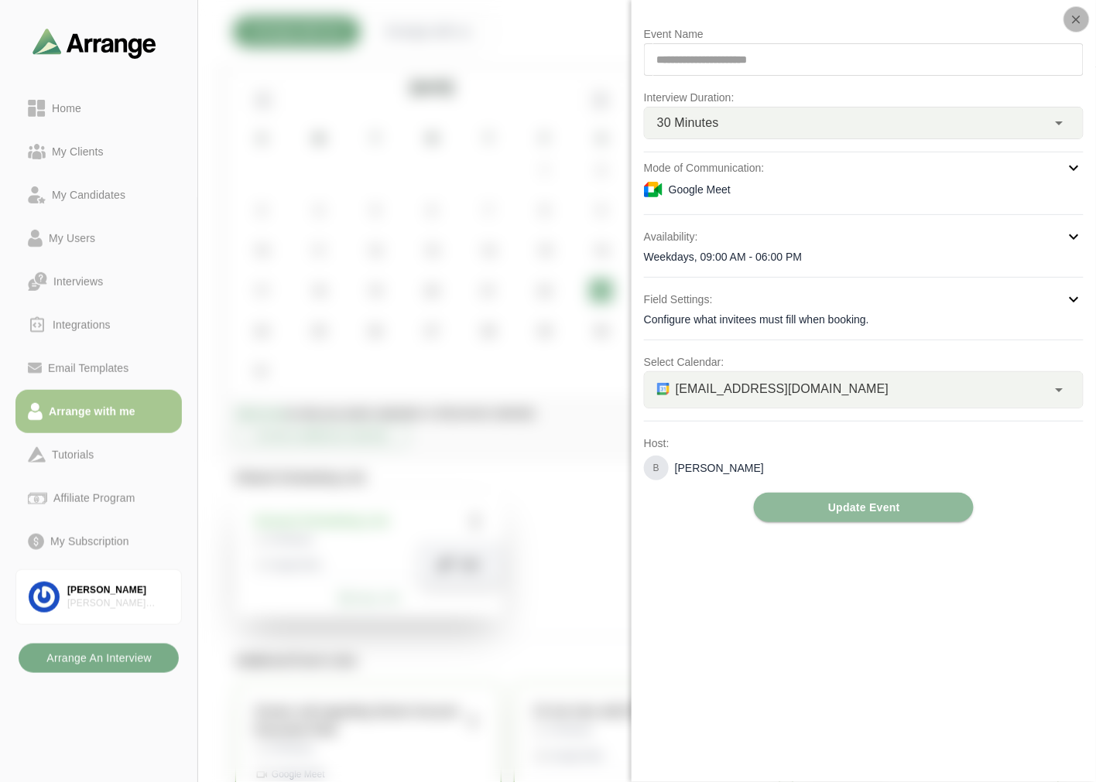
click at [1071, 15] on icon "button" at bounding box center [1076, 19] width 14 height 14
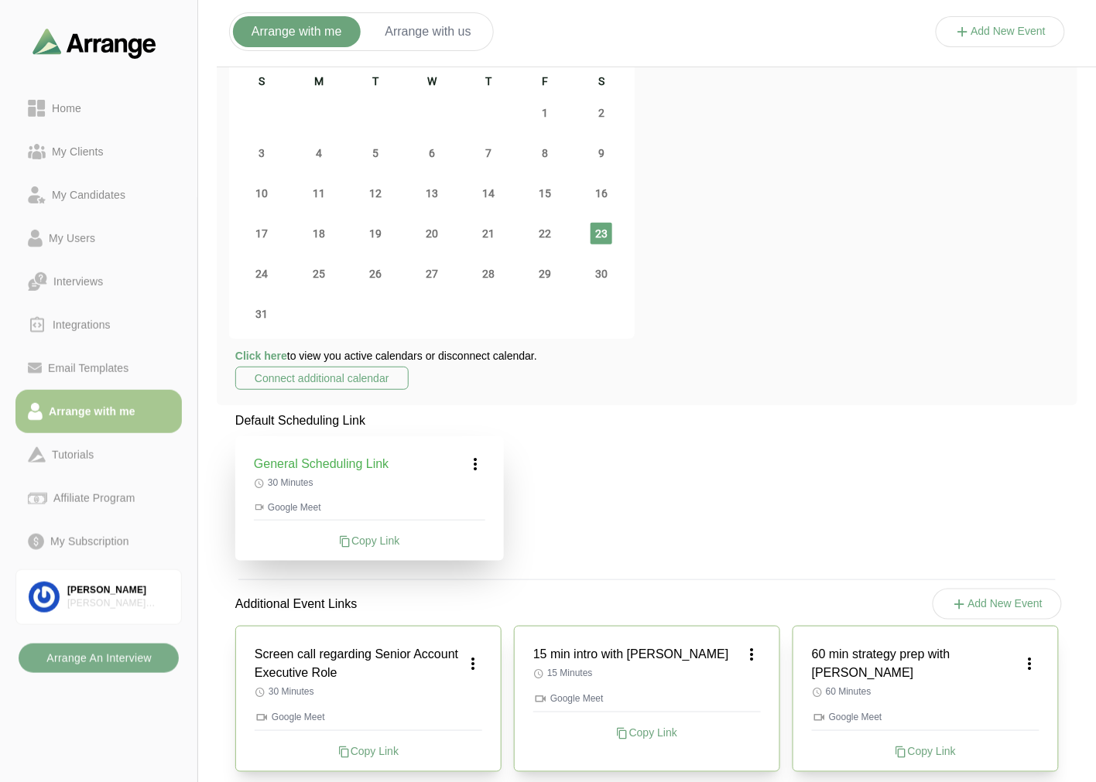
scroll to position [91, 0]
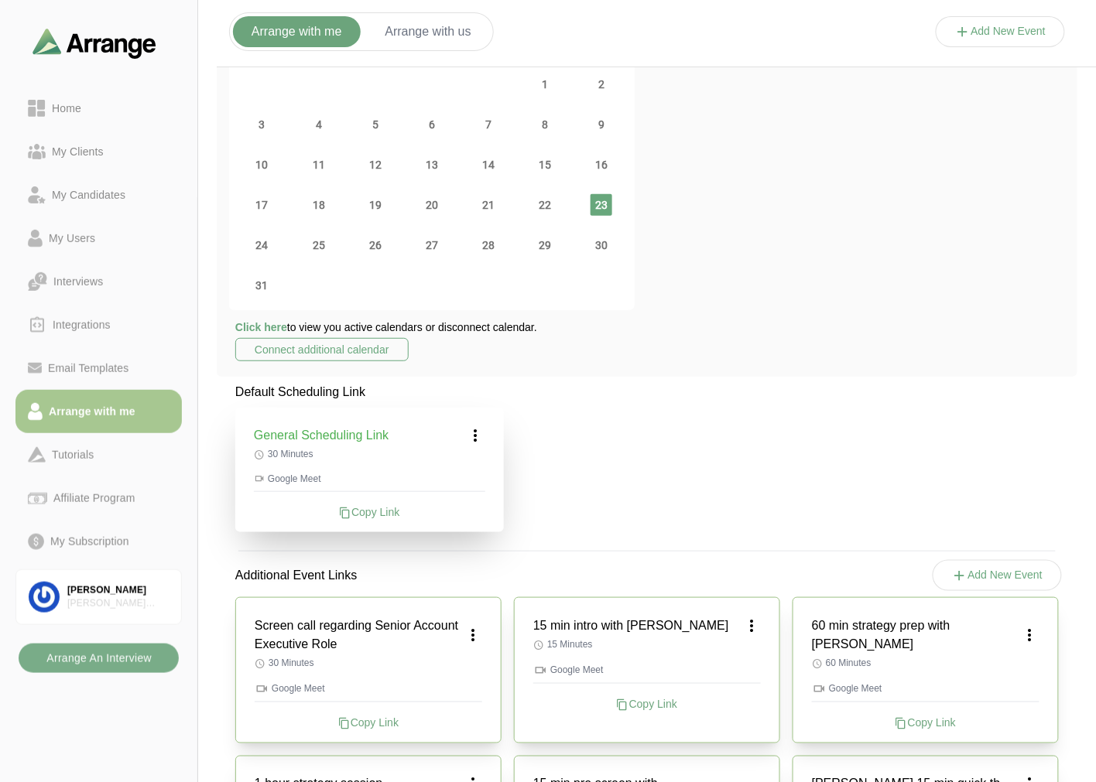
click at [416, 31] on button "Arrange with us" at bounding box center [428, 31] width 123 height 31
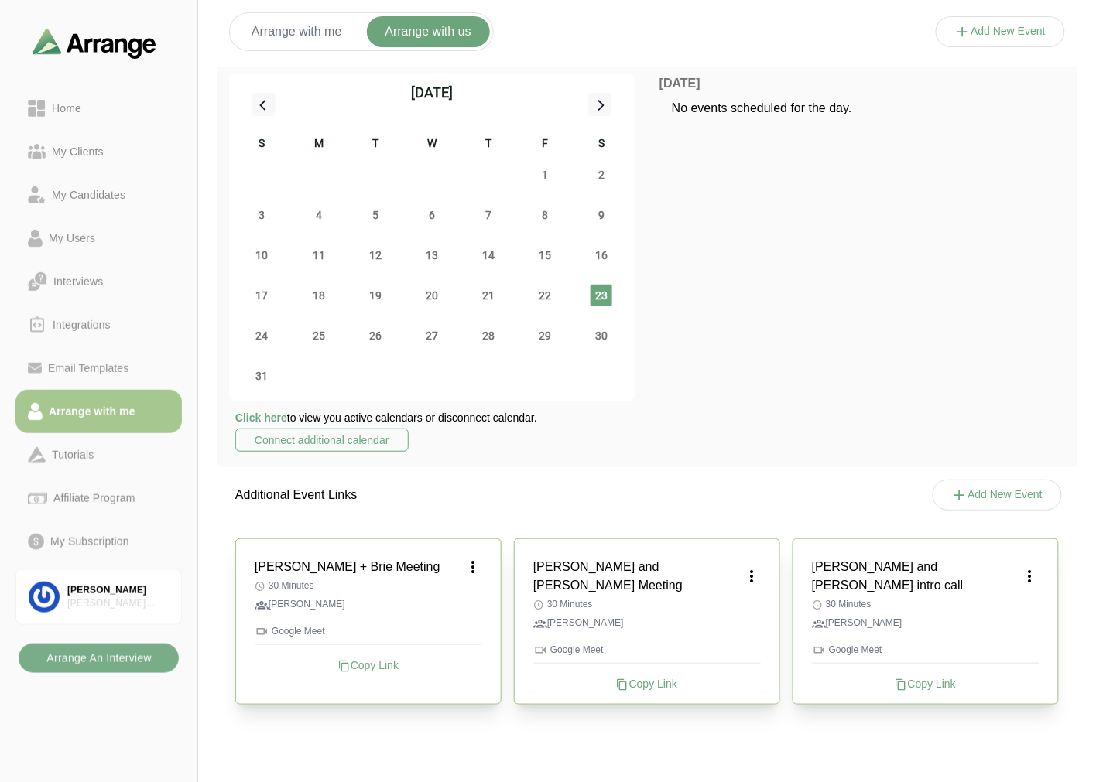
click at [276, 43] on button "Arrange with me" at bounding box center [297, 31] width 128 height 31
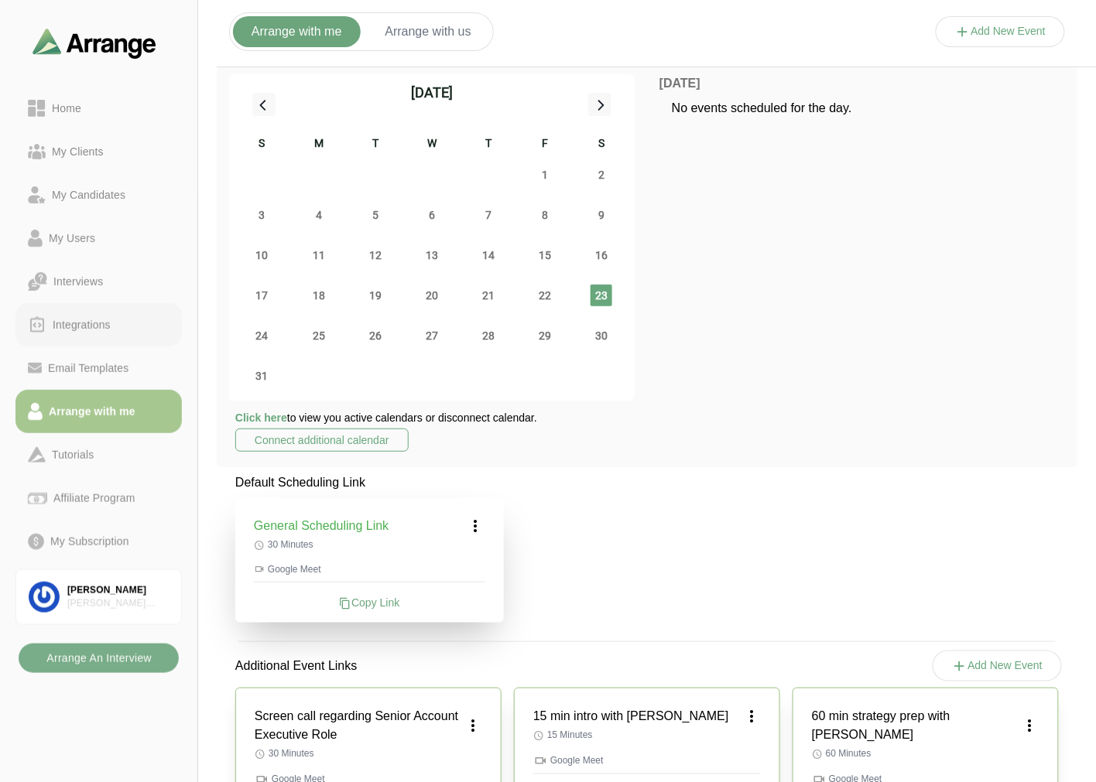
click at [113, 329] on div "Integrations" at bounding box center [81, 325] width 70 height 19
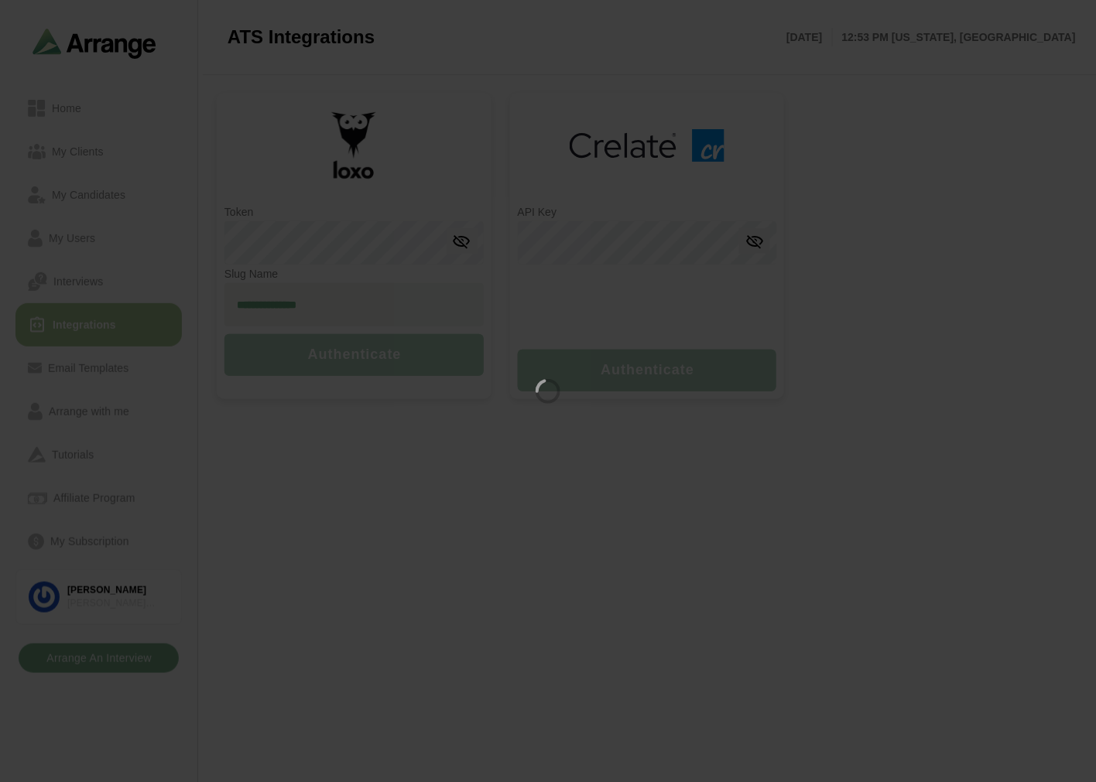
type input "**********"
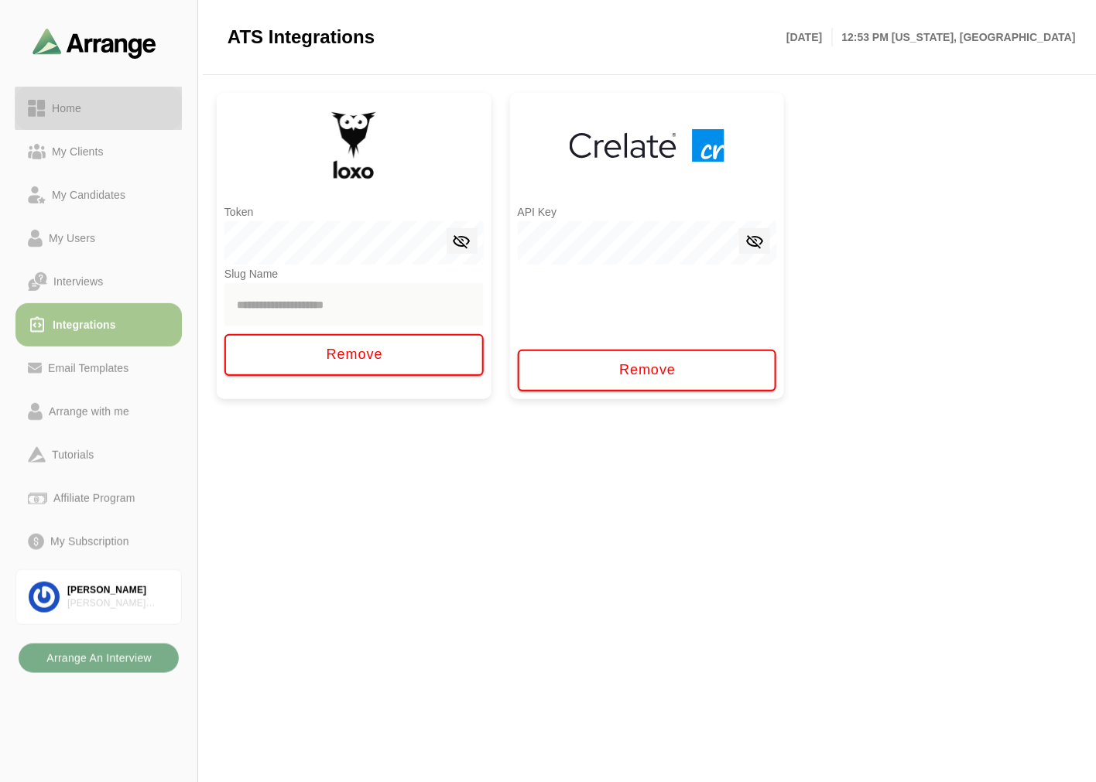
click at [105, 95] on link "Home" at bounding box center [98, 108] width 166 height 43
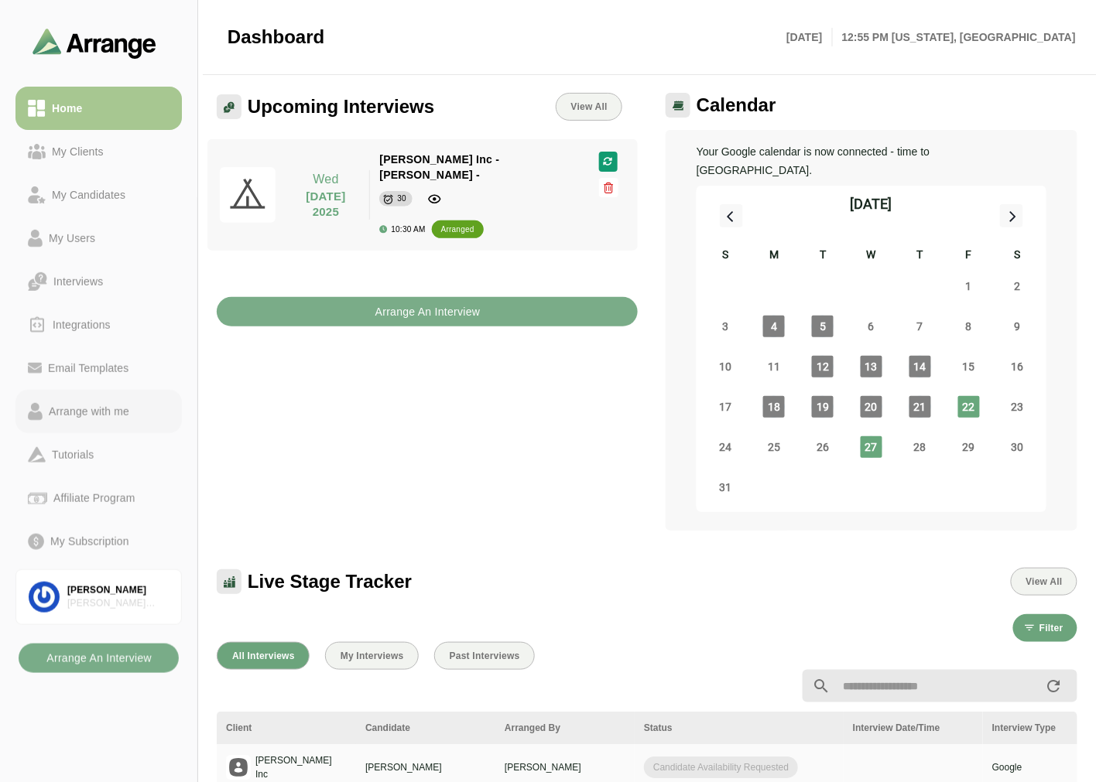
click at [80, 415] on div "Arrange with me" at bounding box center [89, 411] width 93 height 19
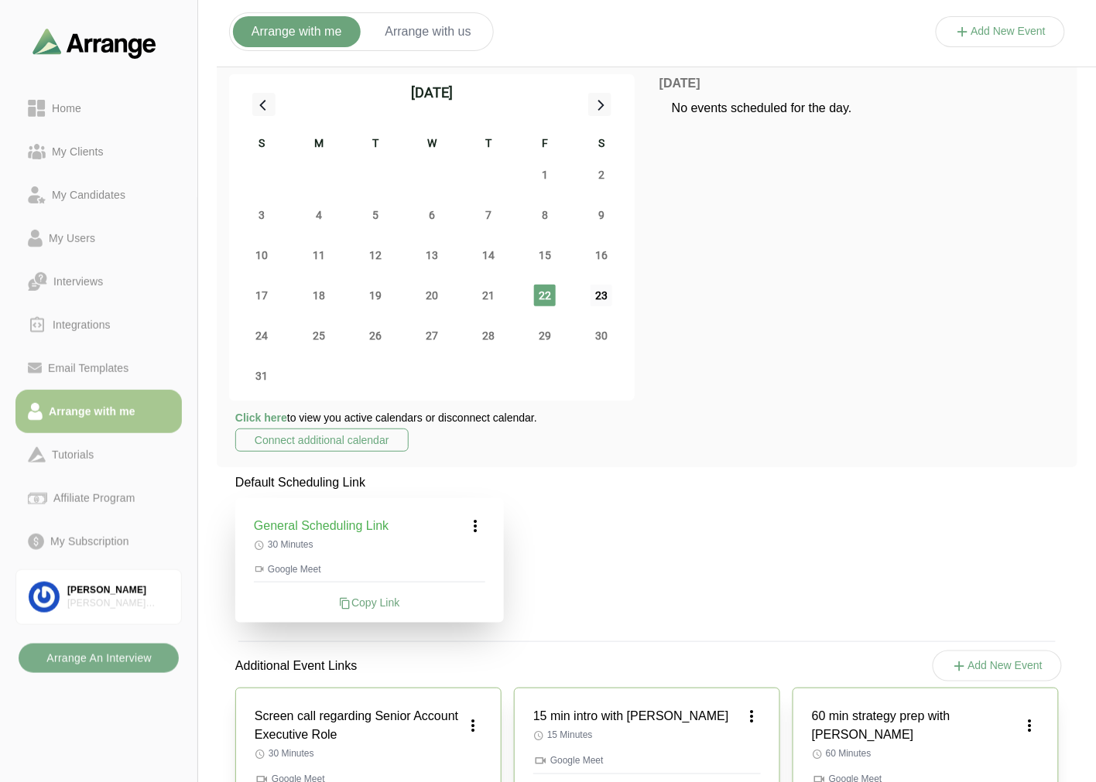
click at [590, 291] on span "23" at bounding box center [601, 296] width 22 height 22
click at [122, 665] on b "Arrange An Interview" at bounding box center [99, 658] width 106 height 29
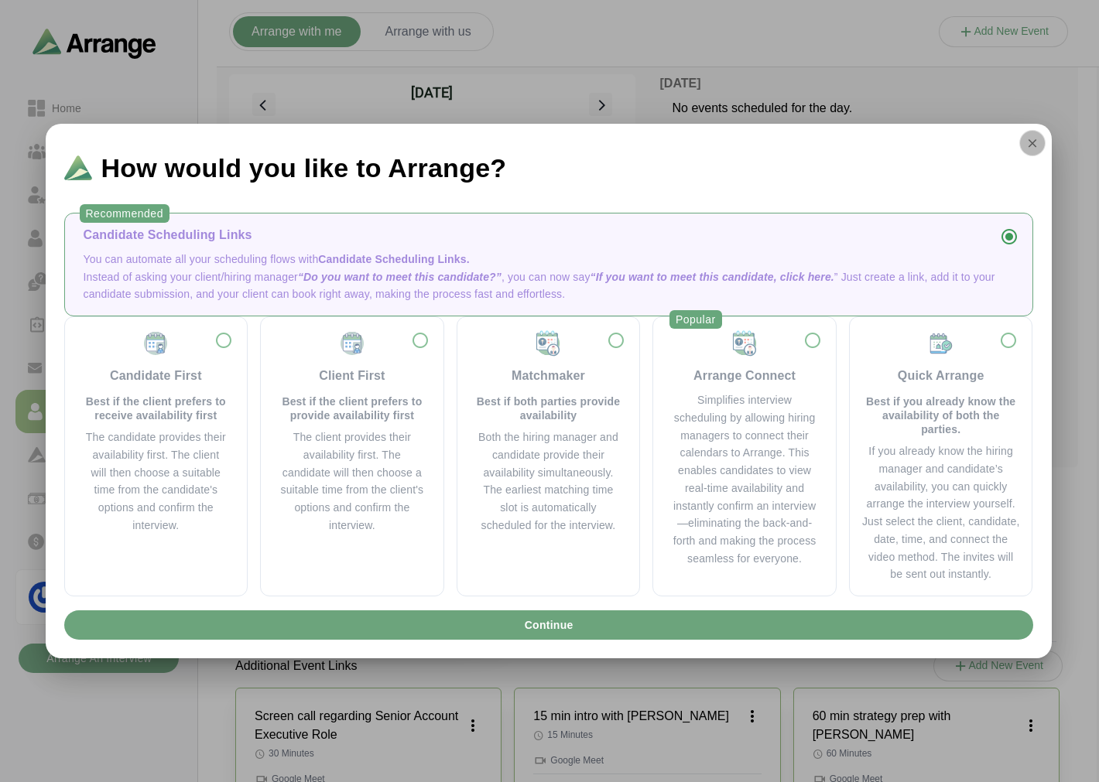
click at [1026, 139] on icon "button" at bounding box center [1032, 143] width 14 height 14
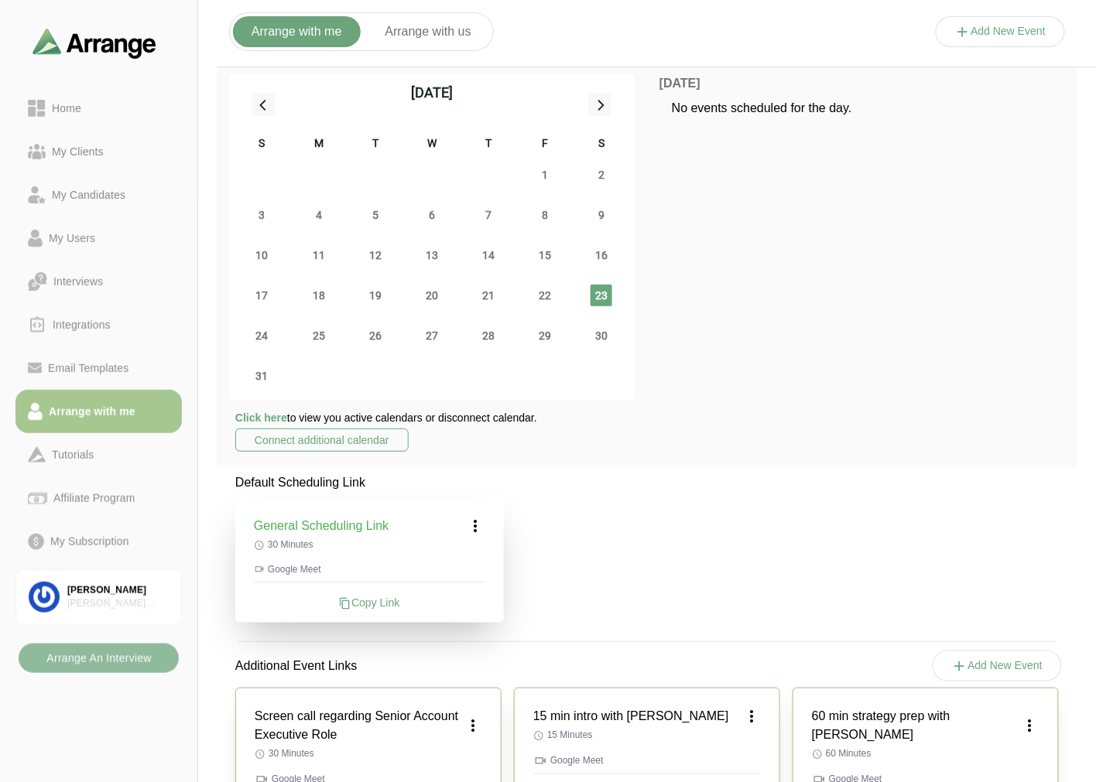
click at [104, 654] on b "Arrange An Interview" at bounding box center [99, 658] width 106 height 29
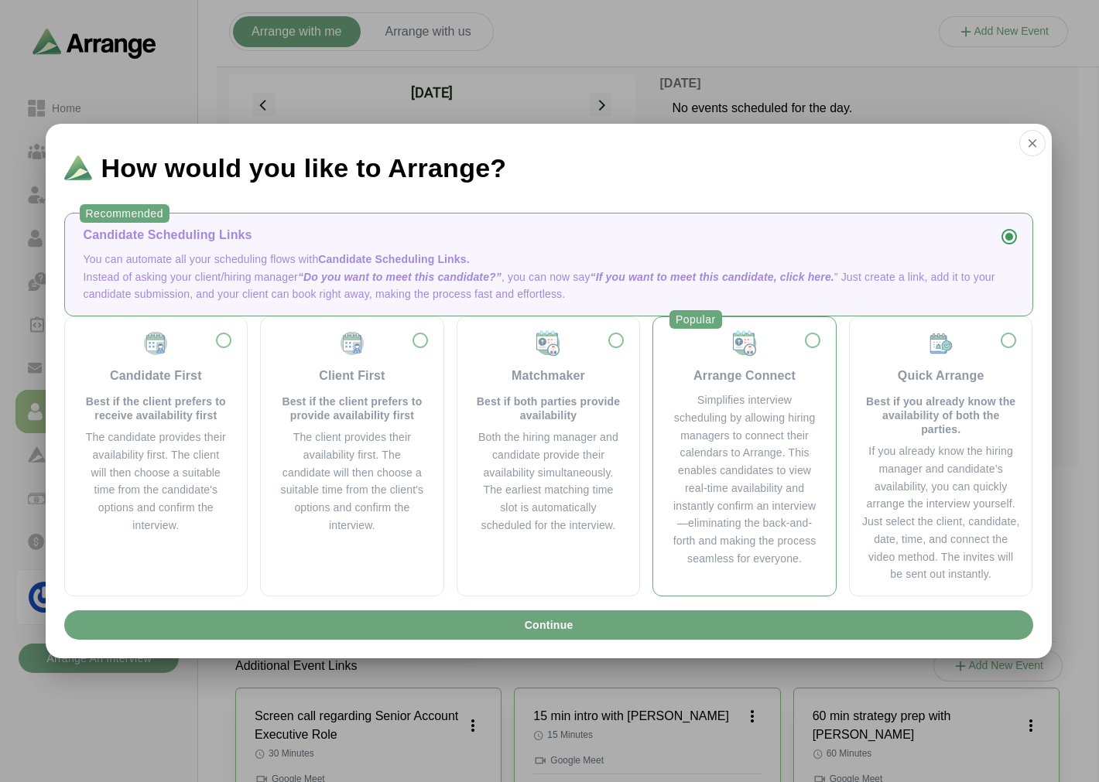
click at [749, 370] on div "Arrange Connect" at bounding box center [744, 376] width 102 height 19
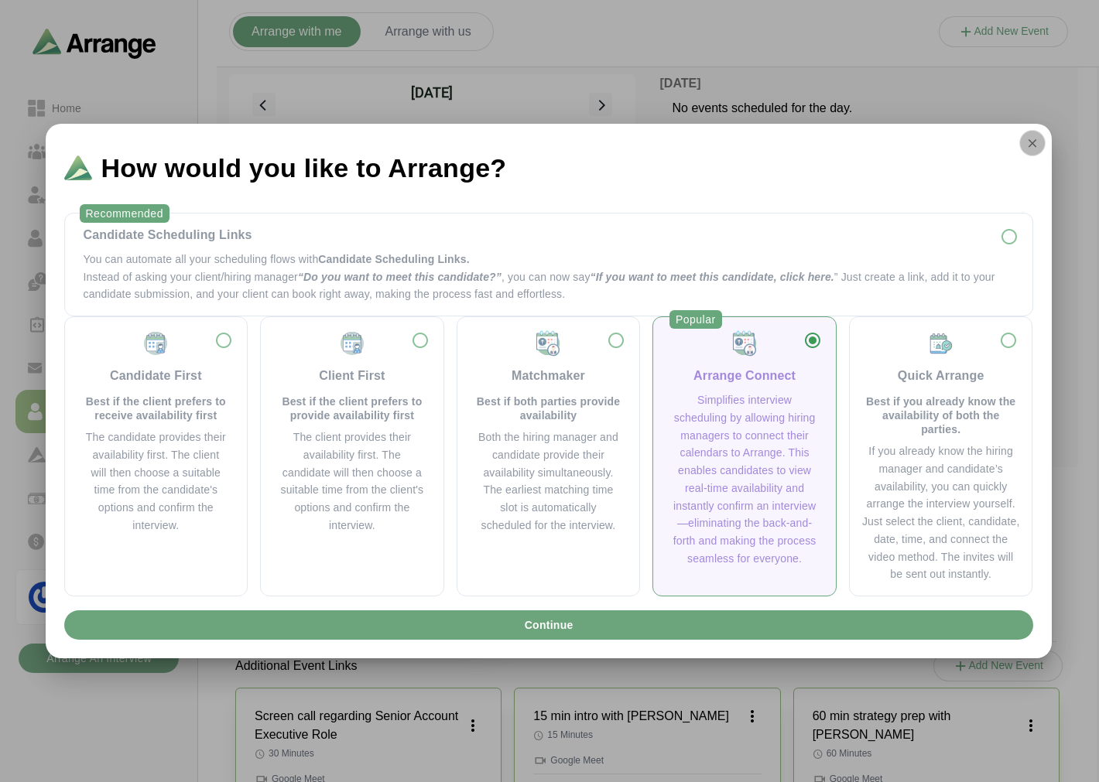
click at [1033, 142] on icon "button" at bounding box center [1032, 143] width 14 height 14
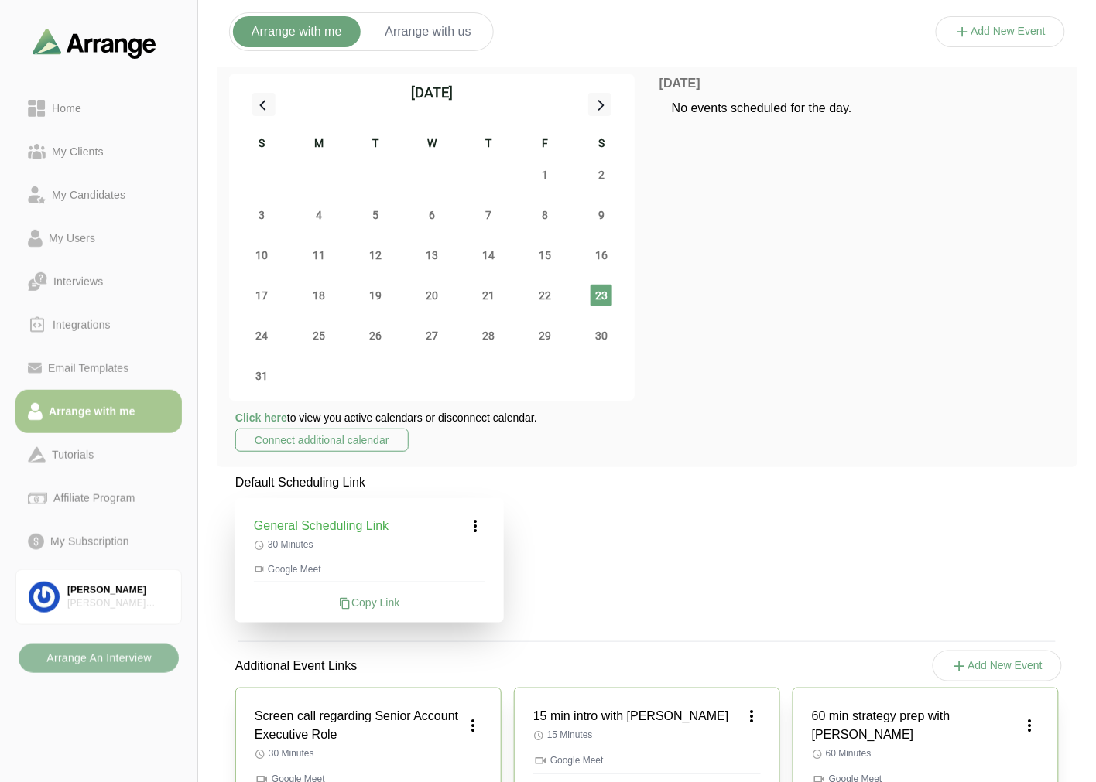
click at [119, 652] on b "Arrange An Interview" at bounding box center [99, 658] width 106 height 29
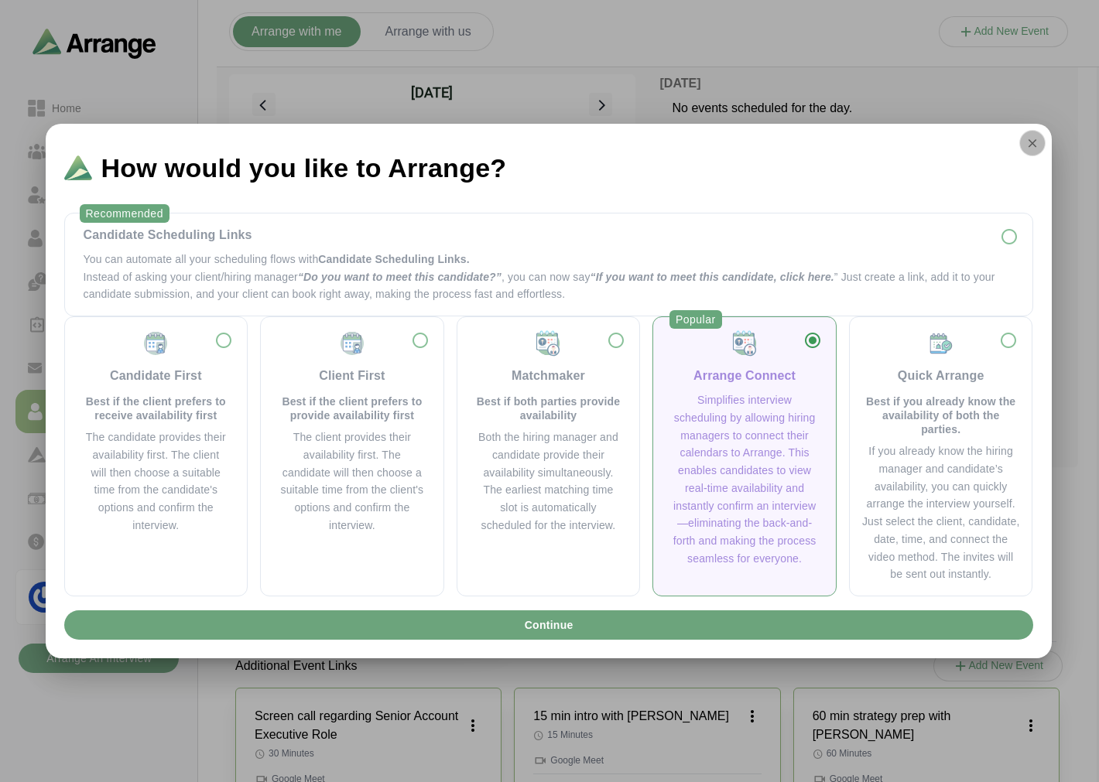
click at [1024, 139] on button "button" at bounding box center [1032, 143] width 26 height 26
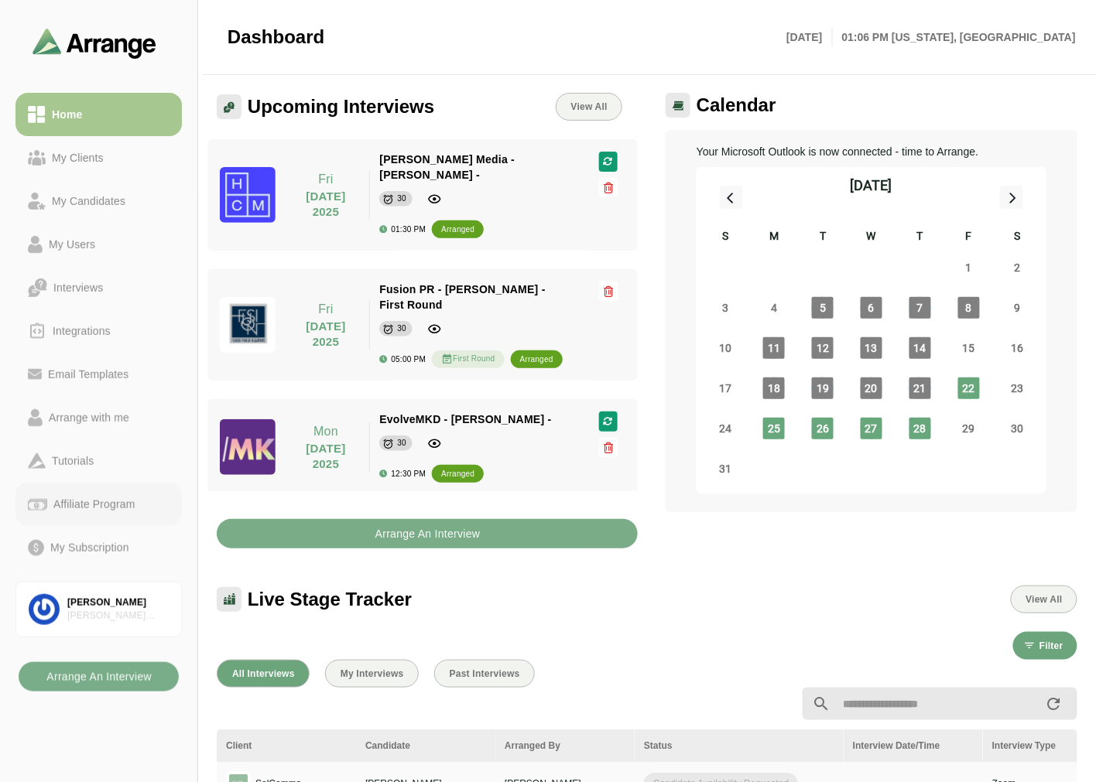
scroll to position [344, 0]
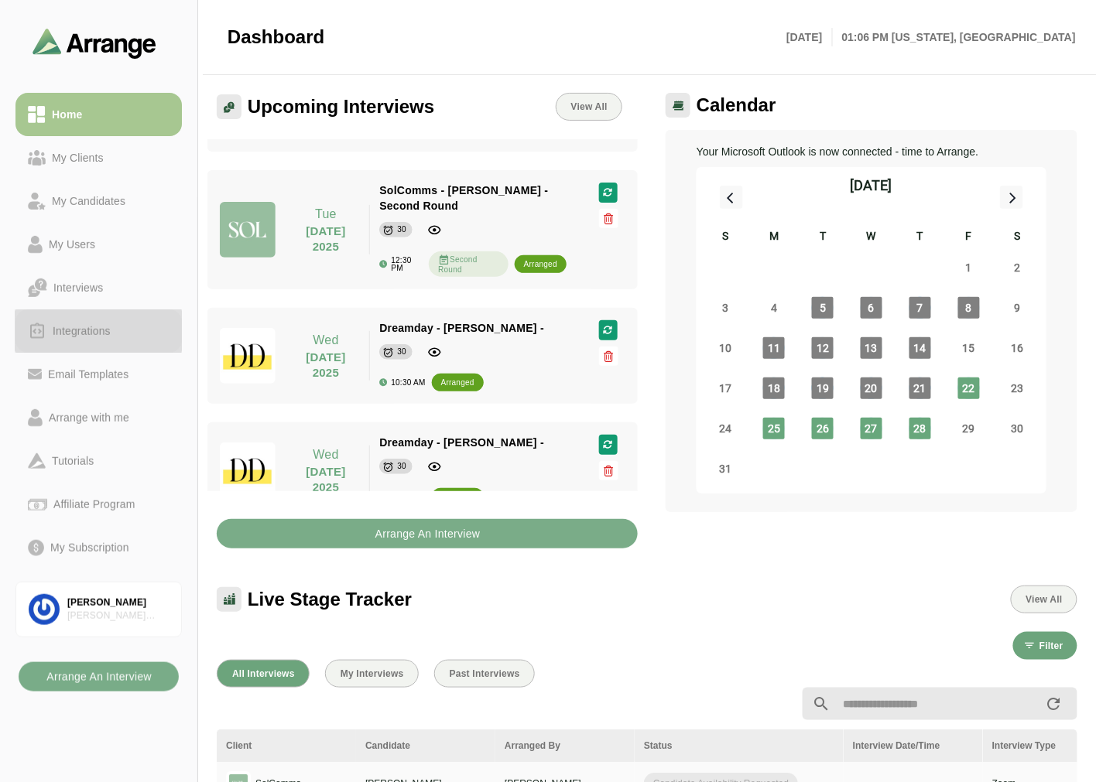
click at [82, 328] on div "Integrations" at bounding box center [81, 331] width 70 height 19
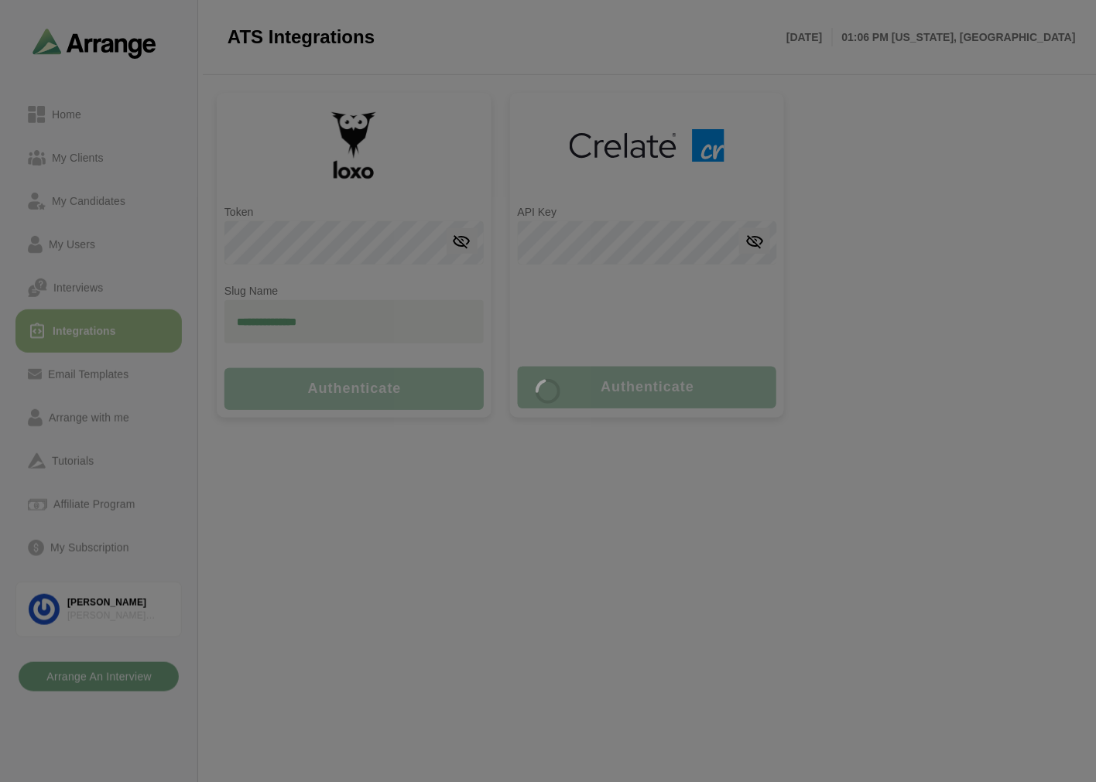
type input "**********"
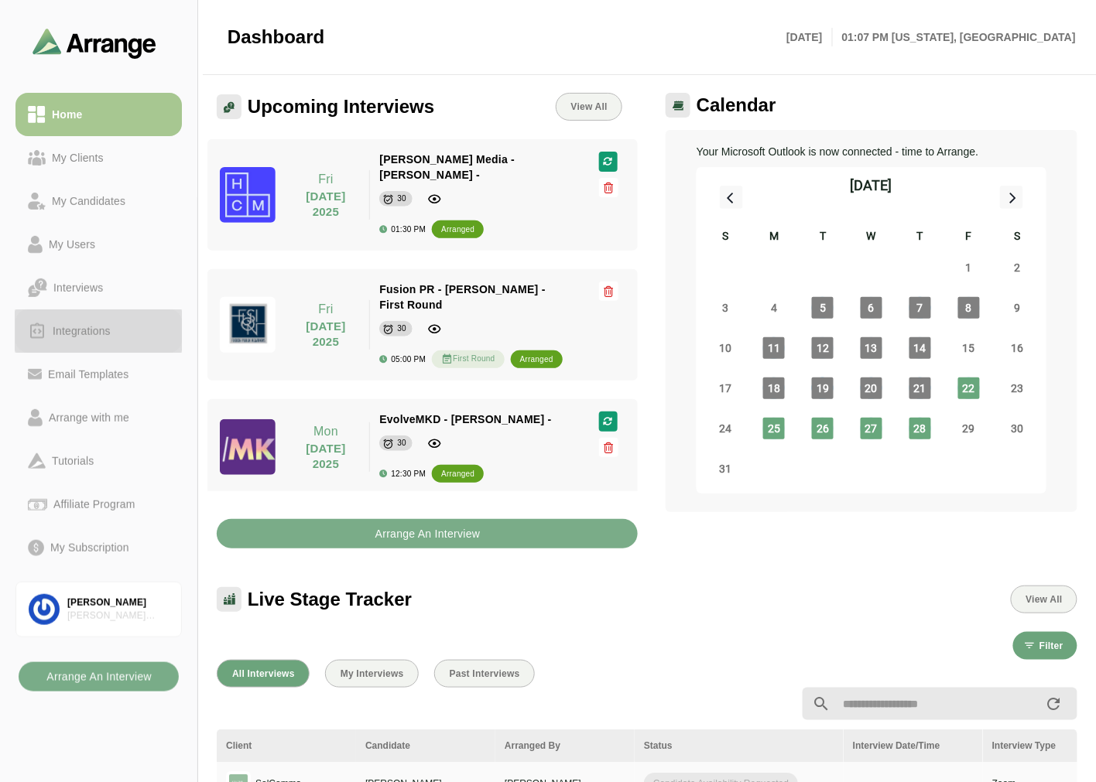
click at [80, 323] on div "Integrations" at bounding box center [81, 331] width 70 height 19
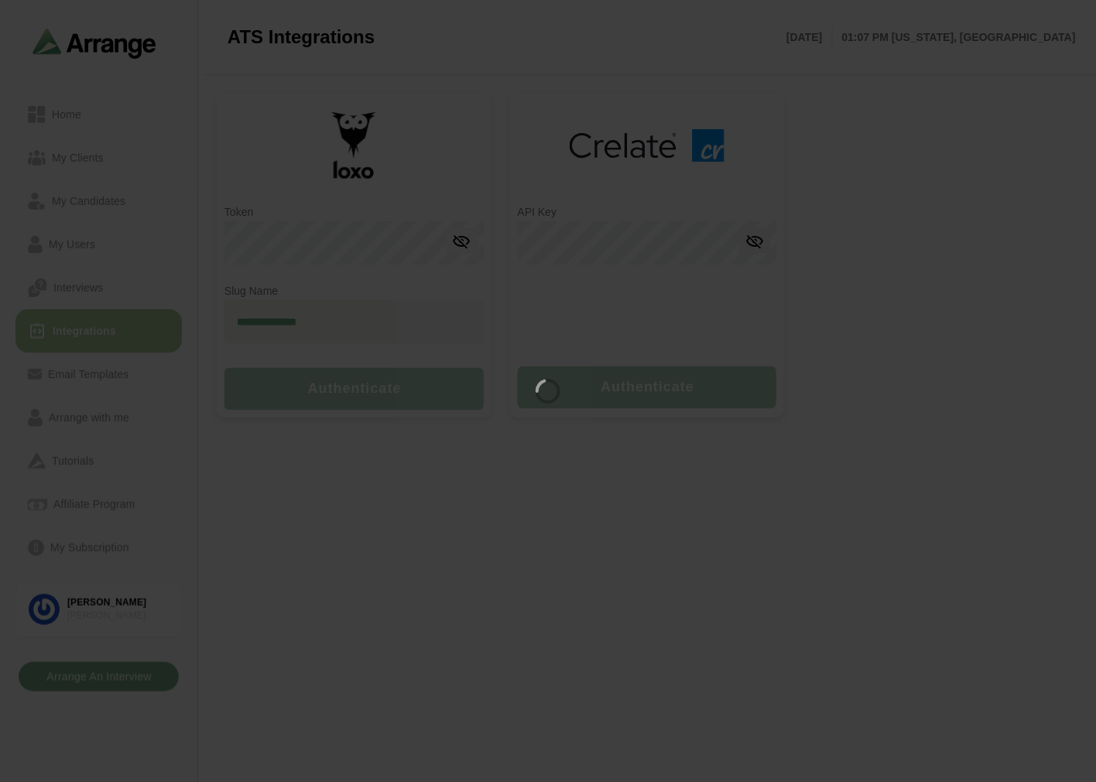
type input "**********"
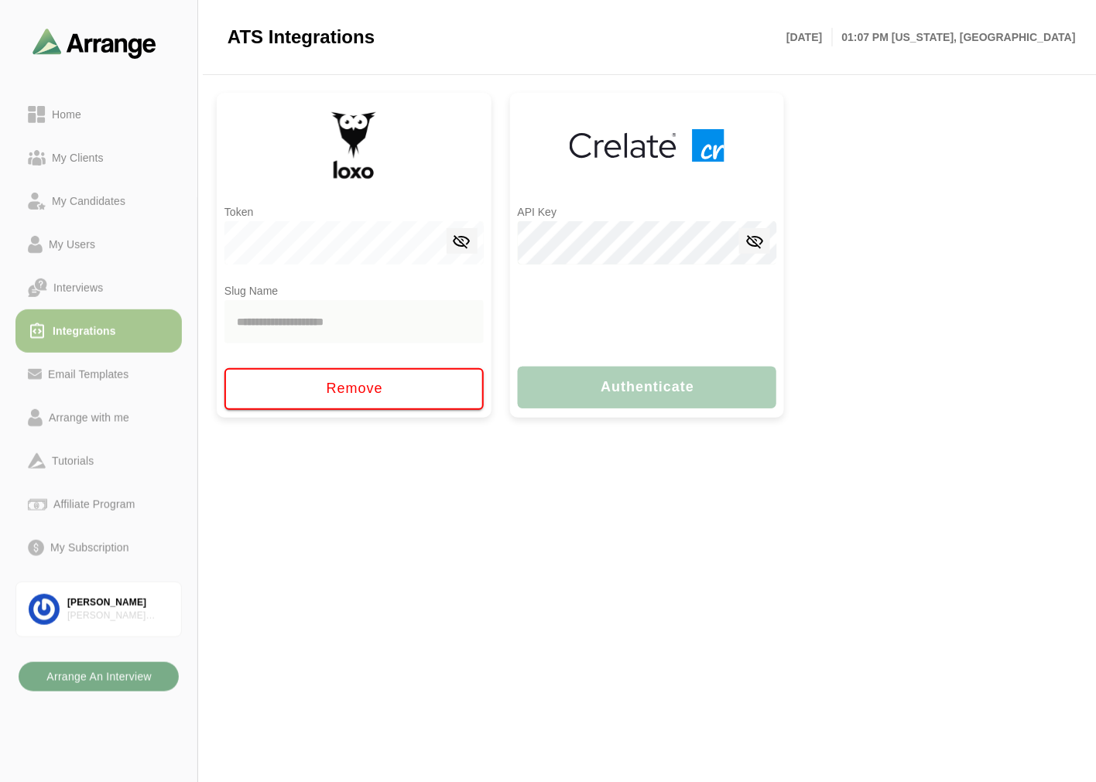
drag, startPoint x: 462, startPoint y: 246, endPoint x: 431, endPoint y: 244, distance: 31.0
click at [462, 246] on icon at bounding box center [462, 241] width 19 height 19
click at [333, 244] on div at bounding box center [353, 251] width 259 height 60
click at [99, 98] on link "Home" at bounding box center [98, 114] width 166 height 43
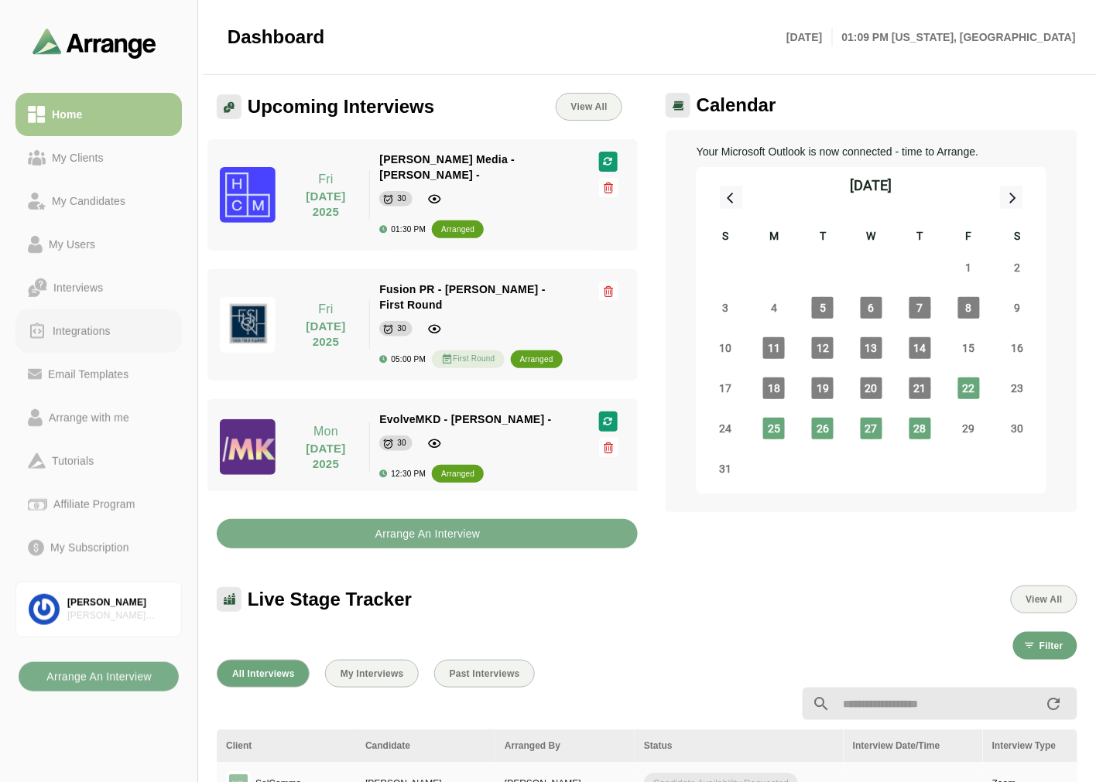
click at [91, 331] on div "Integrations" at bounding box center [81, 331] width 70 height 19
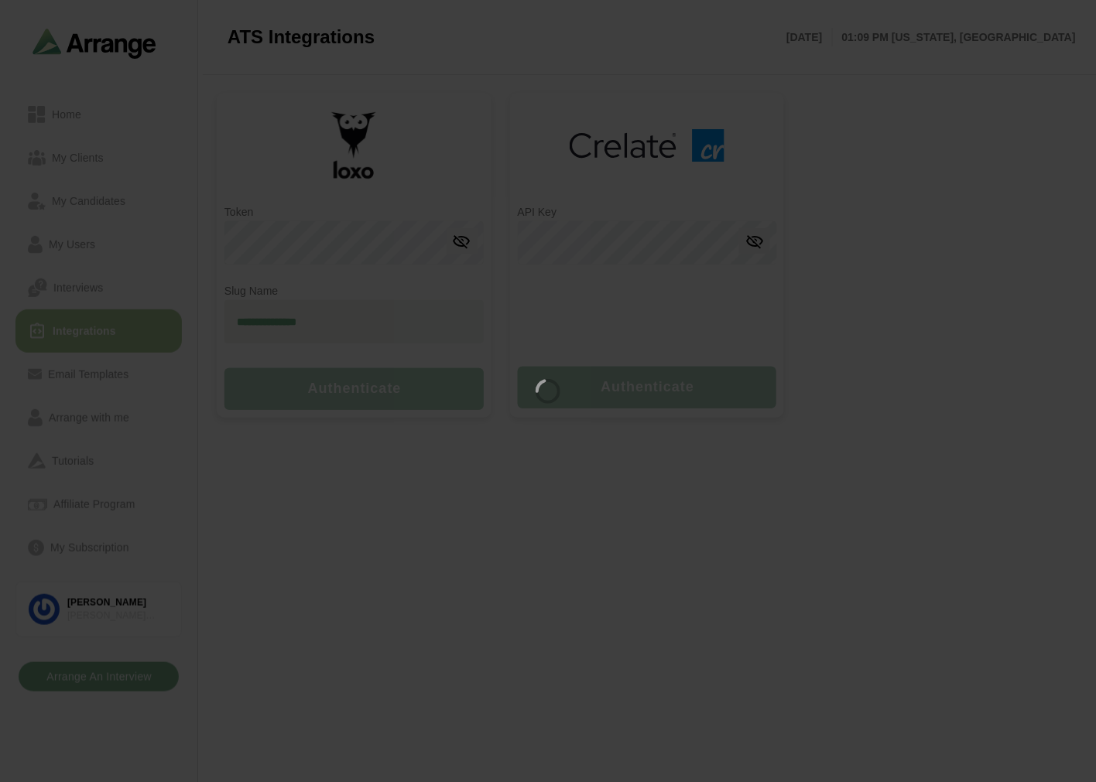
type input "**********"
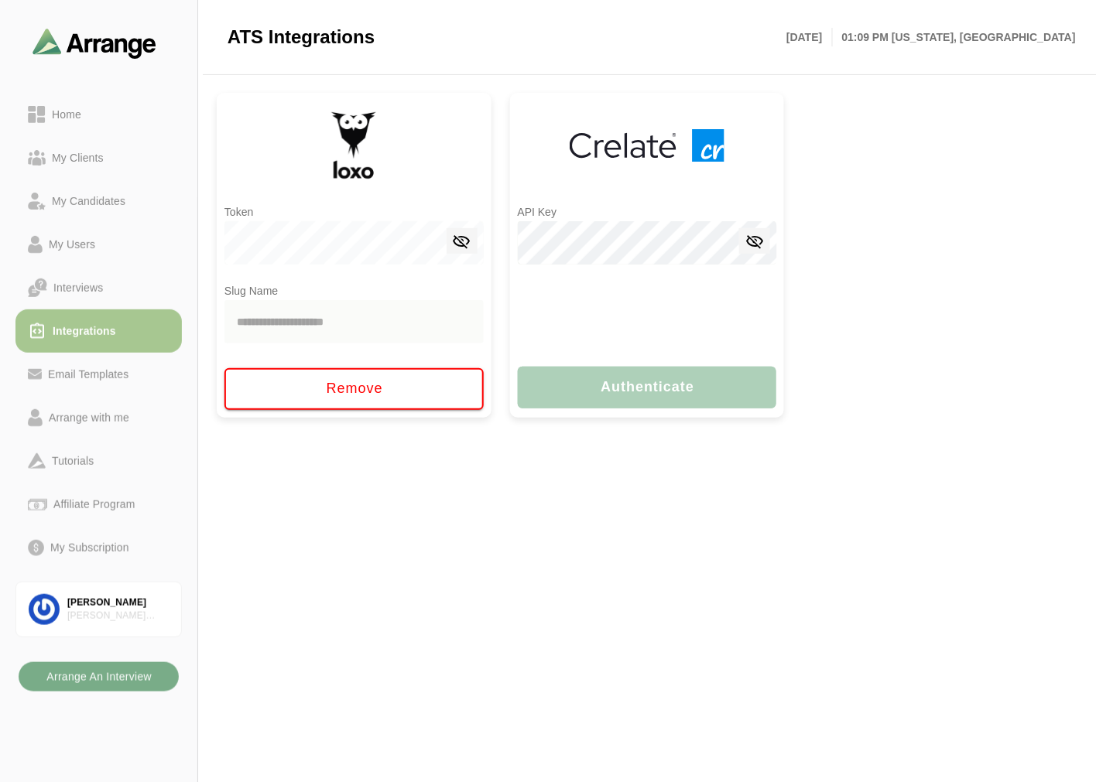
click at [462, 241] on icon at bounding box center [462, 241] width 19 height 19
click at [315, 233] on div at bounding box center [353, 251] width 259 height 60
click at [510, 321] on div "**********" at bounding box center [647, 255] width 275 height 325
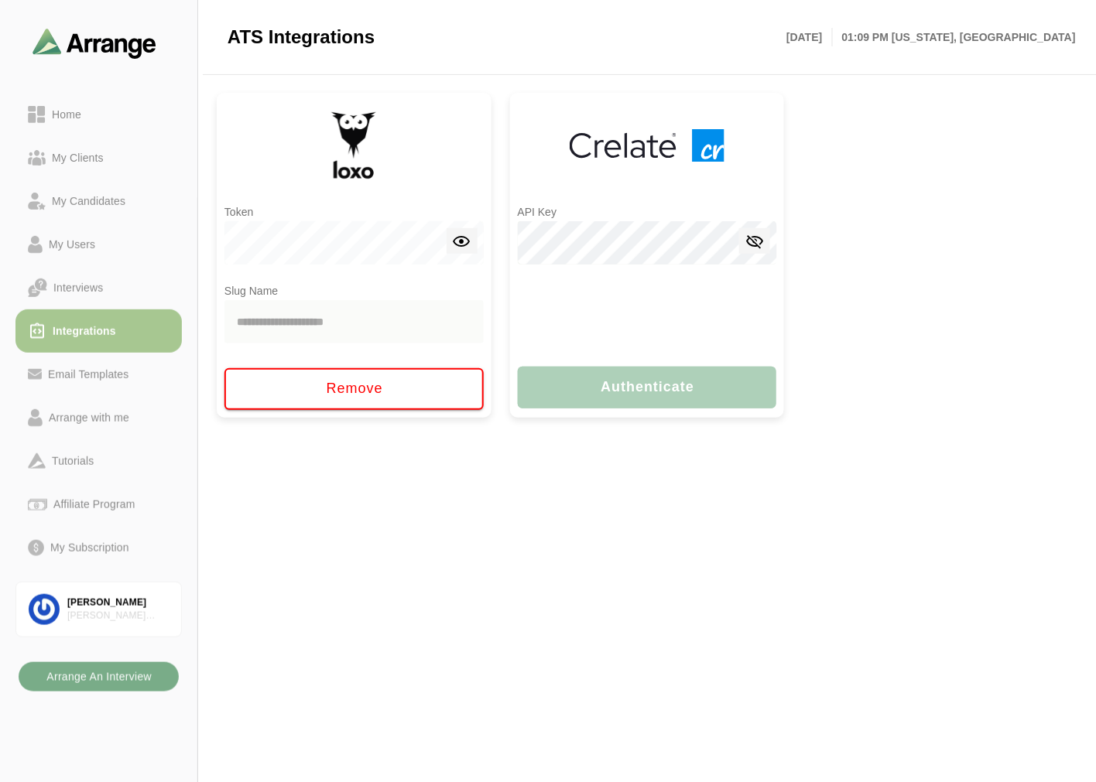
click at [510, 321] on div "**********" at bounding box center [647, 255] width 275 height 325
click at [87, 207] on div "My Candidates" at bounding box center [89, 201] width 86 height 19
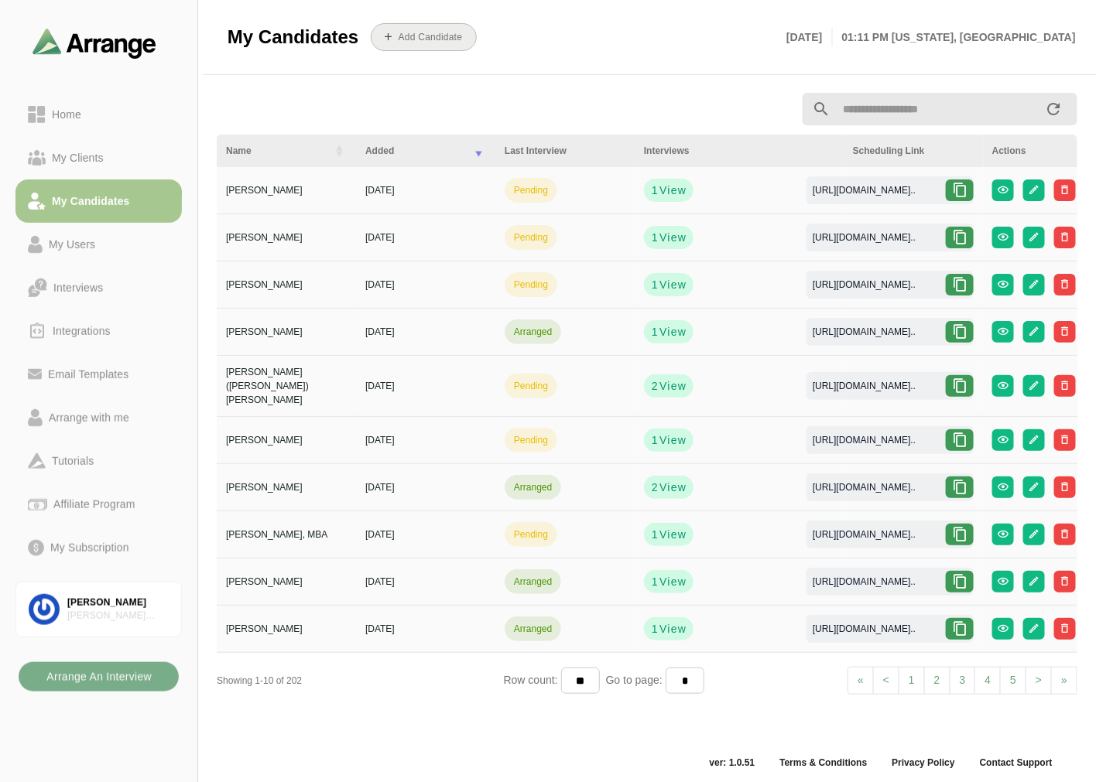
click at [412, 39] on b "Add Candidate" at bounding box center [430, 37] width 65 height 11
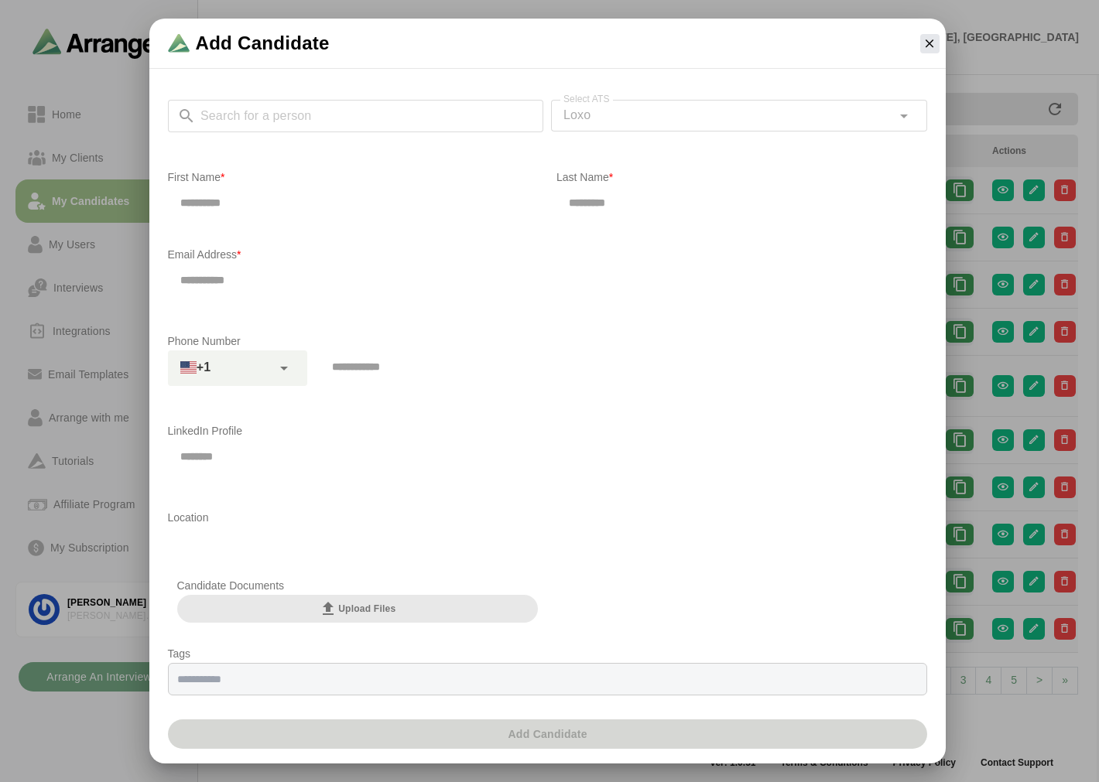
click at [398, 116] on div "Search for a person Search for a person Select ATS Loxo **** Select ATS" at bounding box center [547, 125] width 759 height 50
click at [398, 116] on input "Search for a person" at bounding box center [370, 116] width 348 height 32
click at [398, 116] on input "*" at bounding box center [370, 116] width 348 height 32
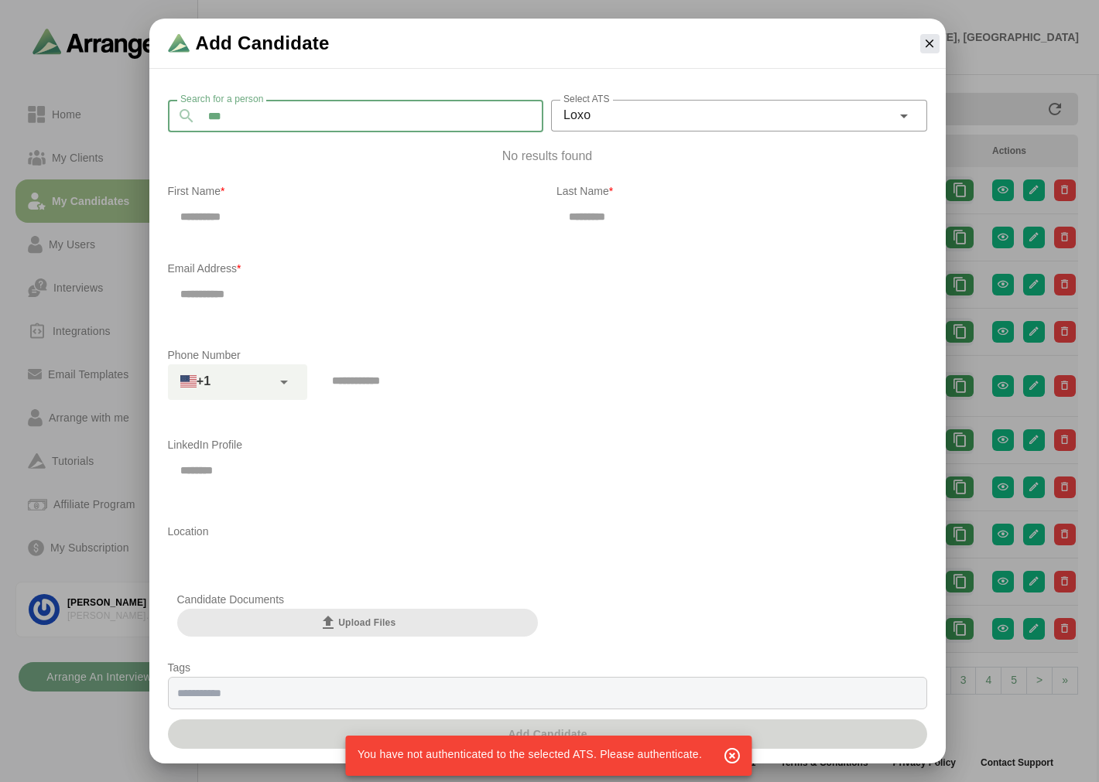
type input "***"
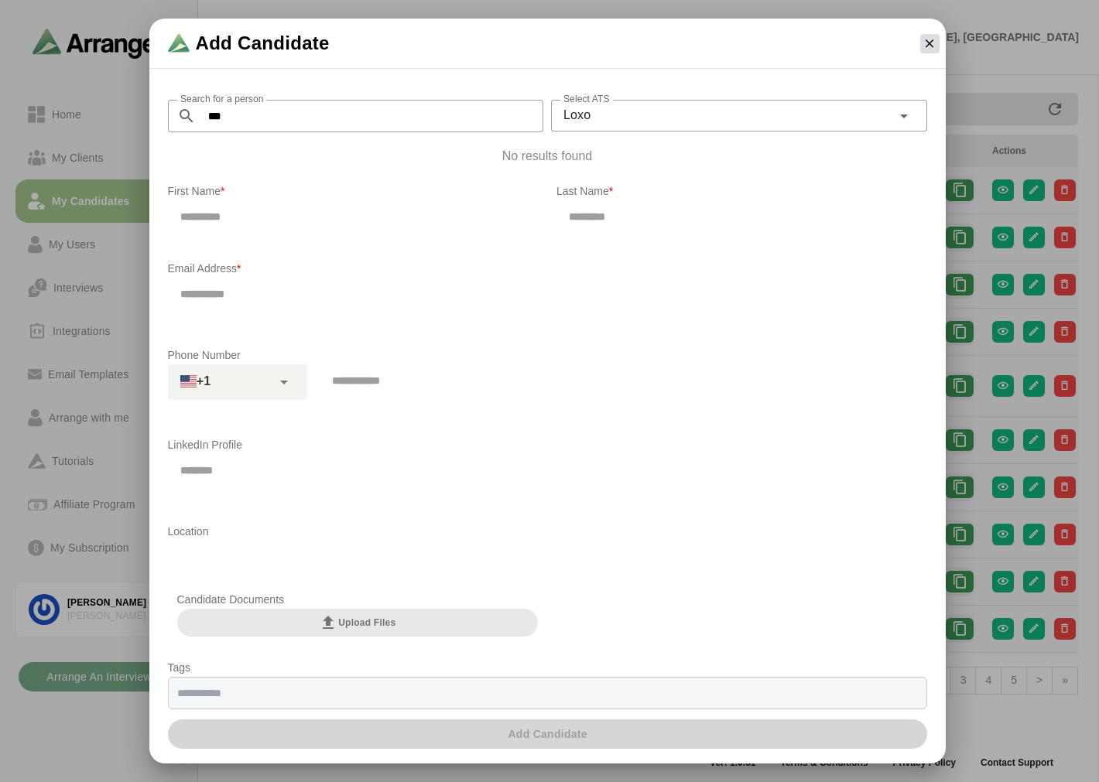
click at [929, 43] on icon "button" at bounding box center [929, 43] width 14 height 14
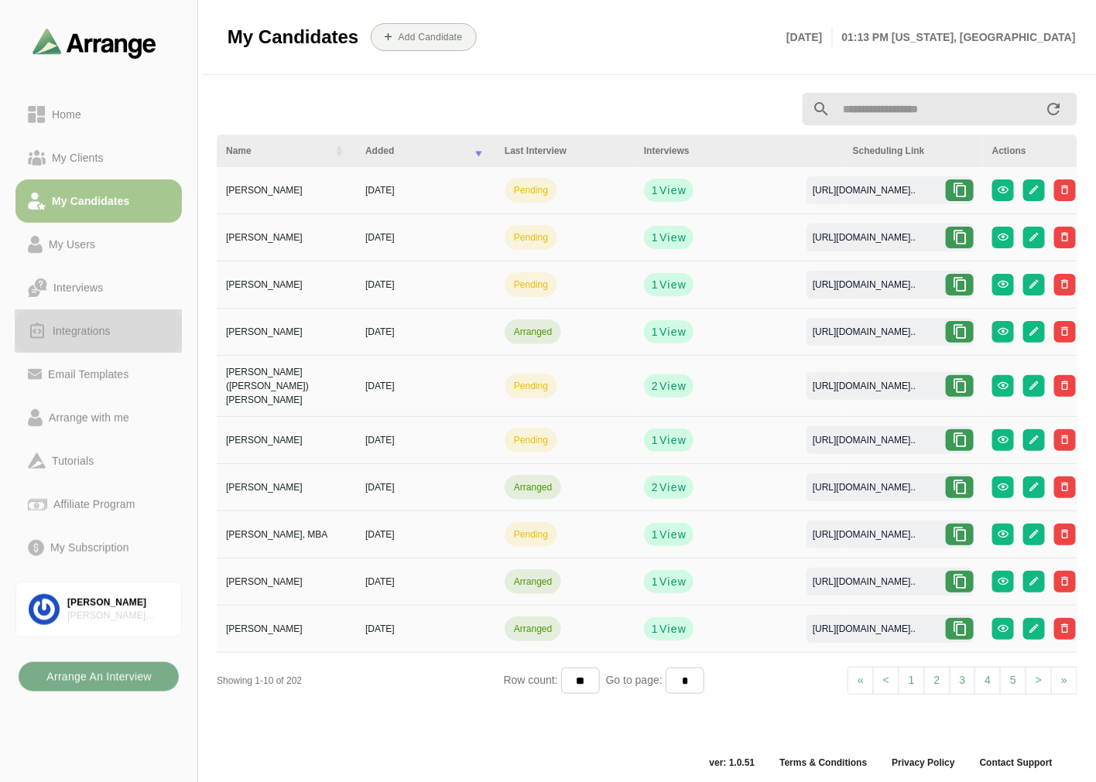
click at [91, 335] on div "Integrations" at bounding box center [81, 331] width 70 height 19
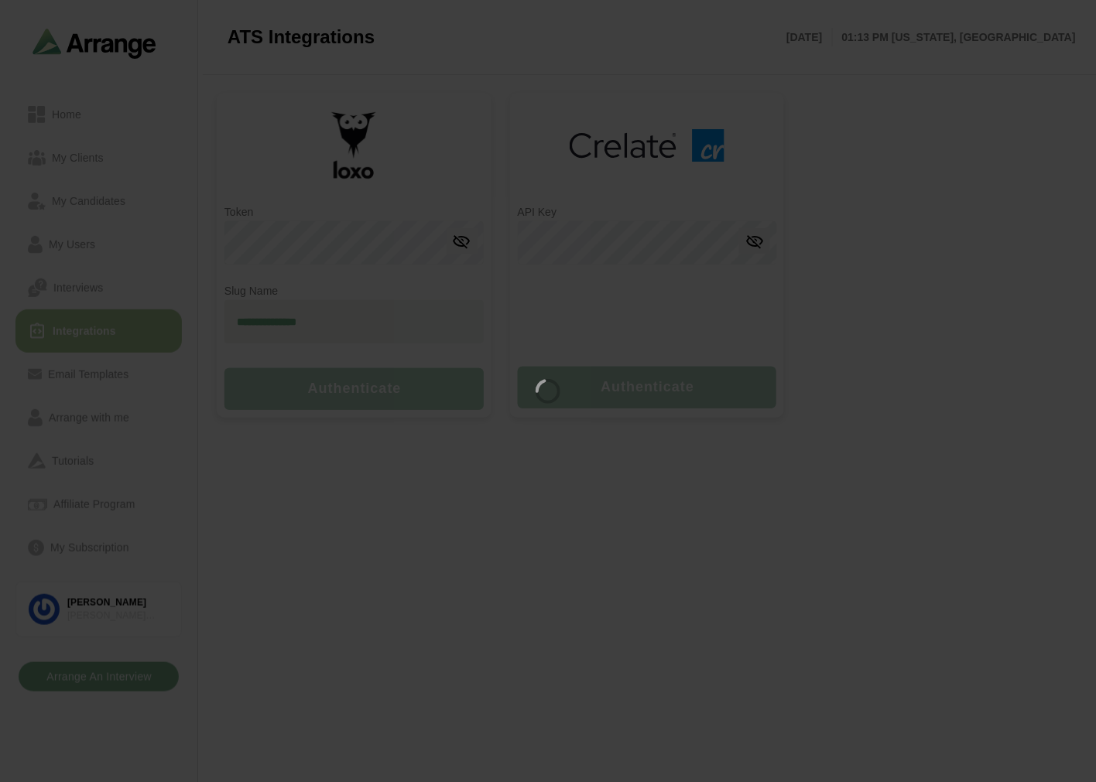
type input "**********"
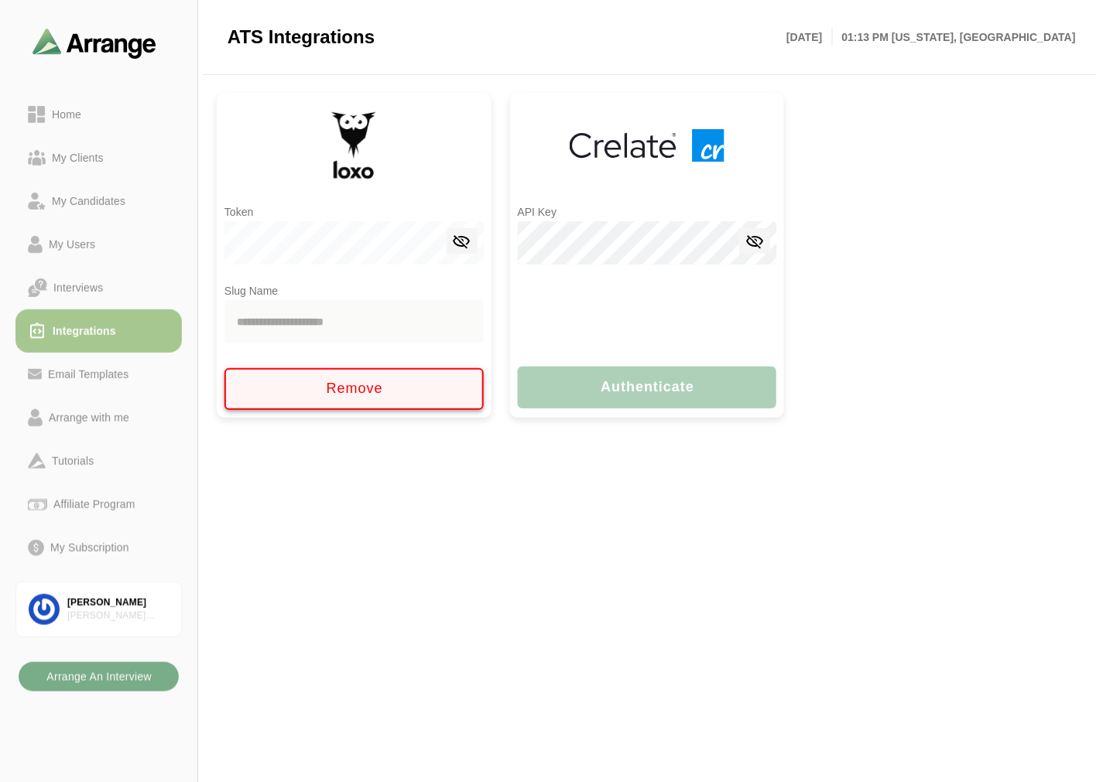
click at [327, 388] on span "Remove" at bounding box center [354, 389] width 58 height 16
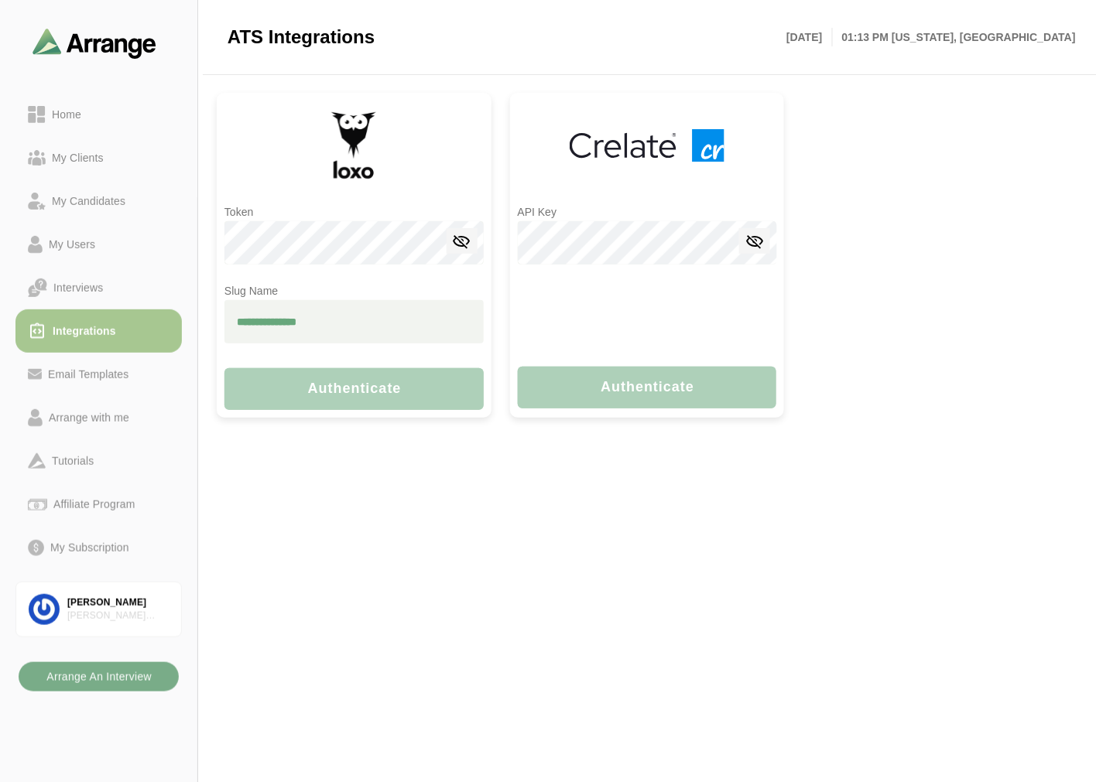
click at [300, 315] on input "text" at bounding box center [353, 321] width 259 height 43
paste input "**********"
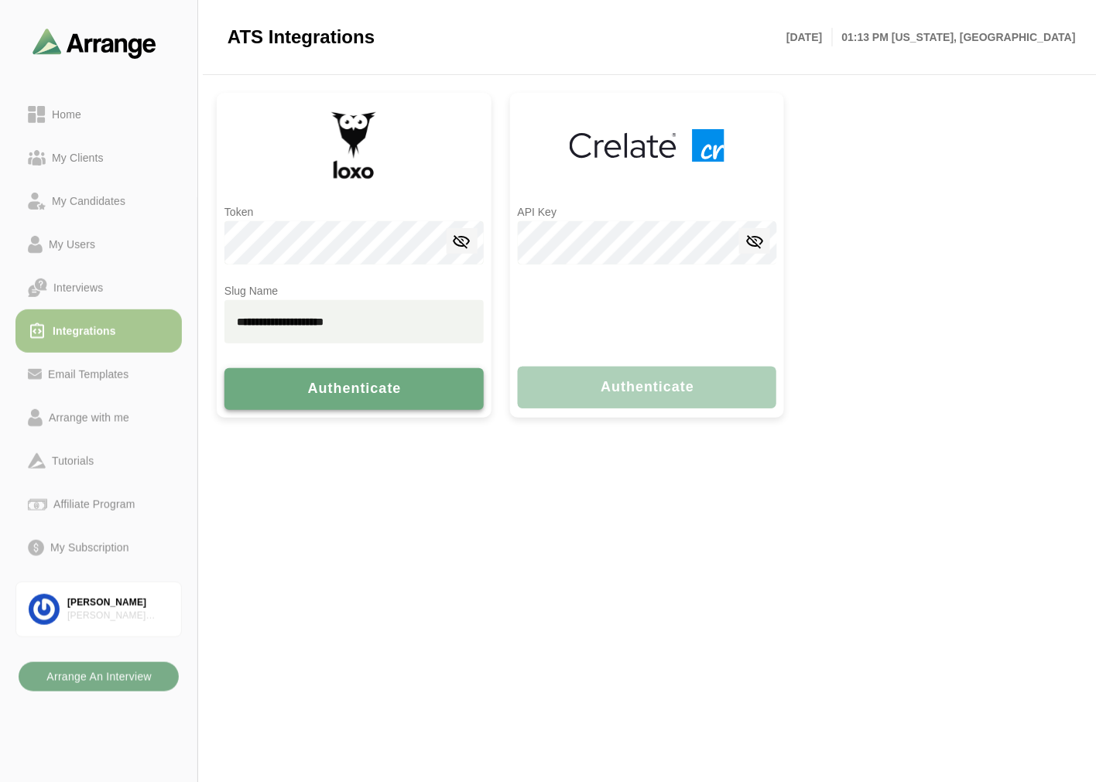
type input "**********"
click at [347, 392] on span "Authenticate" at bounding box center [353, 389] width 95 height 16
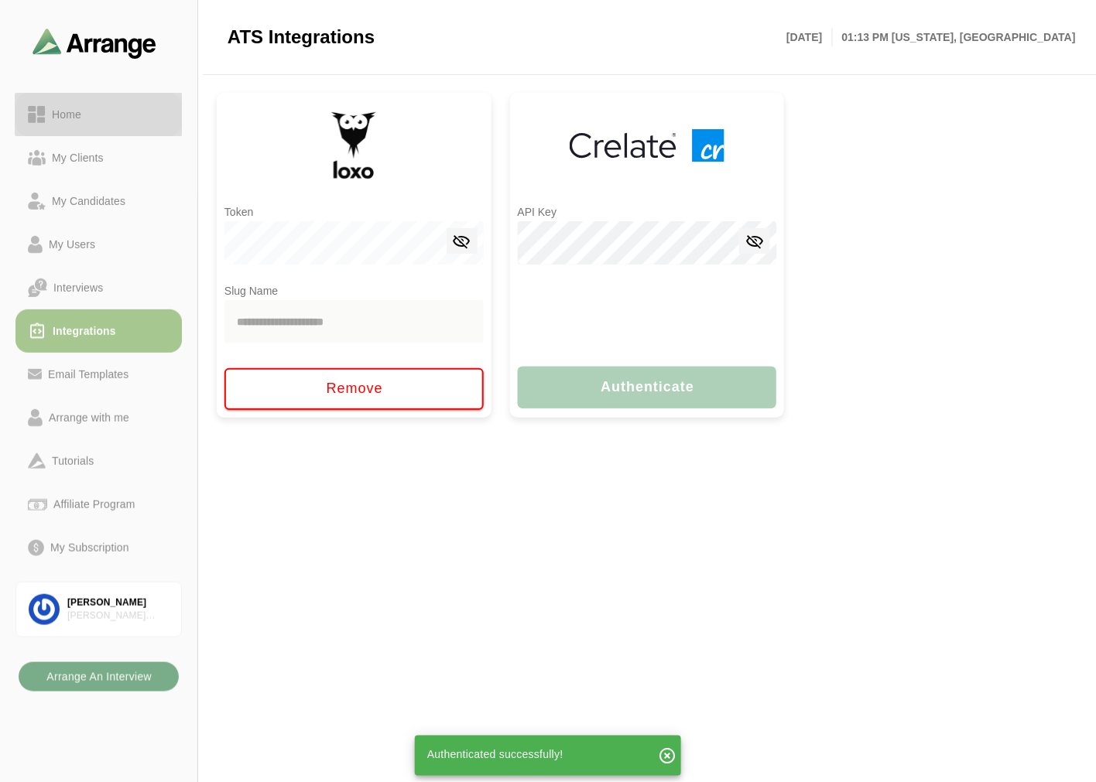
click at [80, 113] on div "Home" at bounding box center [67, 114] width 42 height 19
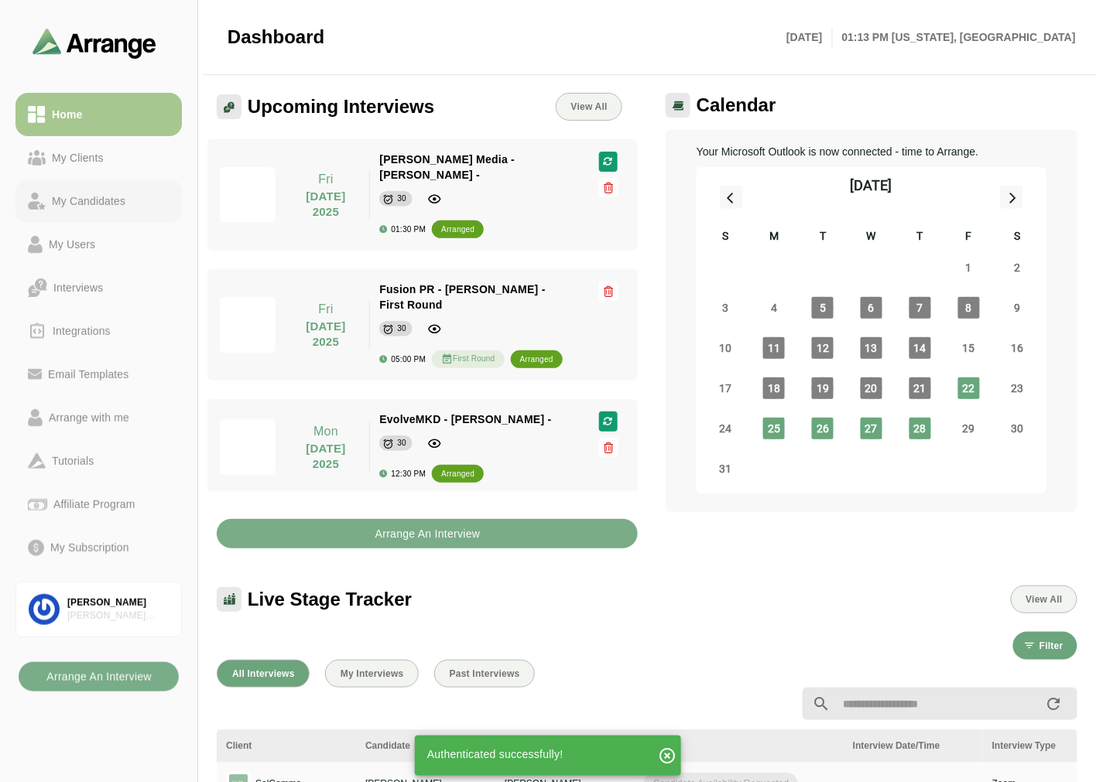
click at [102, 209] on div "My Candidates" at bounding box center [89, 201] width 86 height 19
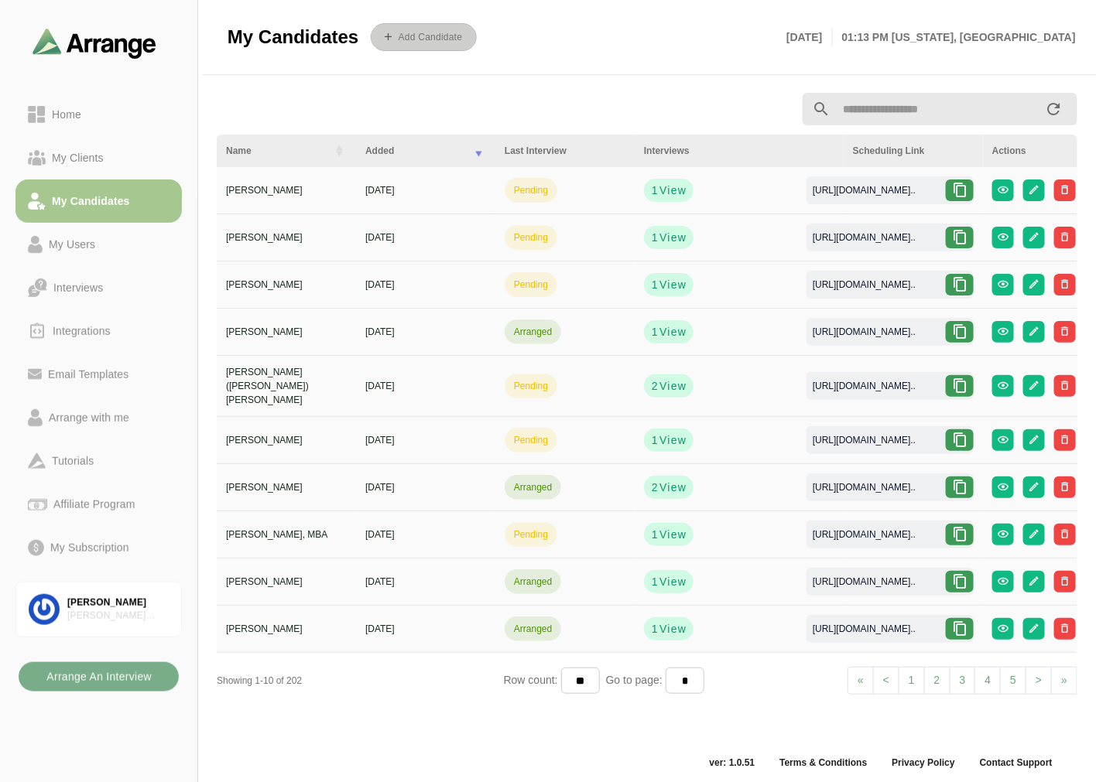
click at [432, 41] on b "Add Candidate" at bounding box center [430, 37] width 65 height 11
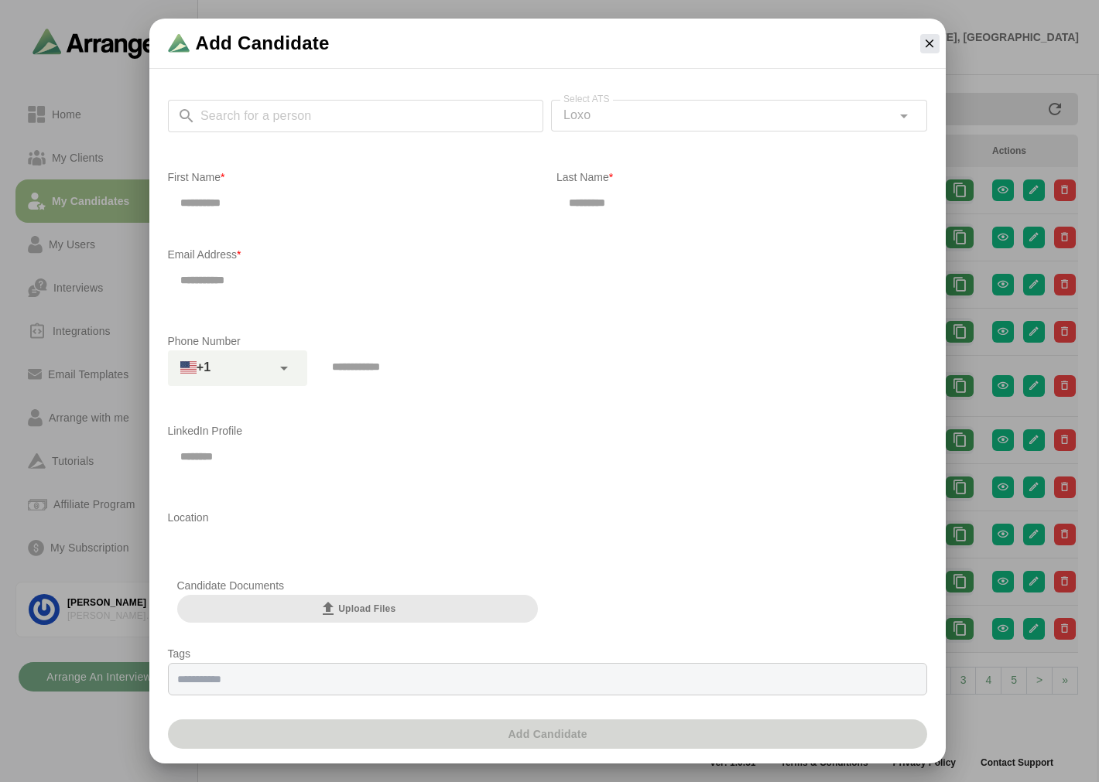
click at [343, 119] on div "Search for a person Search for a person Select ATS Loxo **** Select ATS" at bounding box center [547, 125] width 759 height 50
click at [343, 119] on input "Search for a person" at bounding box center [370, 116] width 348 height 32
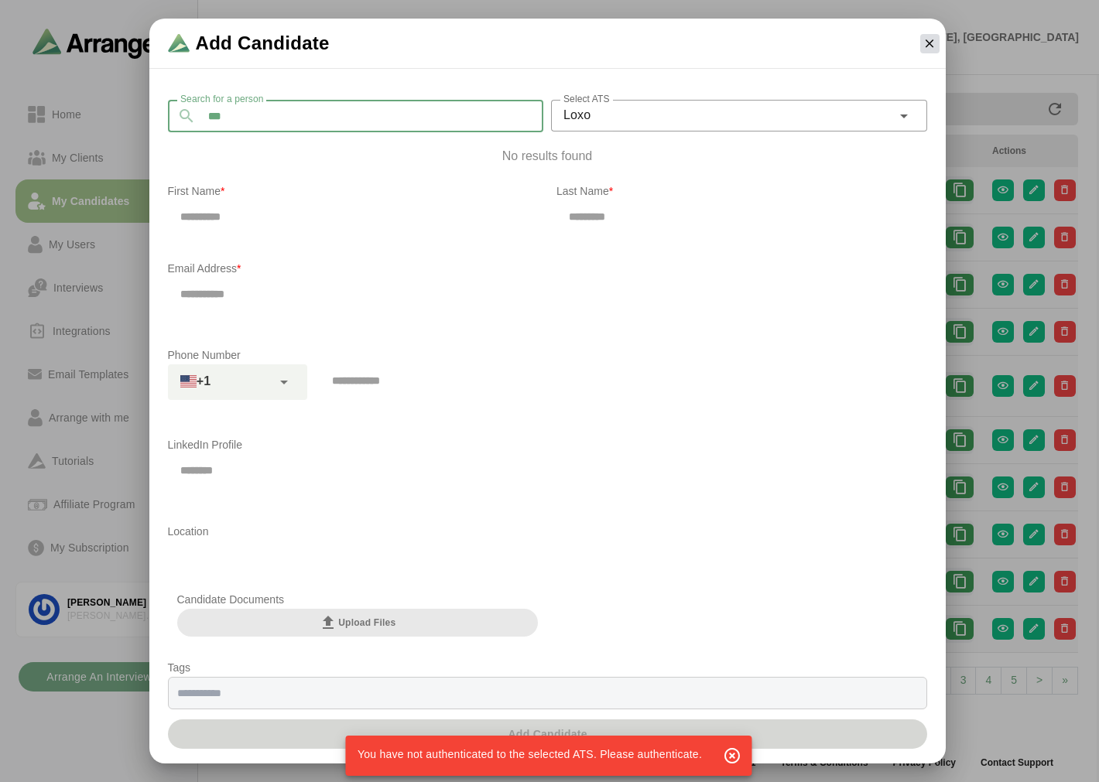
type input "***"
click at [927, 49] on icon "button" at bounding box center [929, 43] width 14 height 14
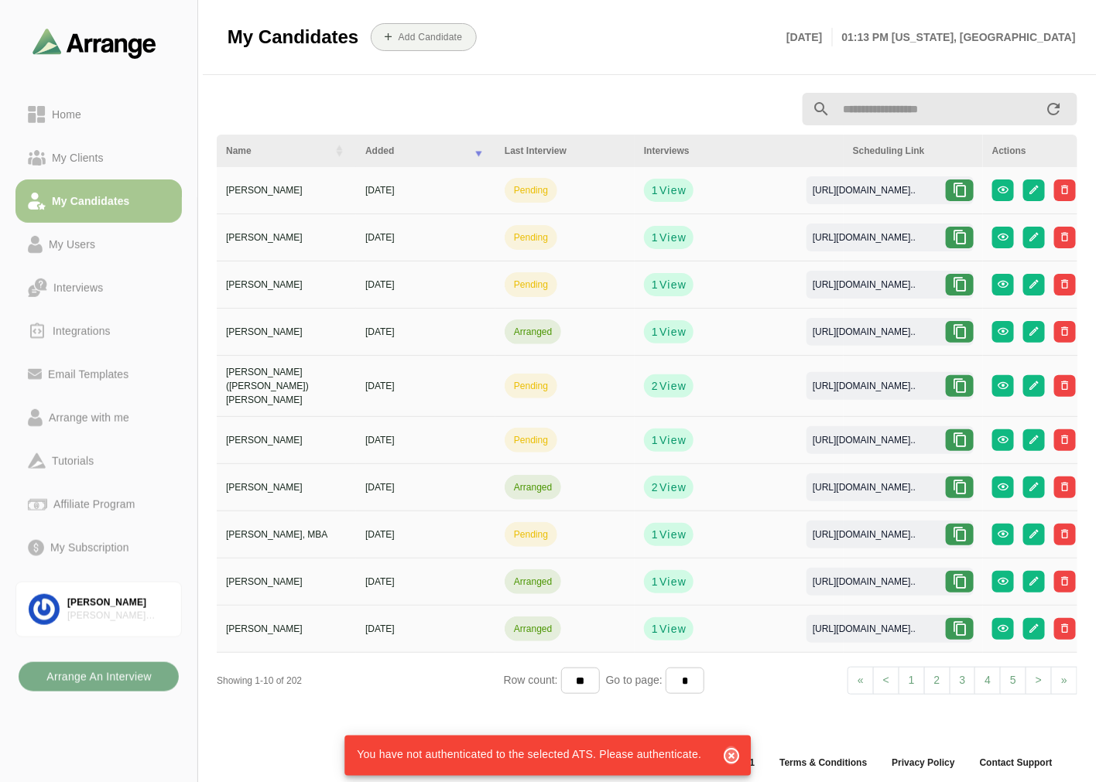
click at [736, 761] on icon "button" at bounding box center [731, 756] width 19 height 19
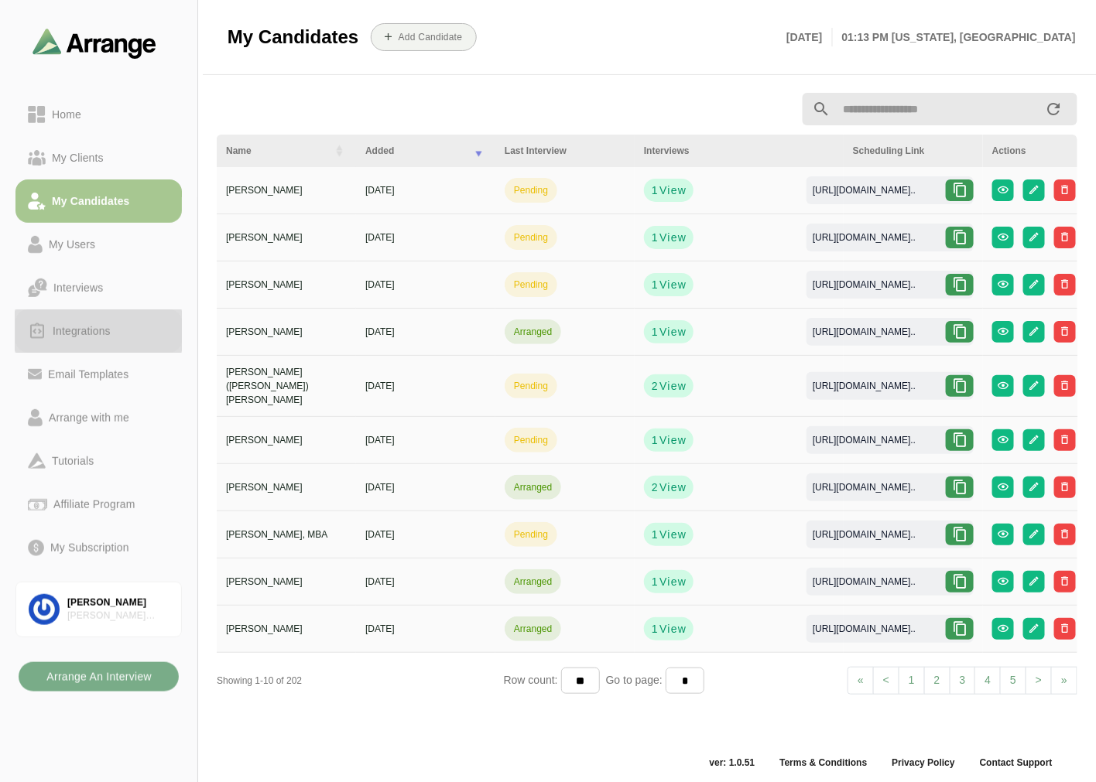
click at [98, 333] on div "Integrations" at bounding box center [81, 331] width 70 height 19
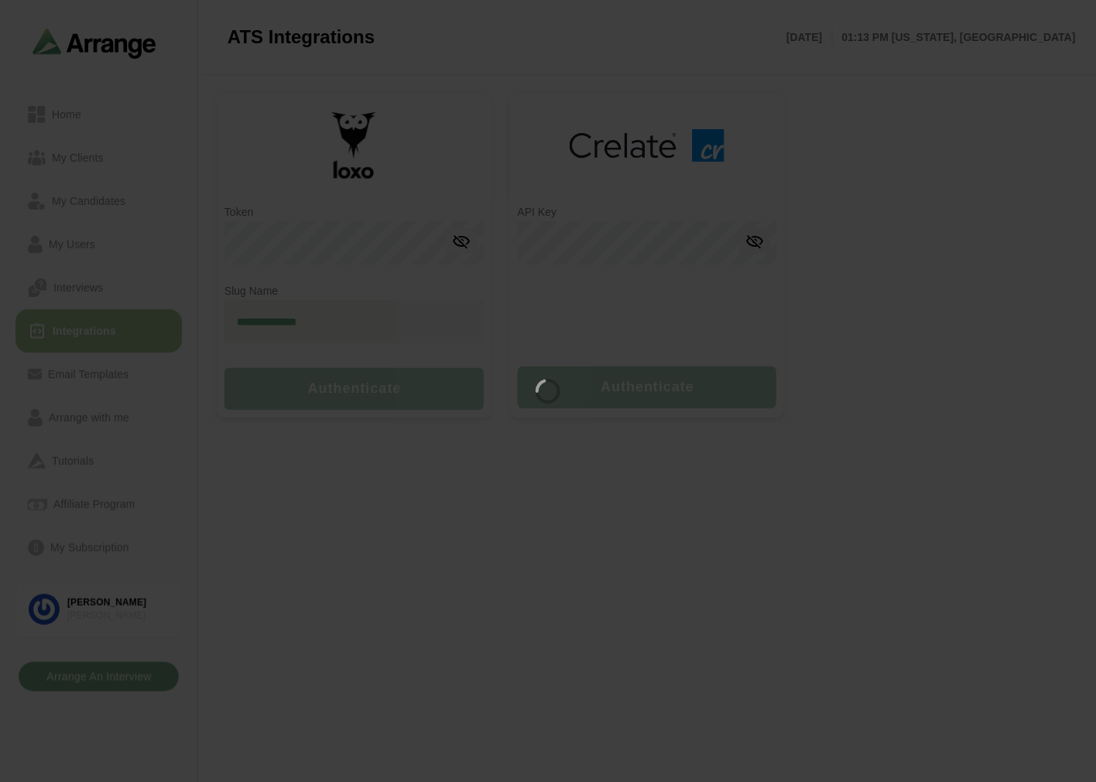
type input "**********"
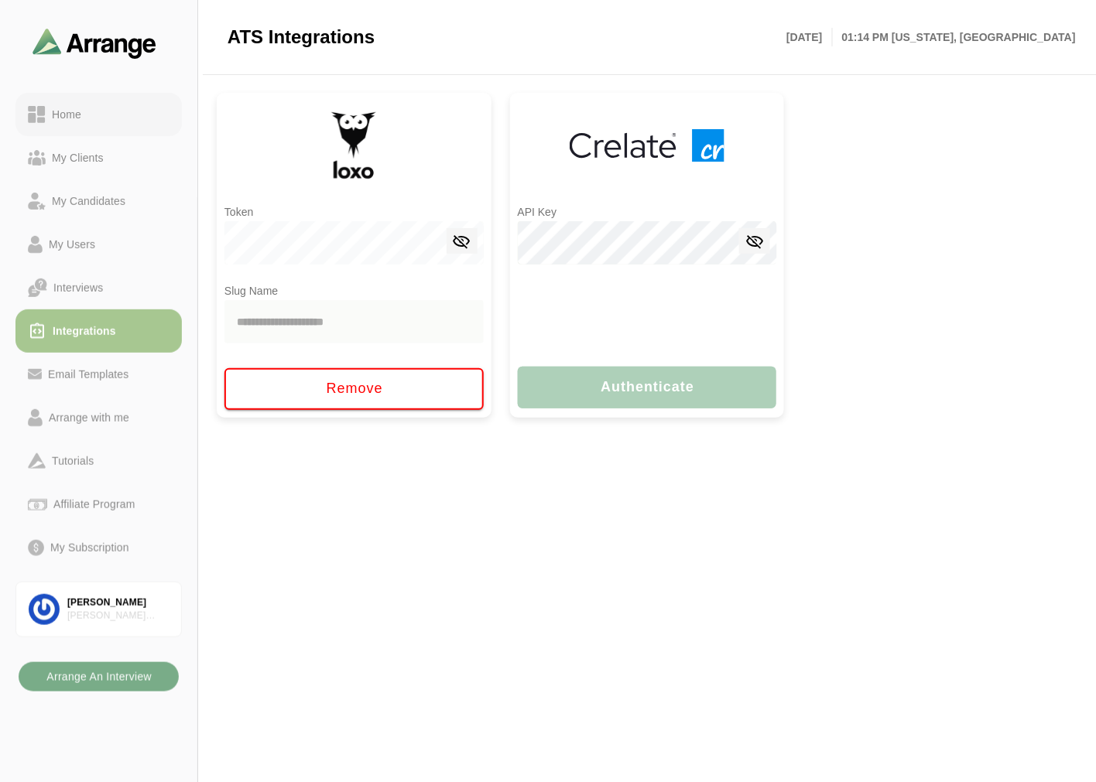
click at [75, 106] on div "Home" at bounding box center [67, 114] width 42 height 19
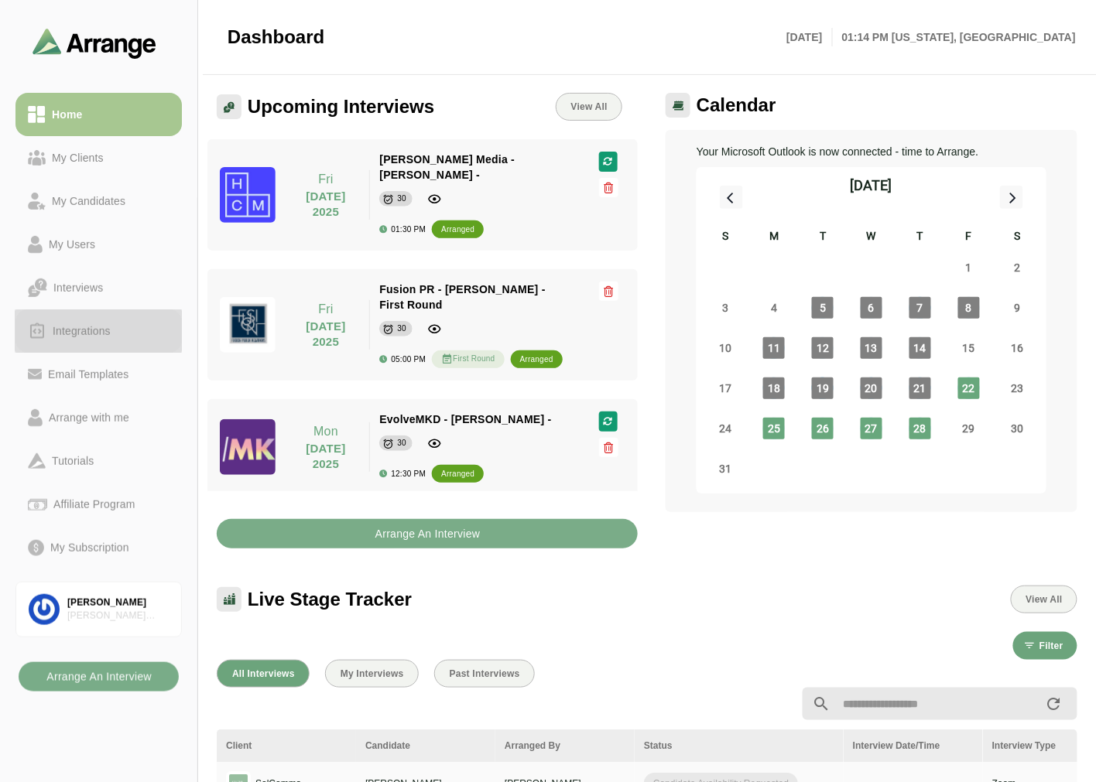
click at [104, 319] on link "Integrations" at bounding box center [98, 331] width 166 height 43
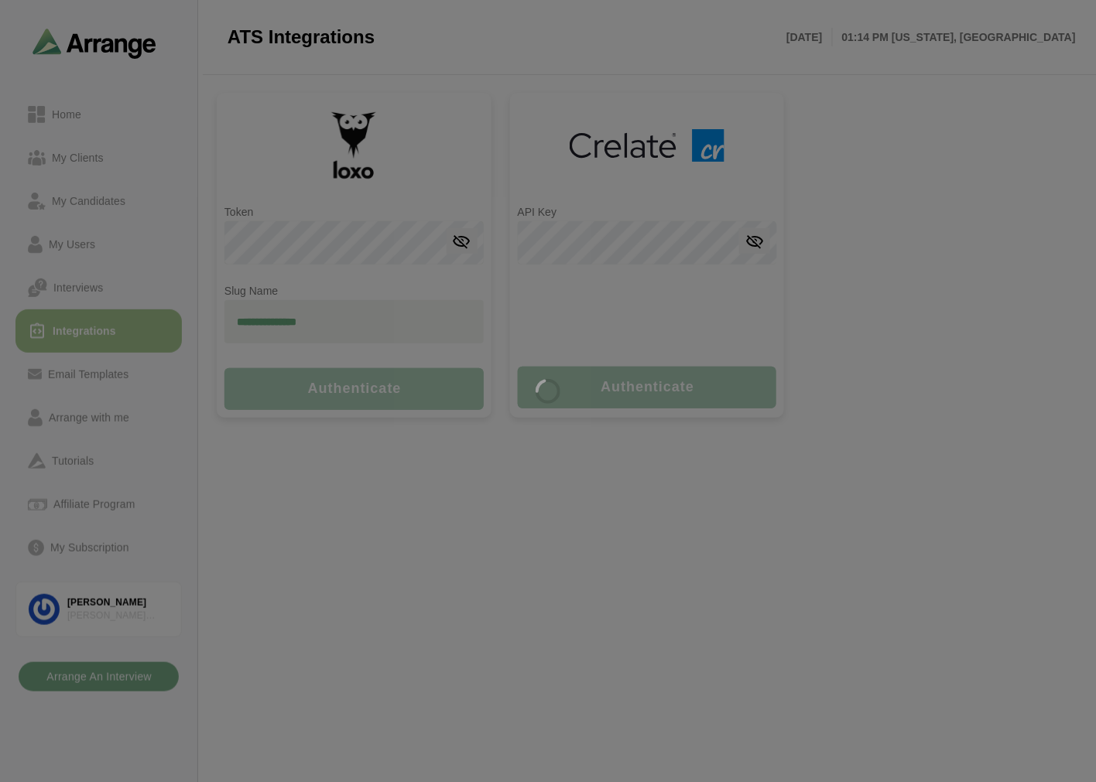
type input "**********"
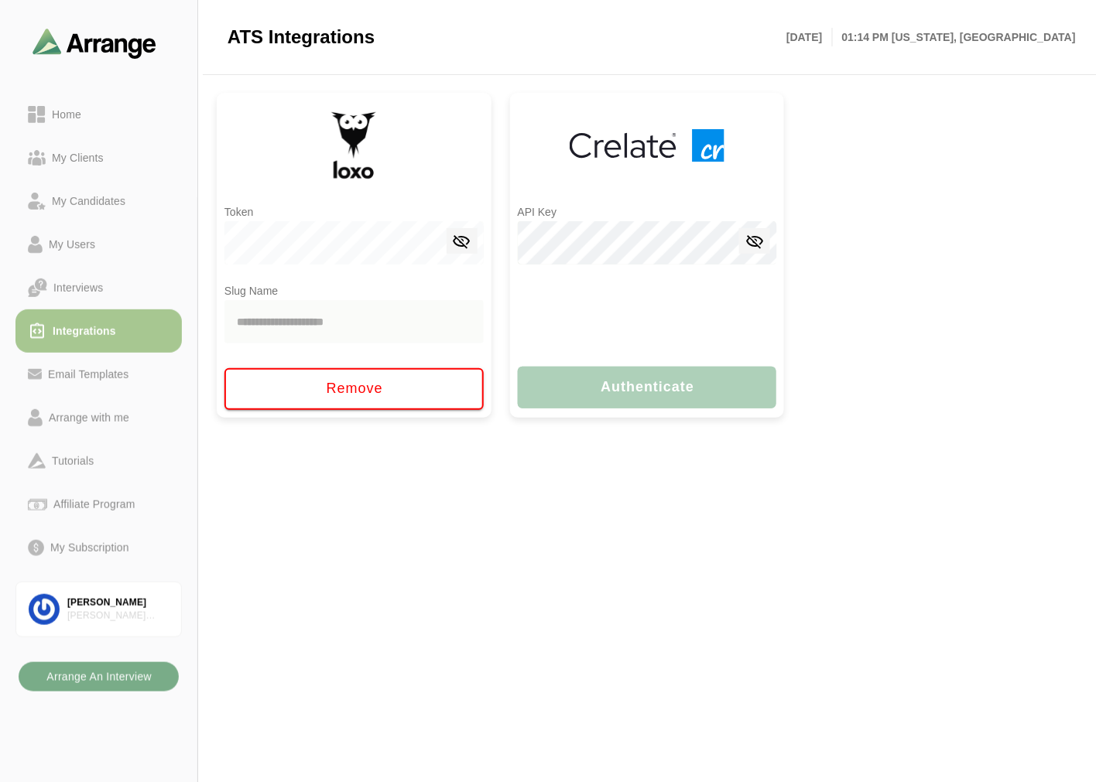
click at [455, 242] on icon at bounding box center [462, 241] width 19 height 19
click at [90, 108] on div "Home" at bounding box center [99, 114] width 142 height 19
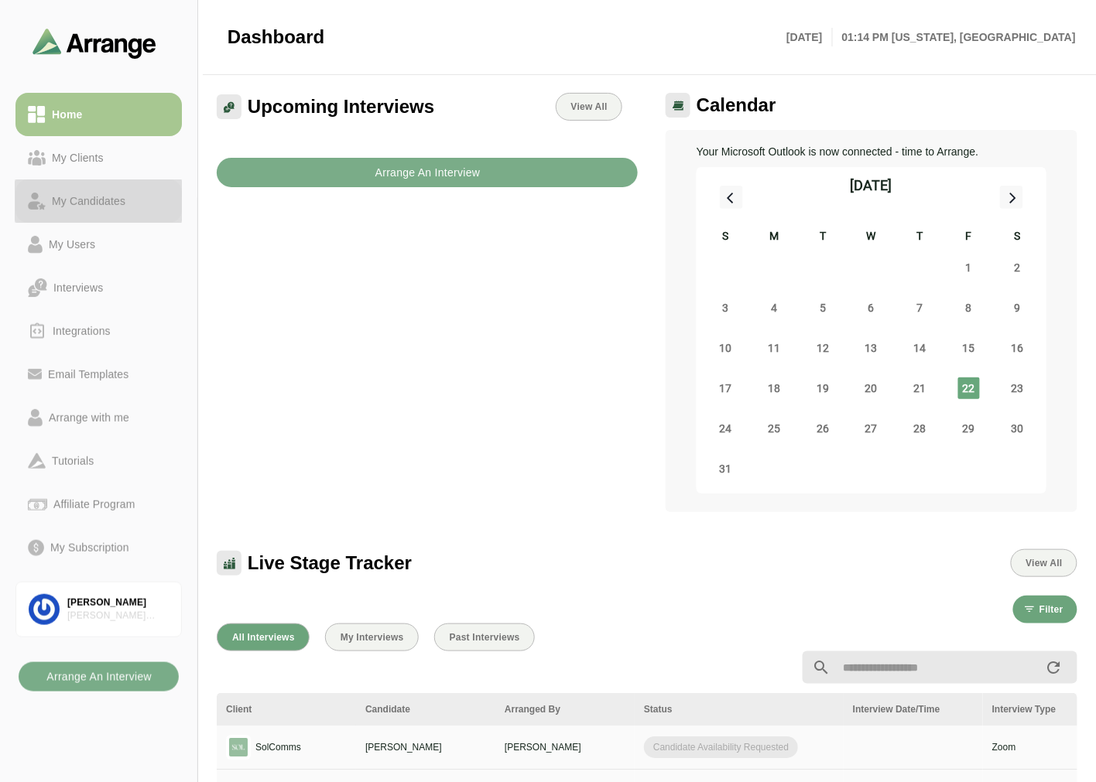
click at [85, 200] on div "My Candidates" at bounding box center [89, 201] width 86 height 19
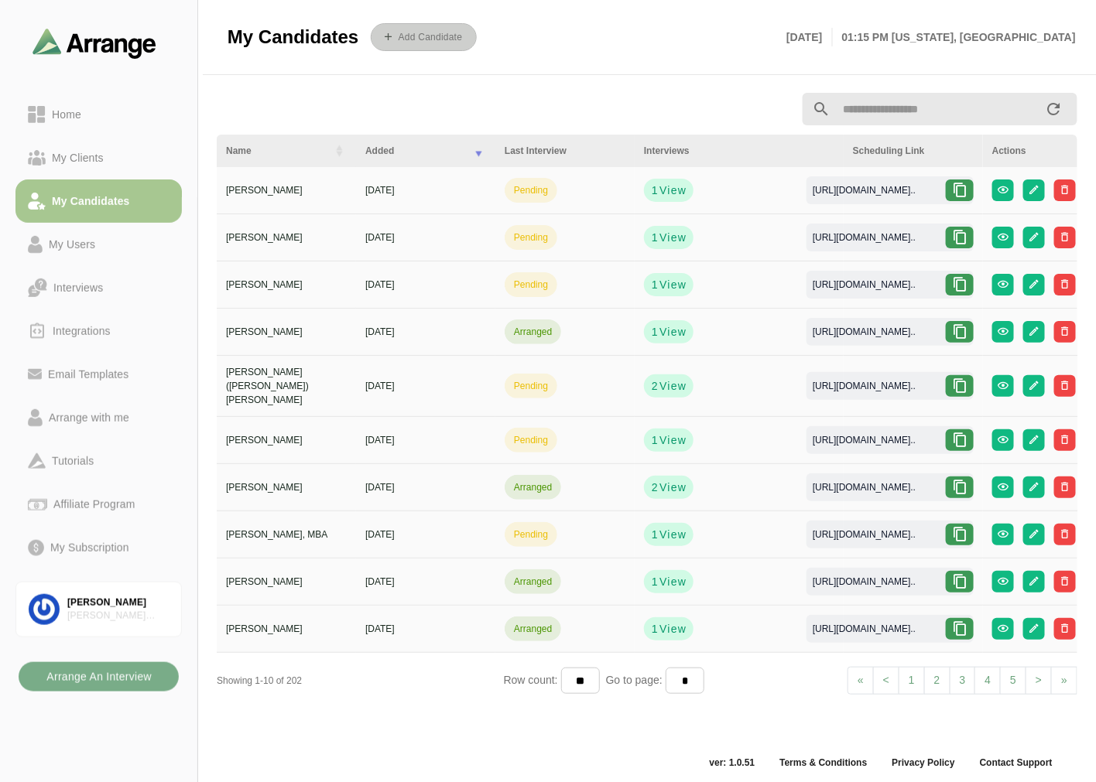
click at [416, 40] on b "Add Candidate" at bounding box center [430, 37] width 65 height 11
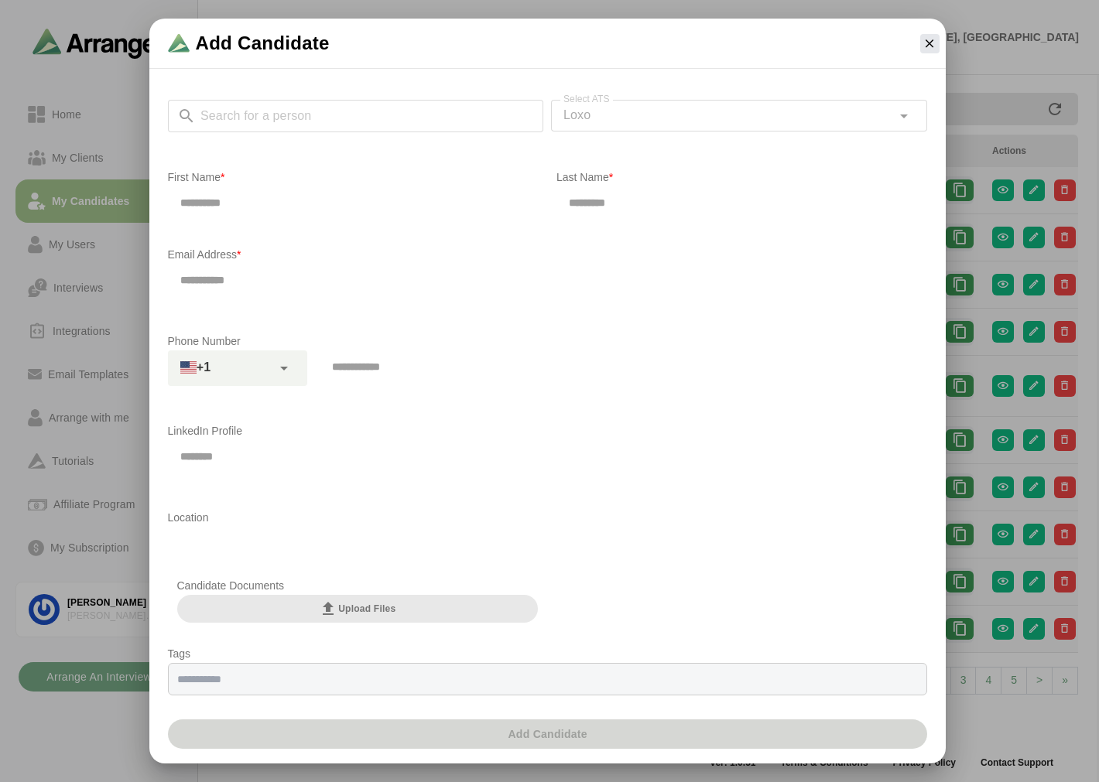
click at [284, 105] on div "Search for a person Search for a person Select ATS Loxo **** Select ATS" at bounding box center [547, 125] width 759 height 50
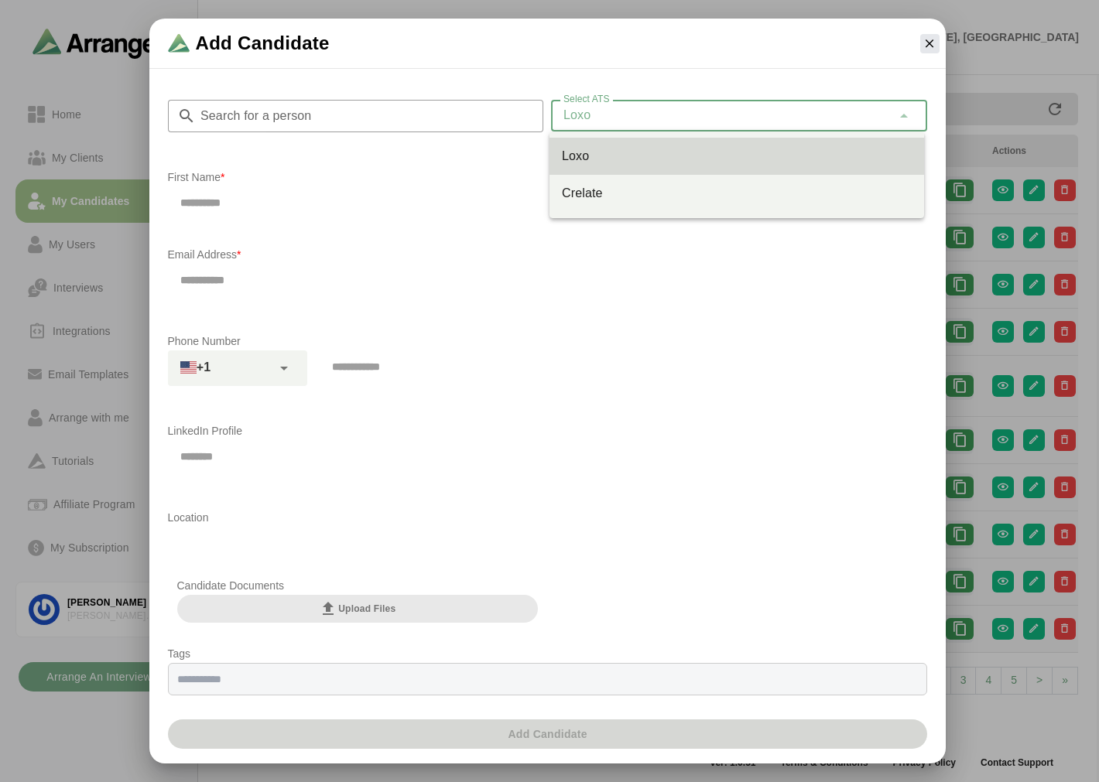
click at [614, 108] on div "Loxo ****" at bounding box center [721, 115] width 340 height 31
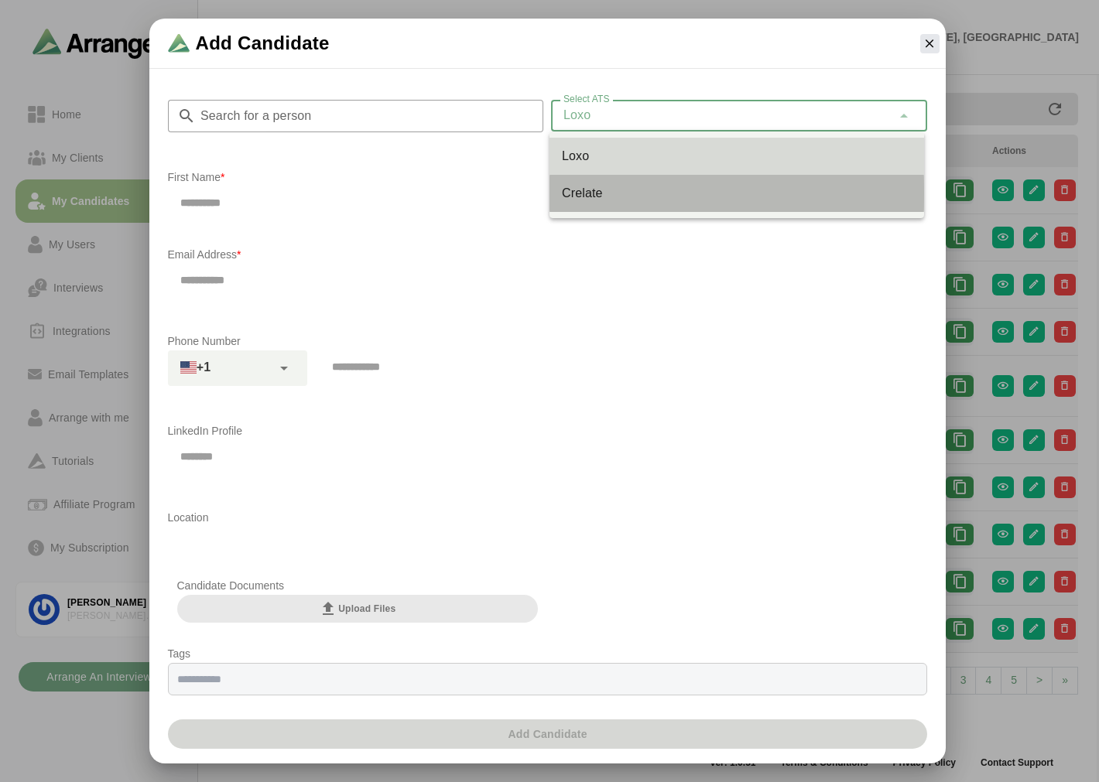
click at [583, 186] on div "Crelate" at bounding box center [737, 193] width 350 height 19
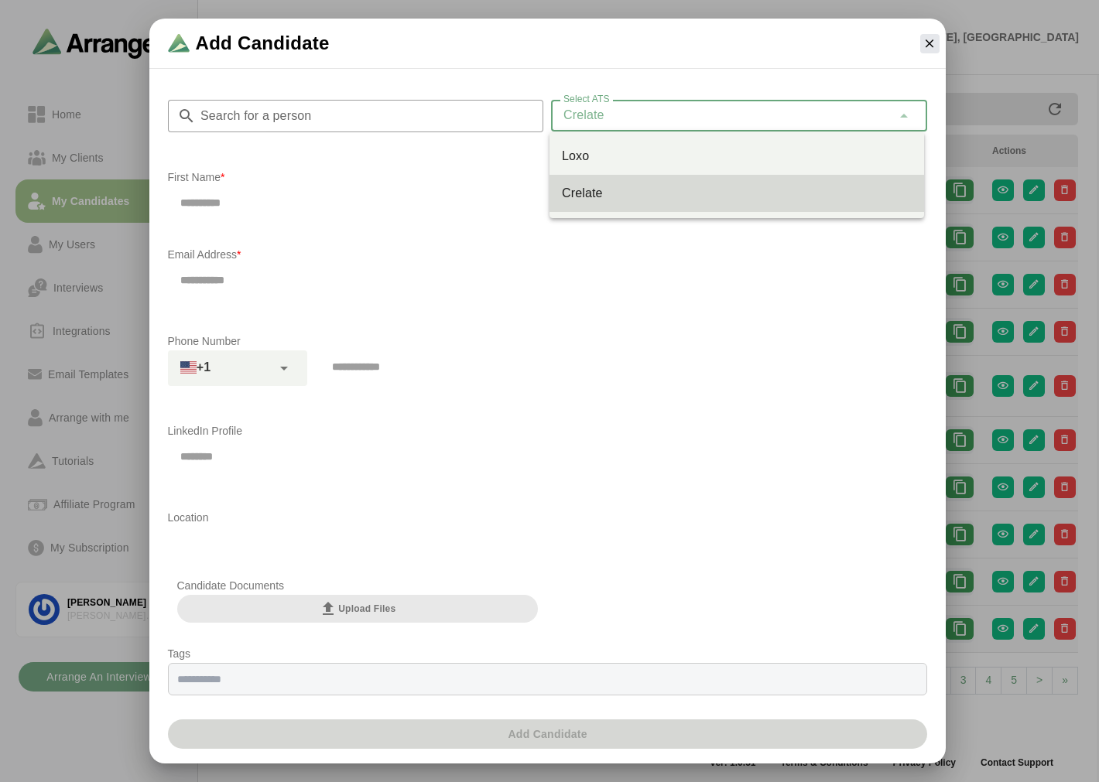
click at [604, 118] on div "Crelate *******" at bounding box center [721, 115] width 340 height 31
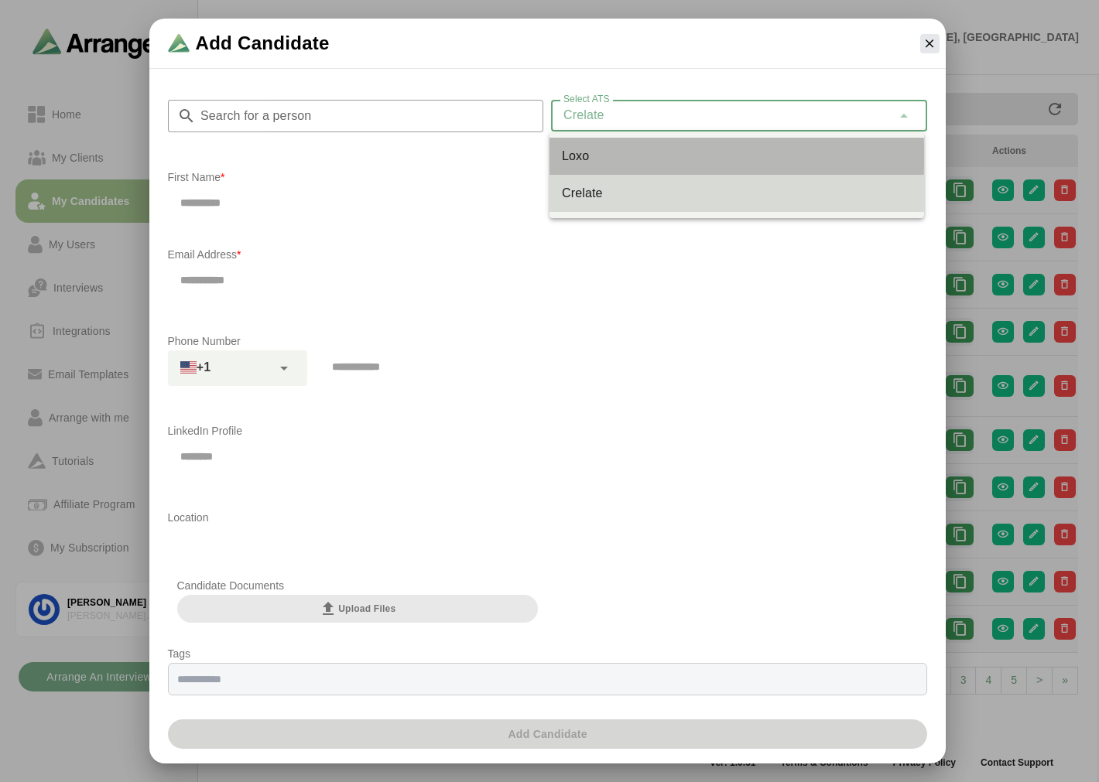
click at [589, 151] on div "Loxo" at bounding box center [737, 156] width 350 height 19
type input "****"
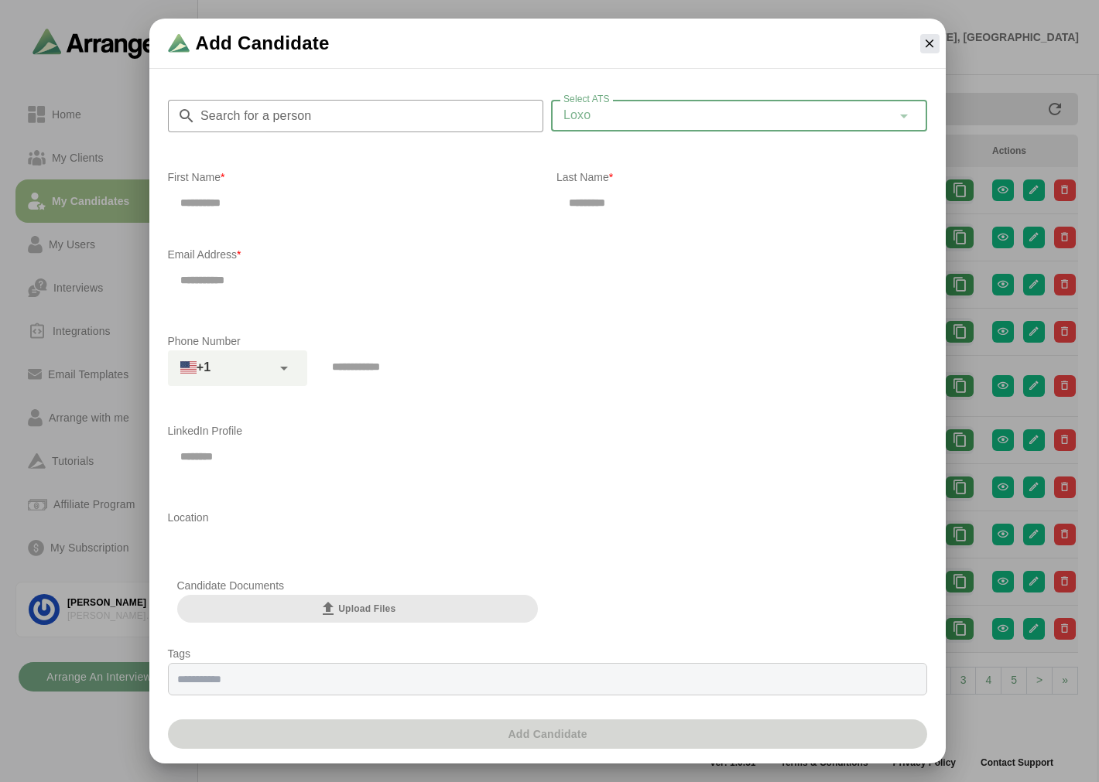
click at [399, 124] on input "Search for a person" at bounding box center [370, 116] width 348 height 32
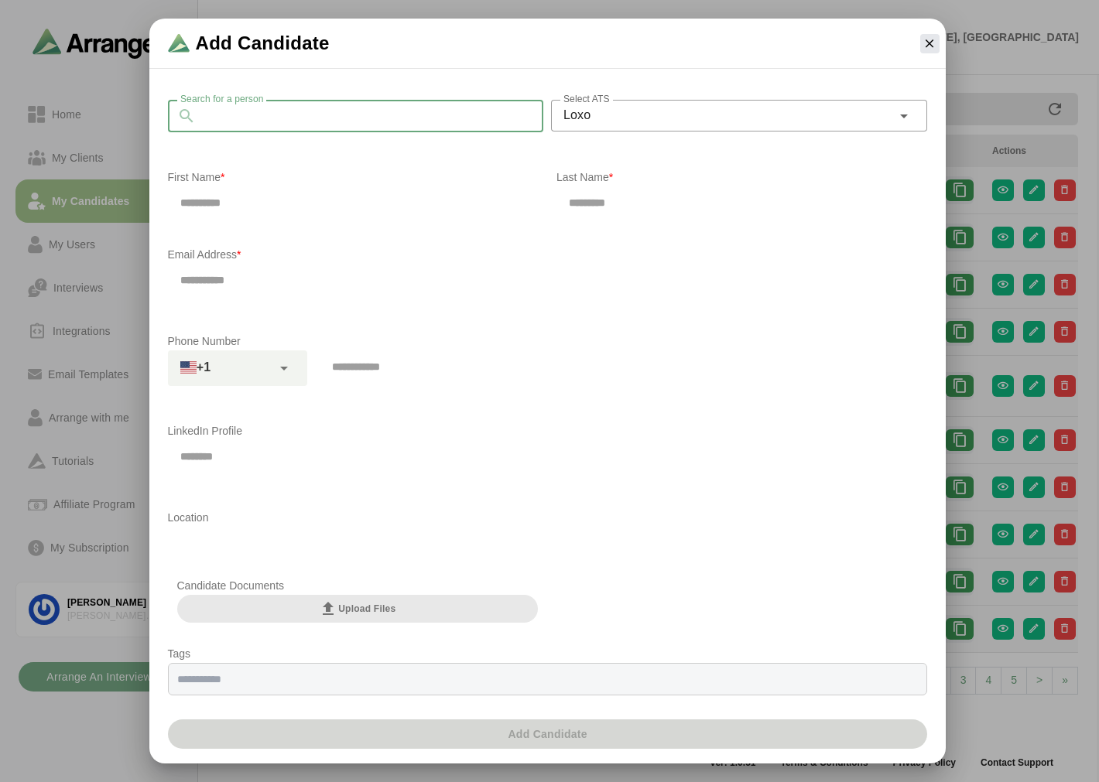
type input "*"
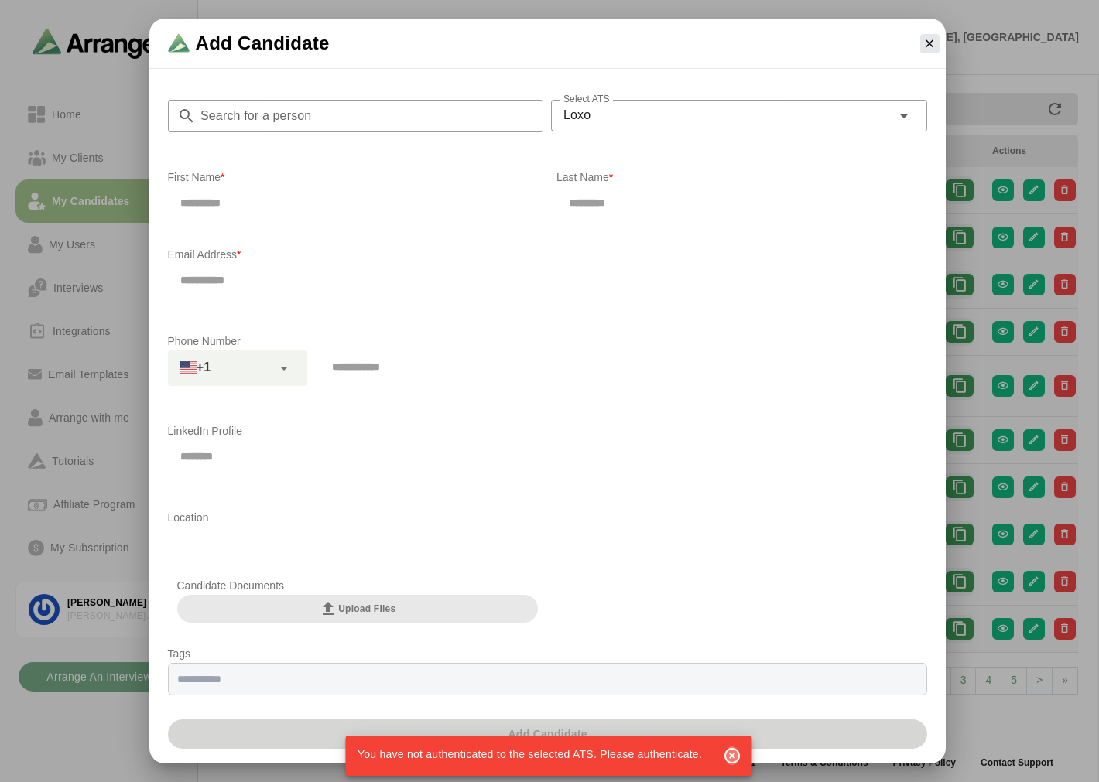
click at [737, 755] on icon "button" at bounding box center [732, 756] width 19 height 19
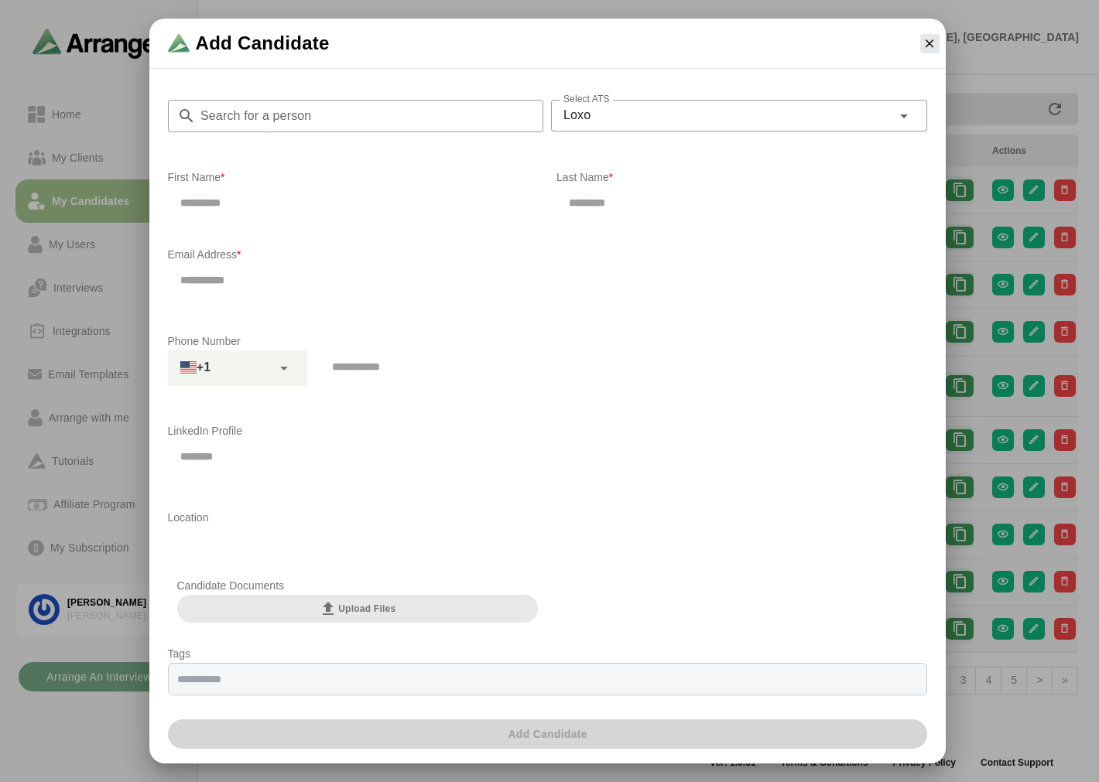
click at [923, 53] on div at bounding box center [930, 44] width 32 height 32
click at [929, 43] on icon "button" at bounding box center [929, 43] width 14 height 14
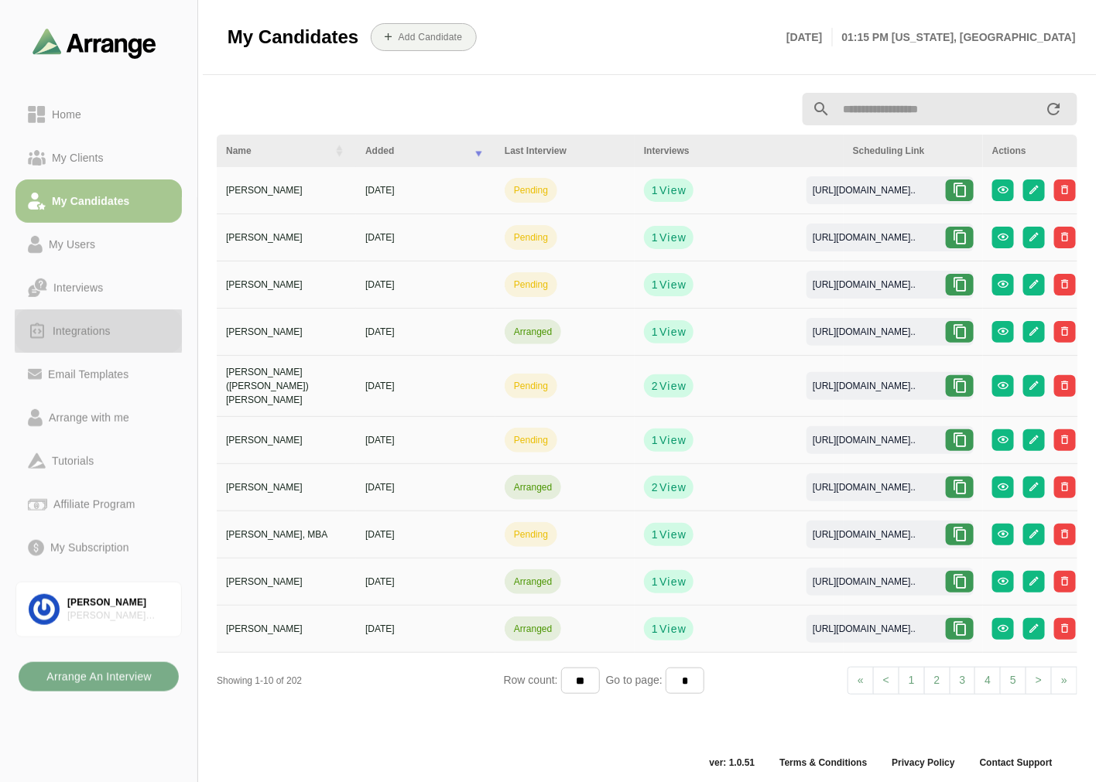
click at [74, 337] on div "Integrations" at bounding box center [81, 331] width 70 height 19
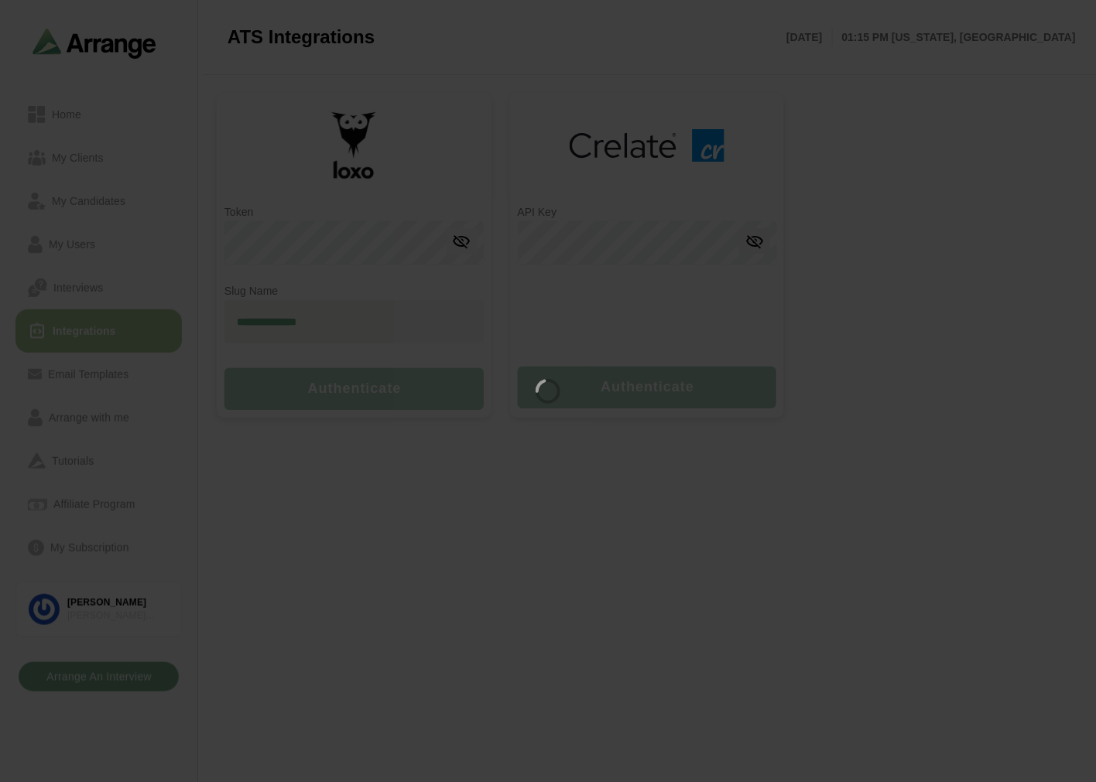
type input "**********"
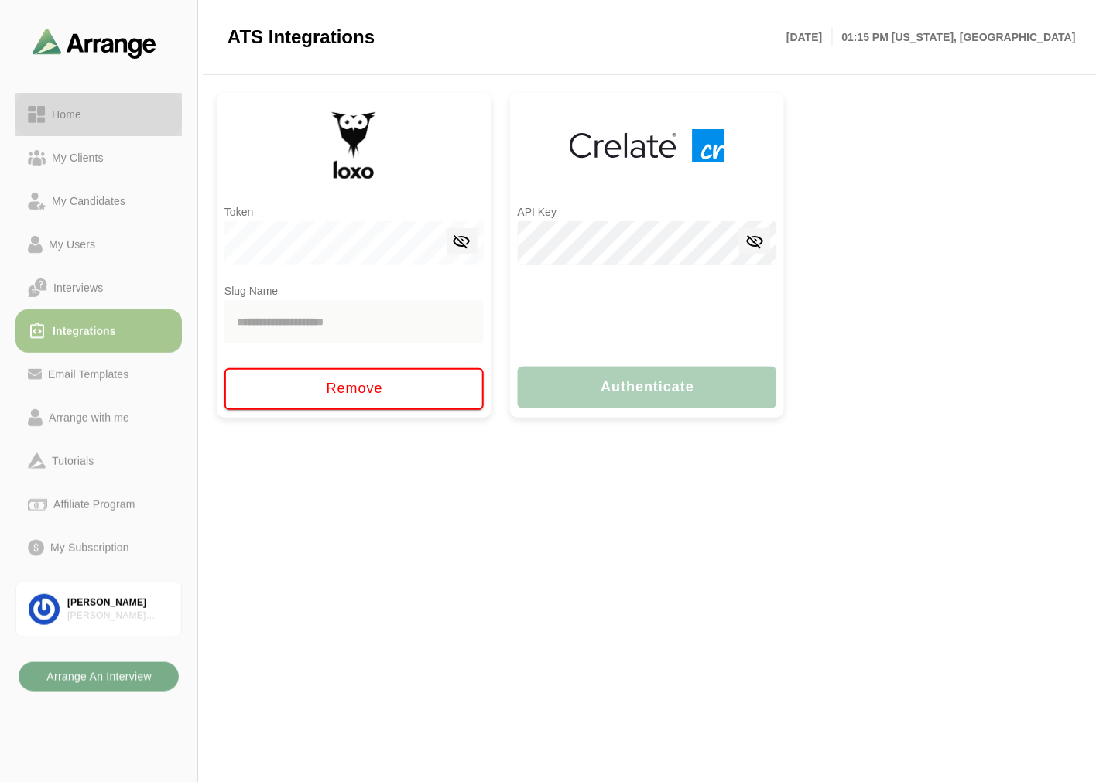
click at [50, 104] on link "Home" at bounding box center [98, 114] width 166 height 43
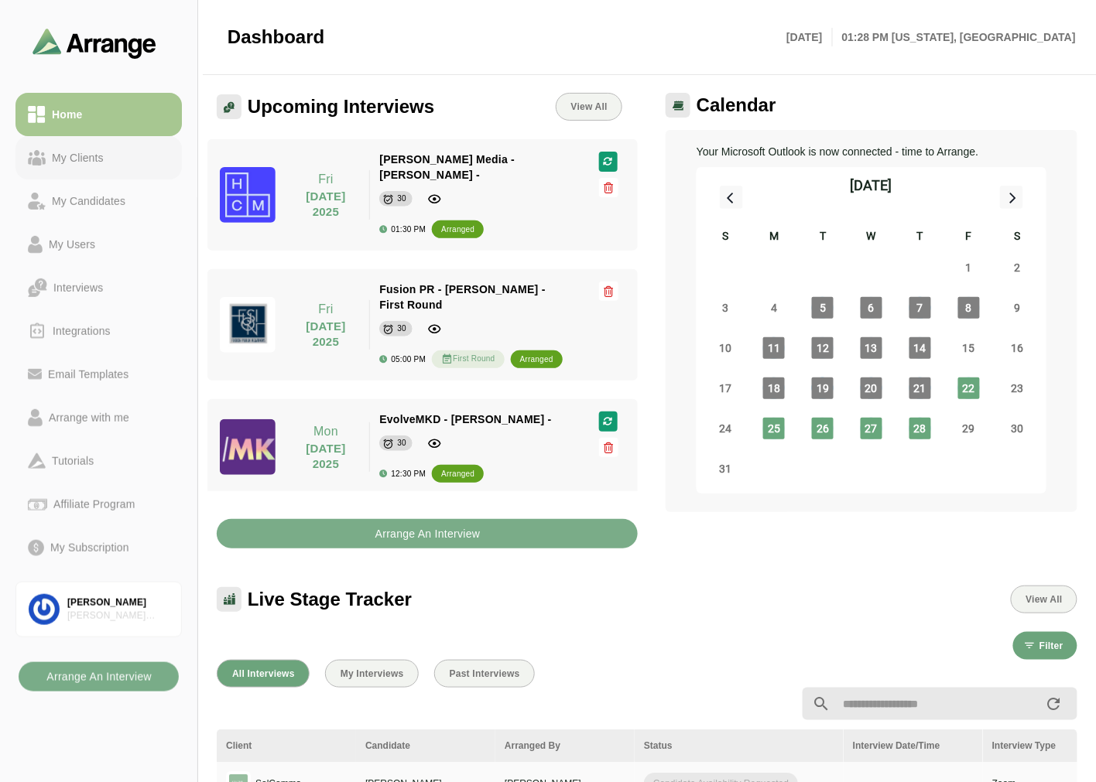
click at [117, 164] on div "My Clients" at bounding box center [99, 158] width 142 height 19
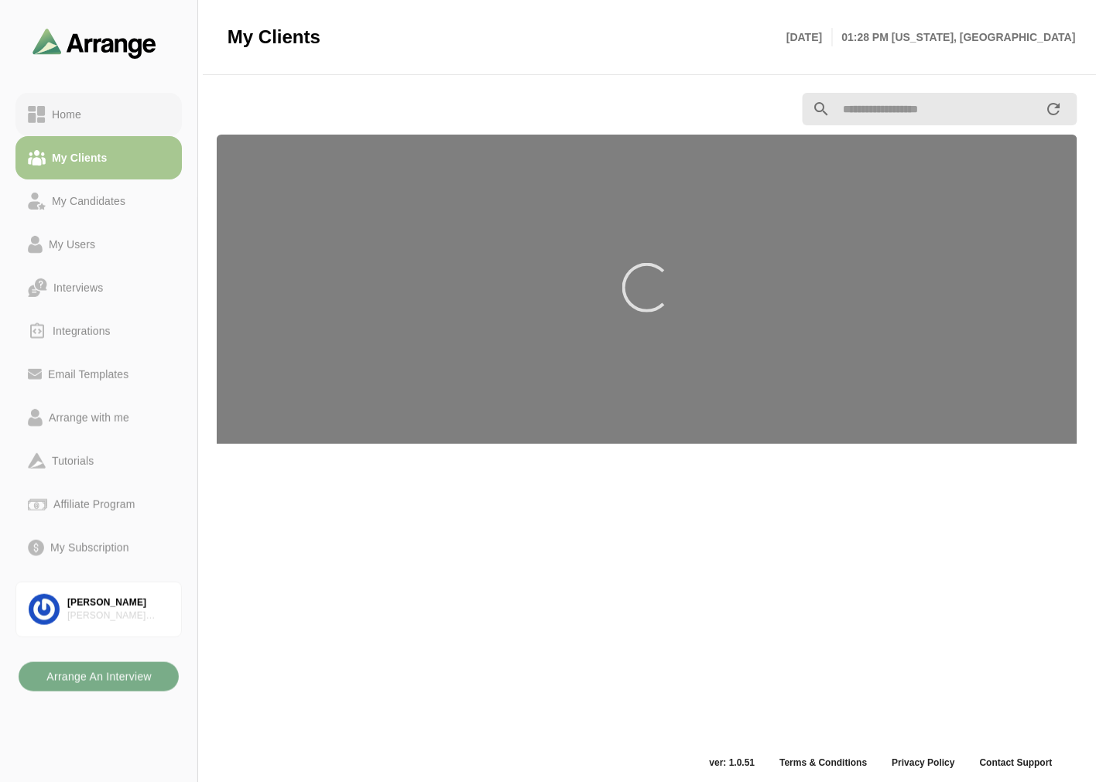
click at [127, 101] on link "Home" at bounding box center [98, 114] width 166 height 43
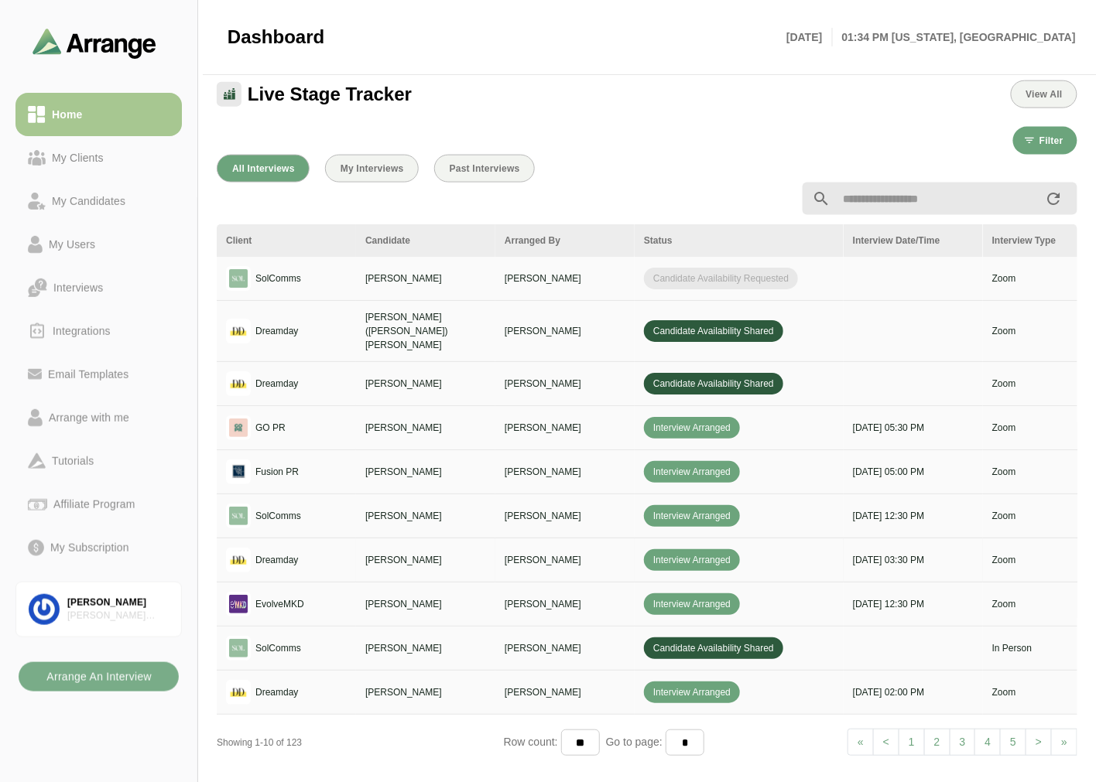
scroll to position [515, 0]
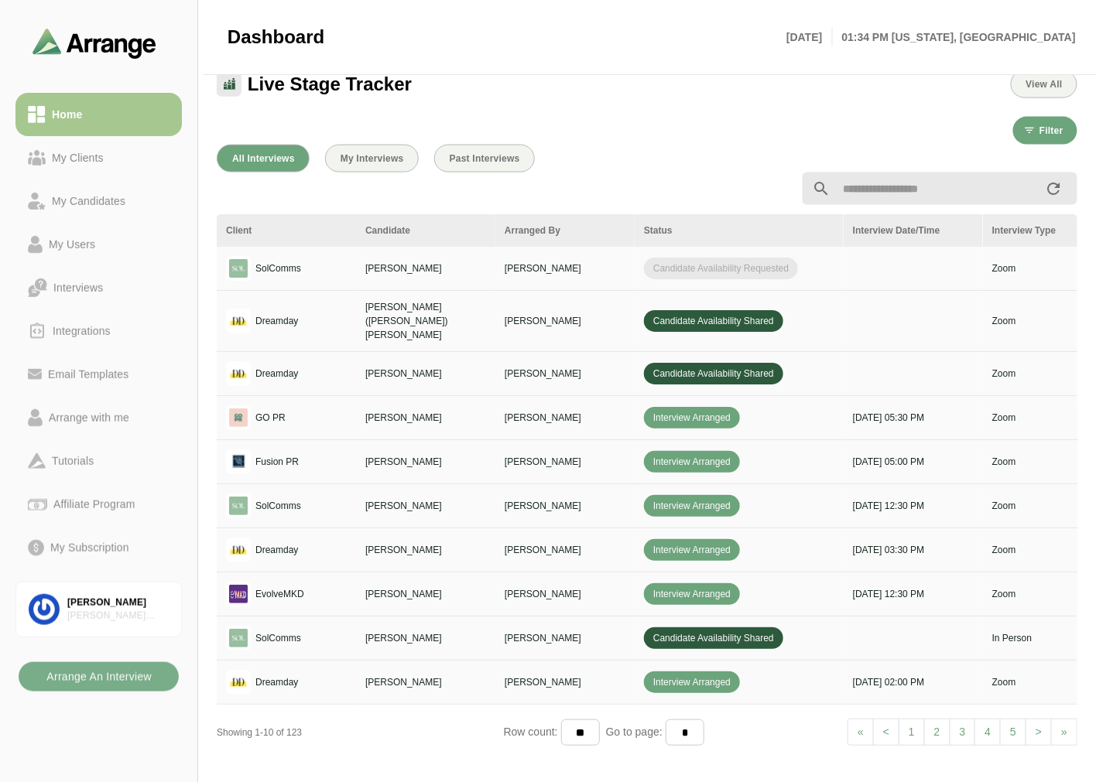
click at [939, 719] on link "2" at bounding box center [937, 733] width 26 height 28
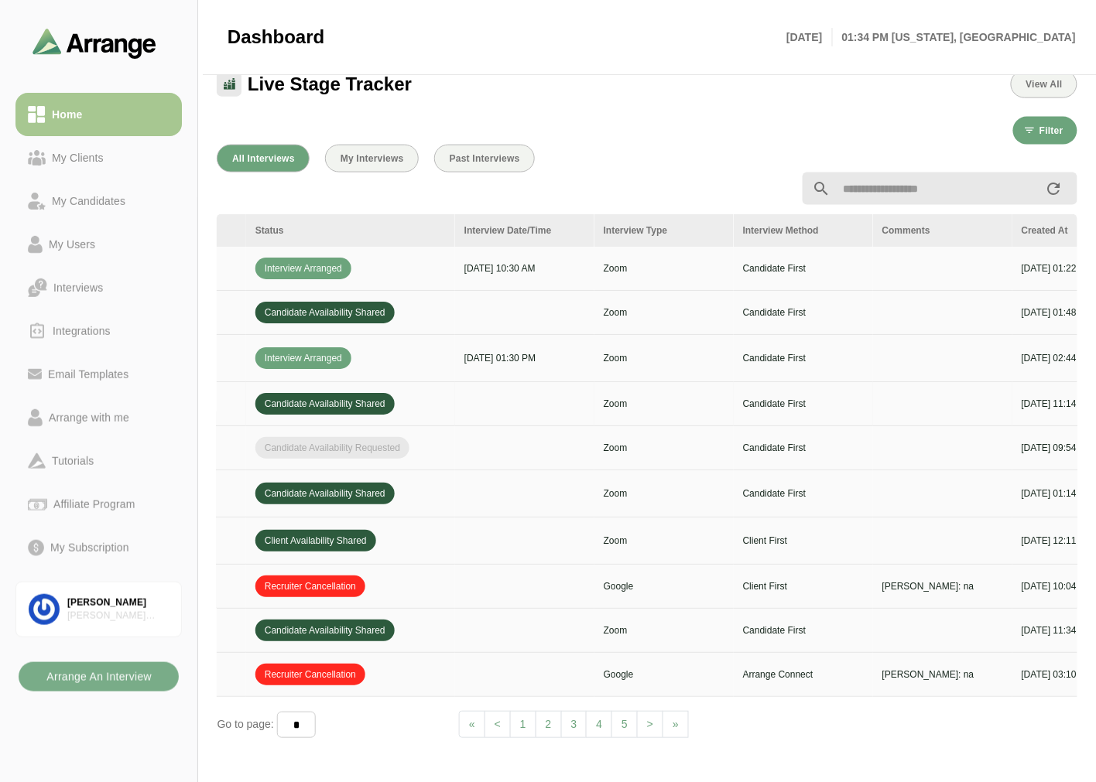
scroll to position [0, 0]
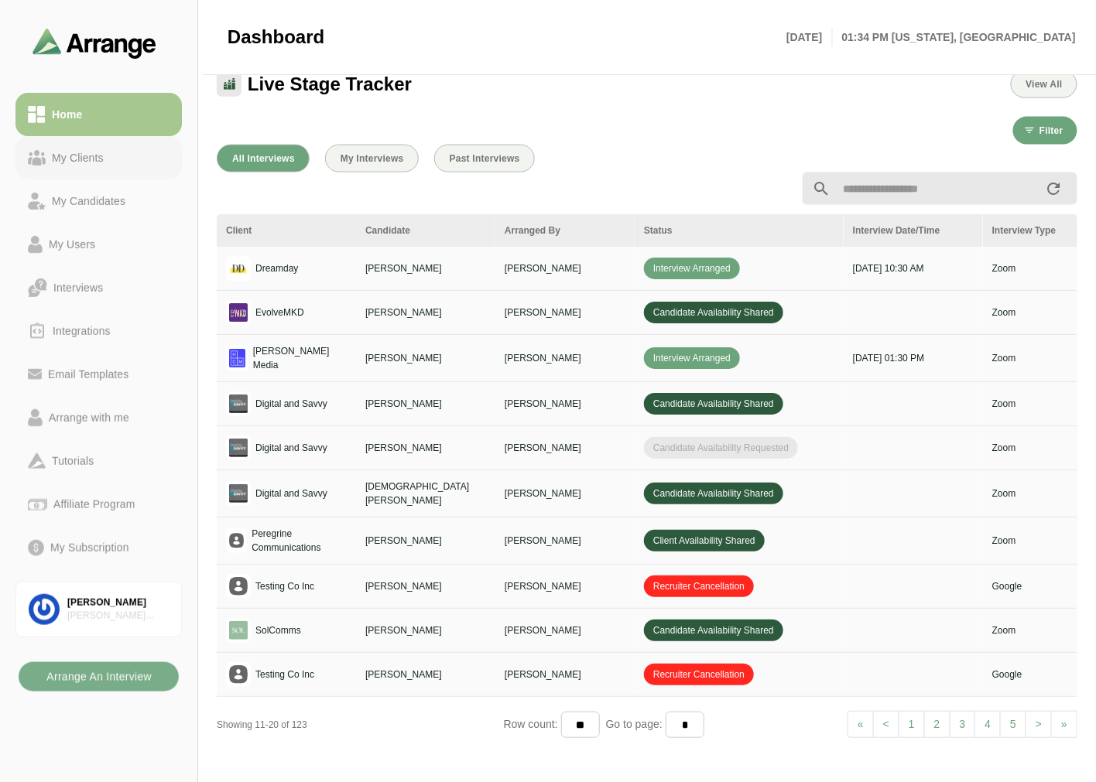
click at [110, 163] on div "My Clients" at bounding box center [99, 158] width 142 height 19
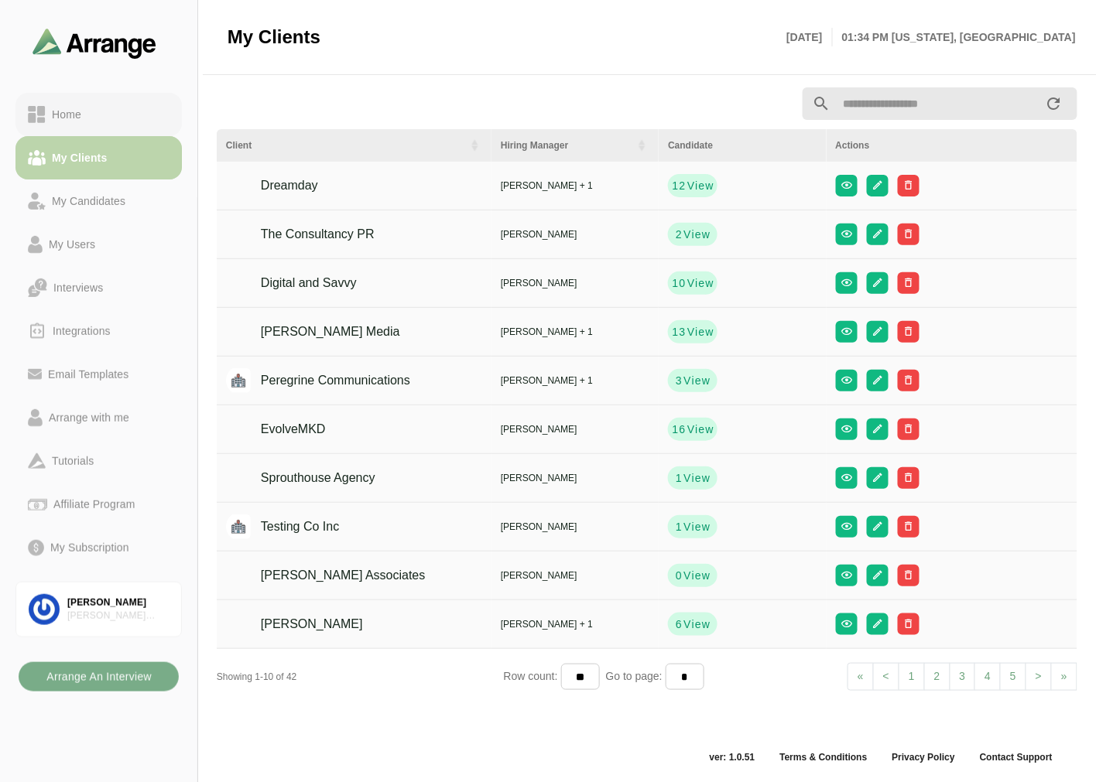
scroll to position [5, 0]
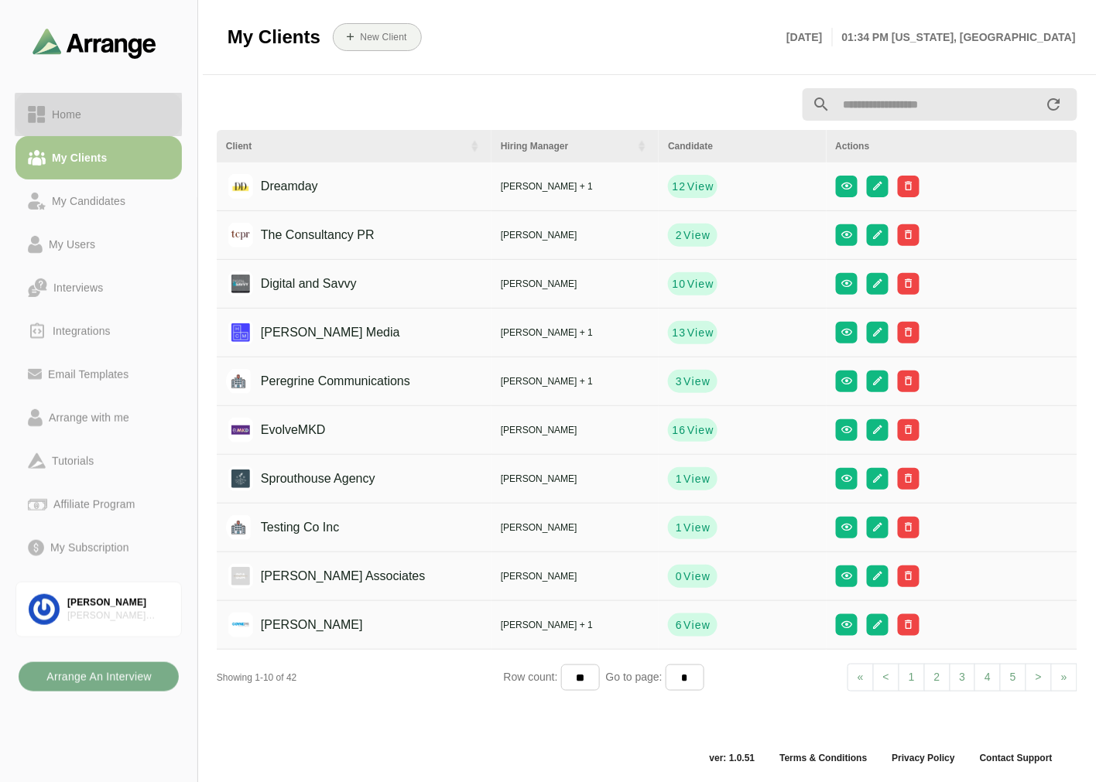
click at [114, 121] on div "Home" at bounding box center [99, 114] width 142 height 19
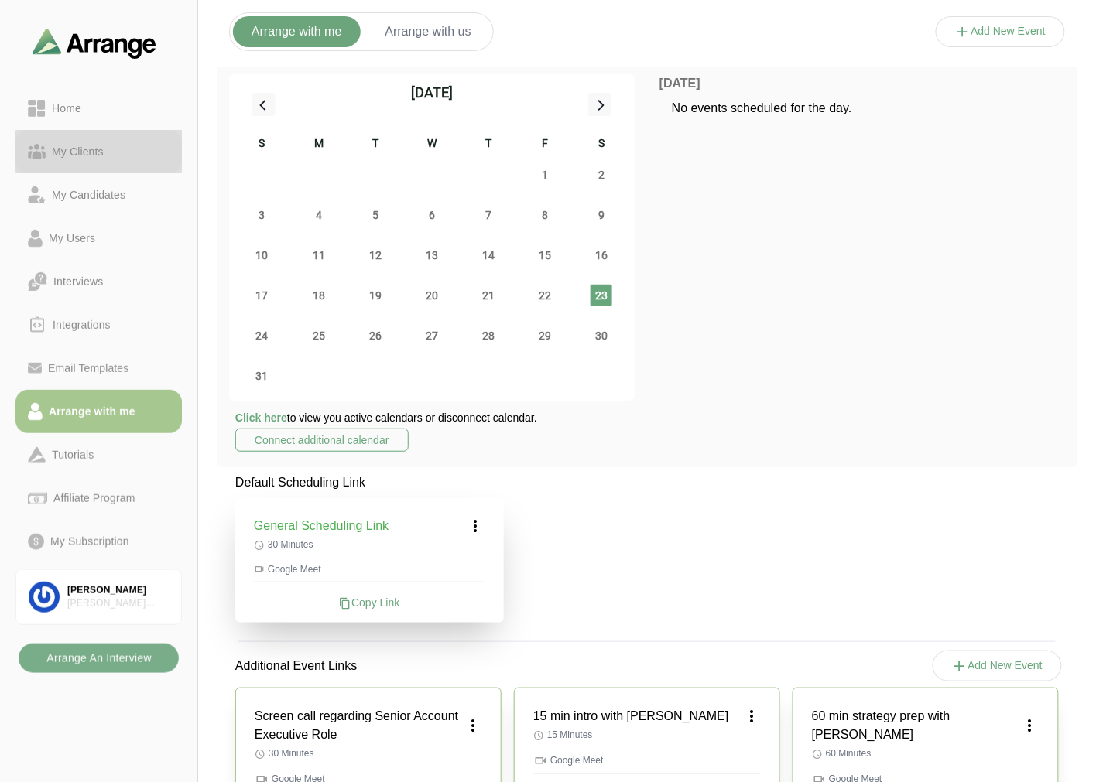
click at [85, 135] on link "My Clients" at bounding box center [98, 151] width 166 height 43
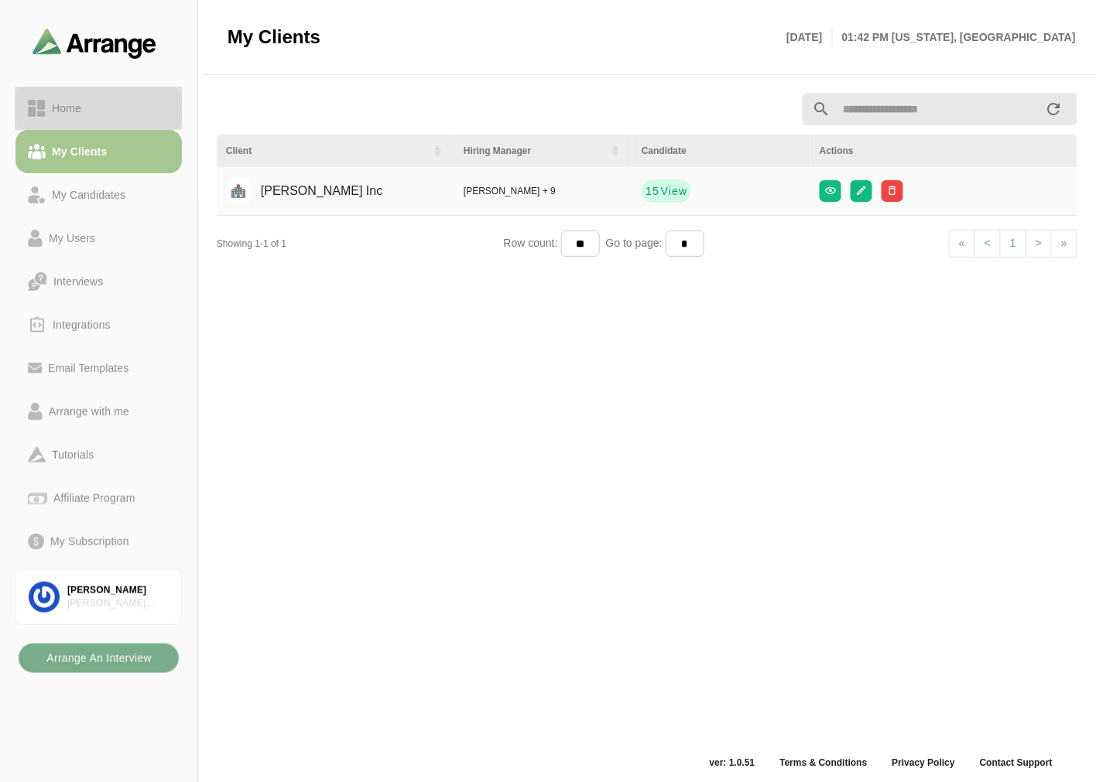
click at [85, 105] on div "Home" at bounding box center [67, 108] width 42 height 19
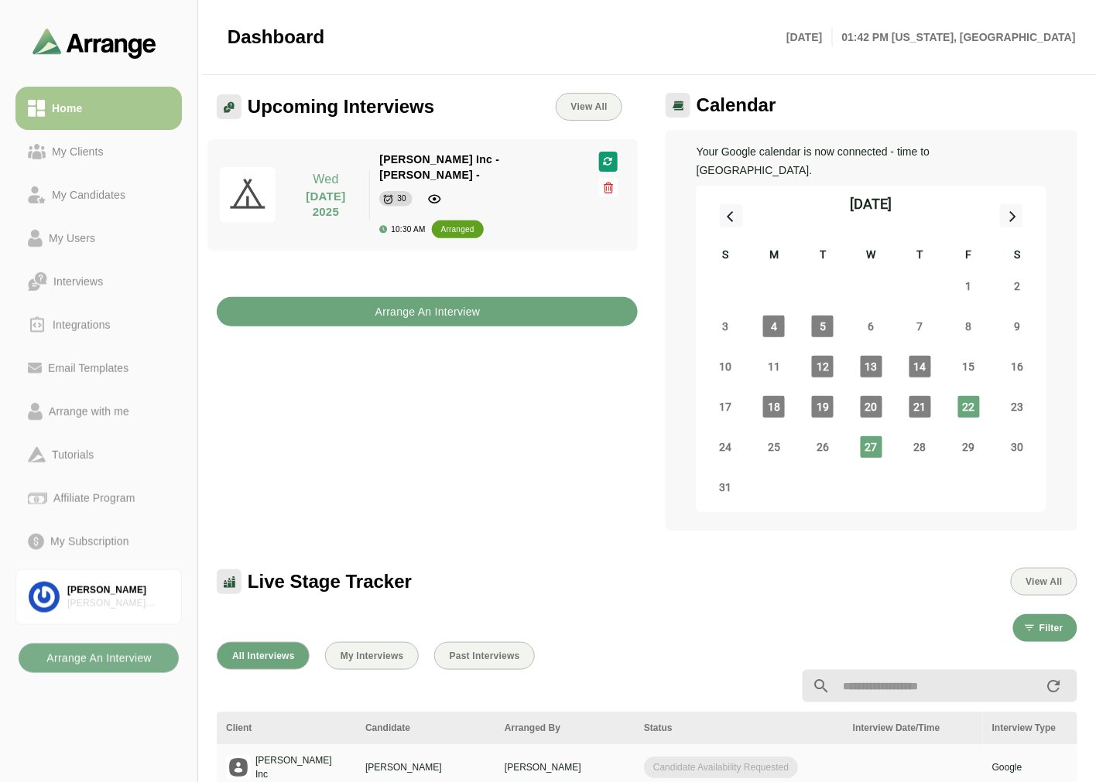
click at [368, 297] on button "Arrange An Interview" at bounding box center [427, 311] width 421 height 29
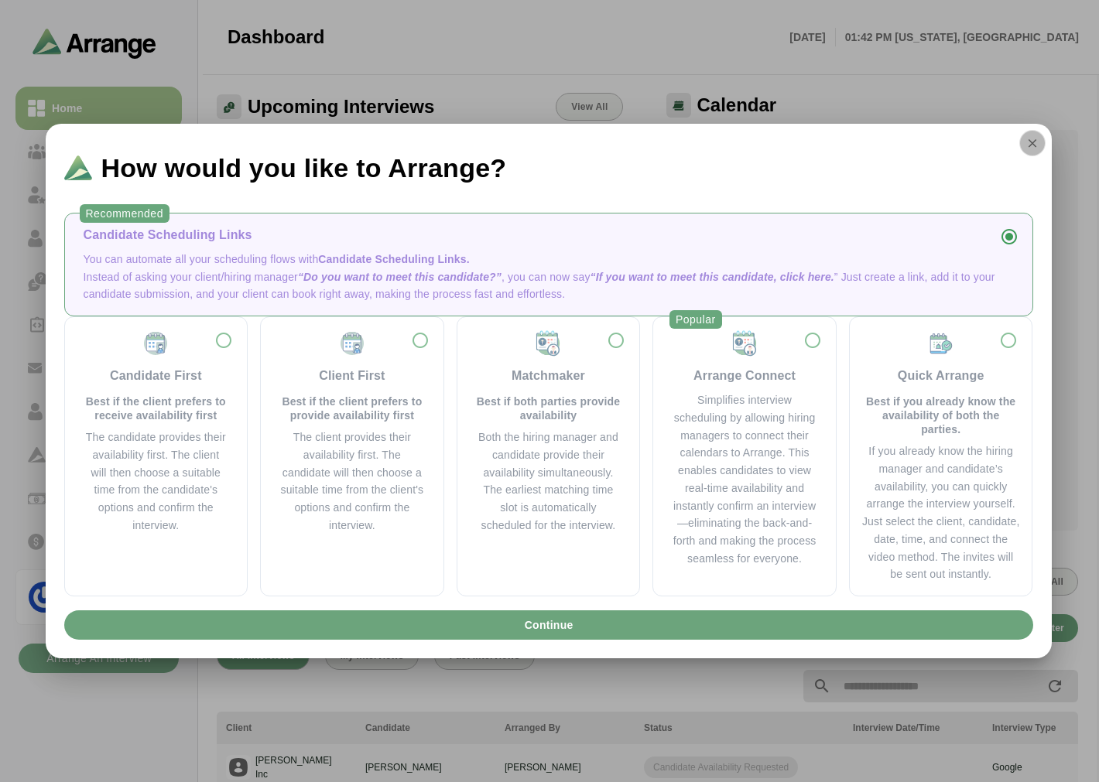
click at [1024, 150] on button "button" at bounding box center [1032, 143] width 26 height 26
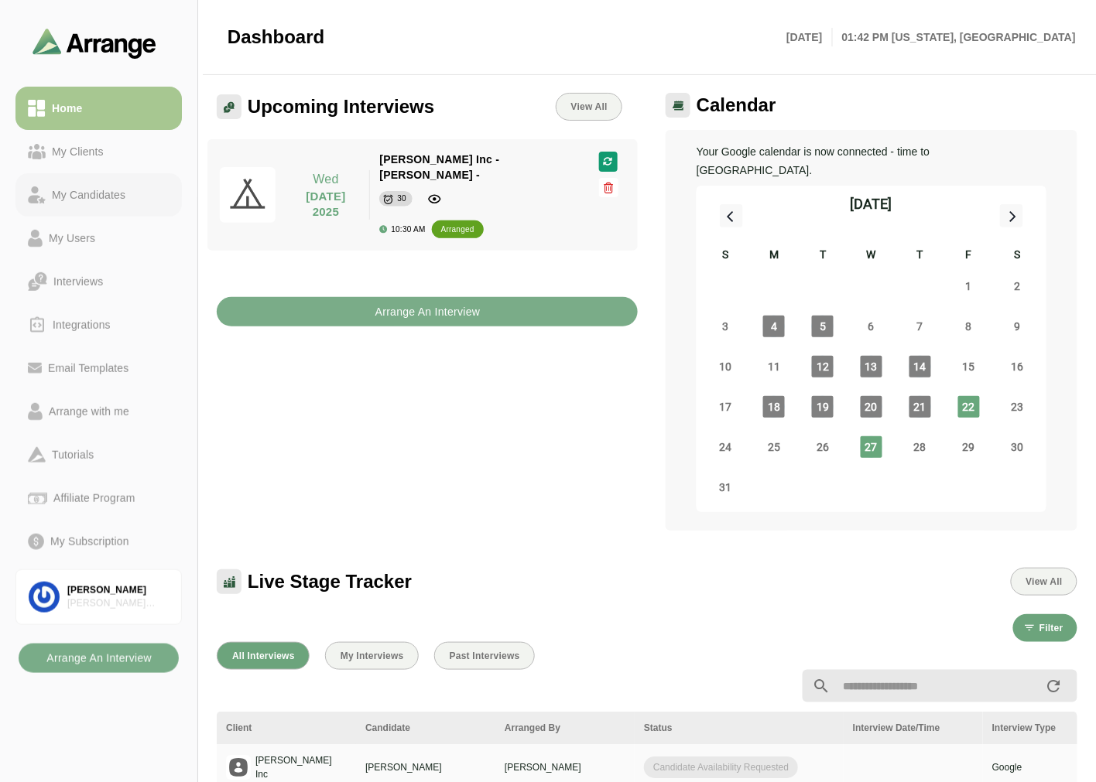
click at [127, 192] on div "My Candidates" at bounding box center [89, 195] width 86 height 19
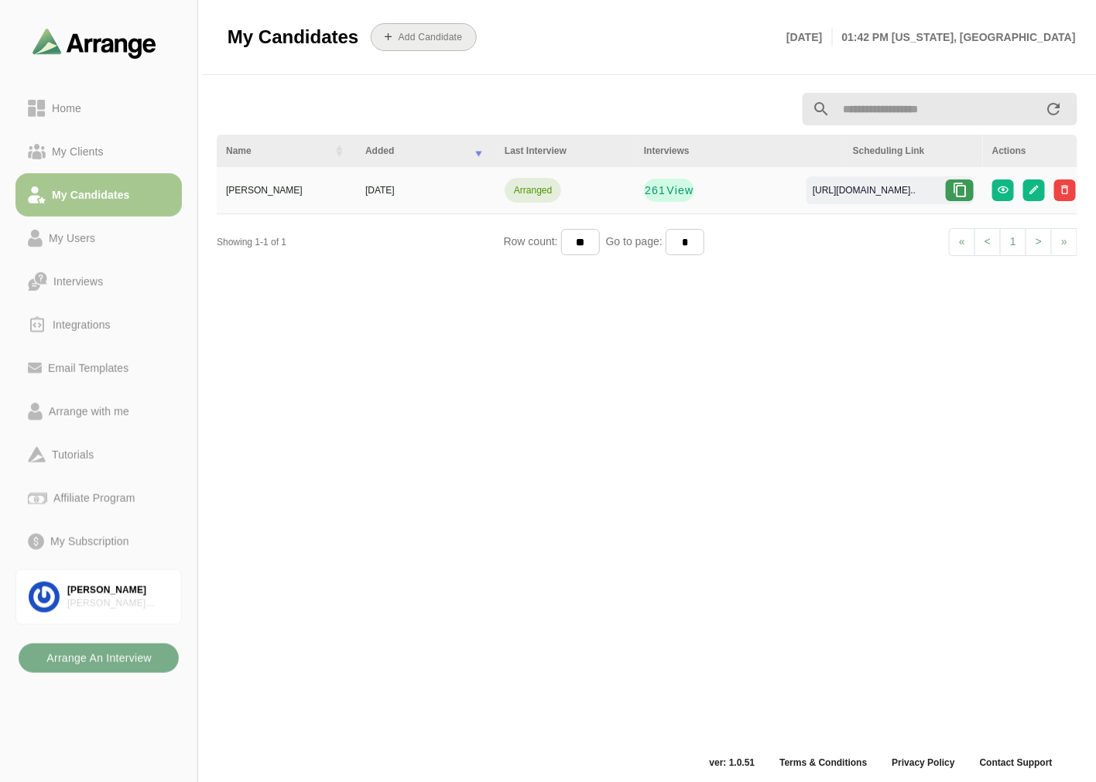
click at [441, 45] on button "Add Candidate" at bounding box center [424, 37] width 106 height 28
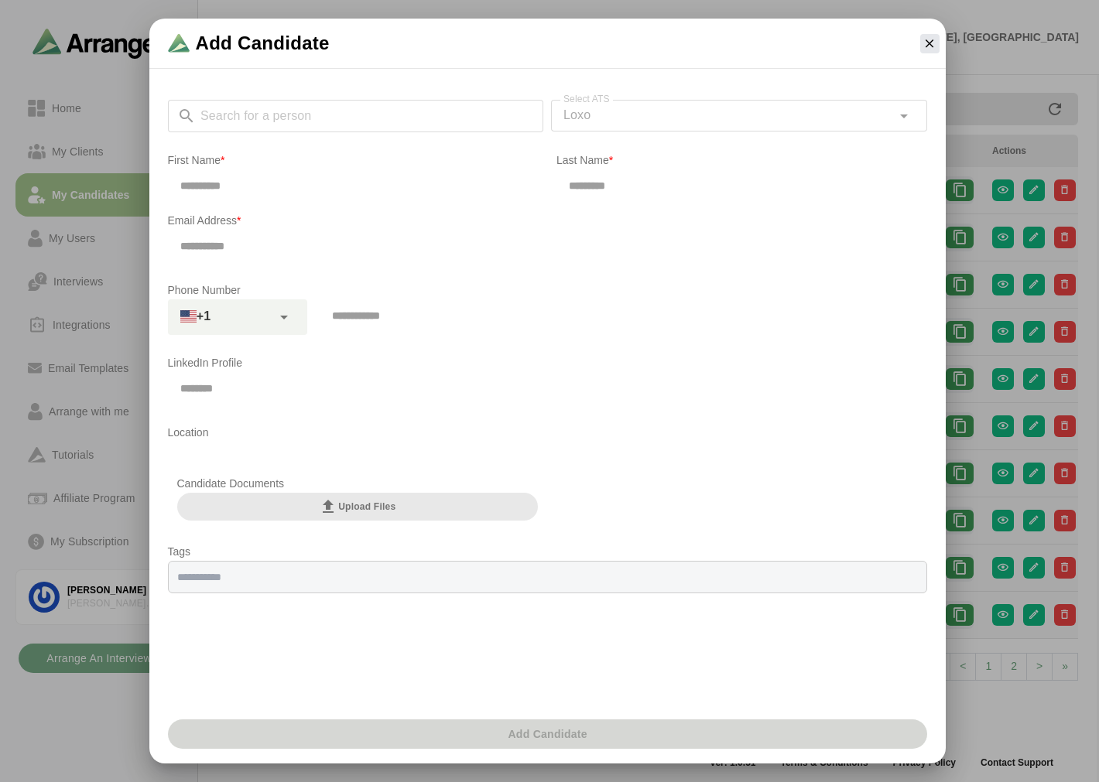
click at [235, 114] on div "Search for a person Search for a person Select ATS Loxo **** Select ATS" at bounding box center [547, 116] width 759 height 32
click at [235, 114] on input "Search for a person" at bounding box center [370, 116] width 348 height 32
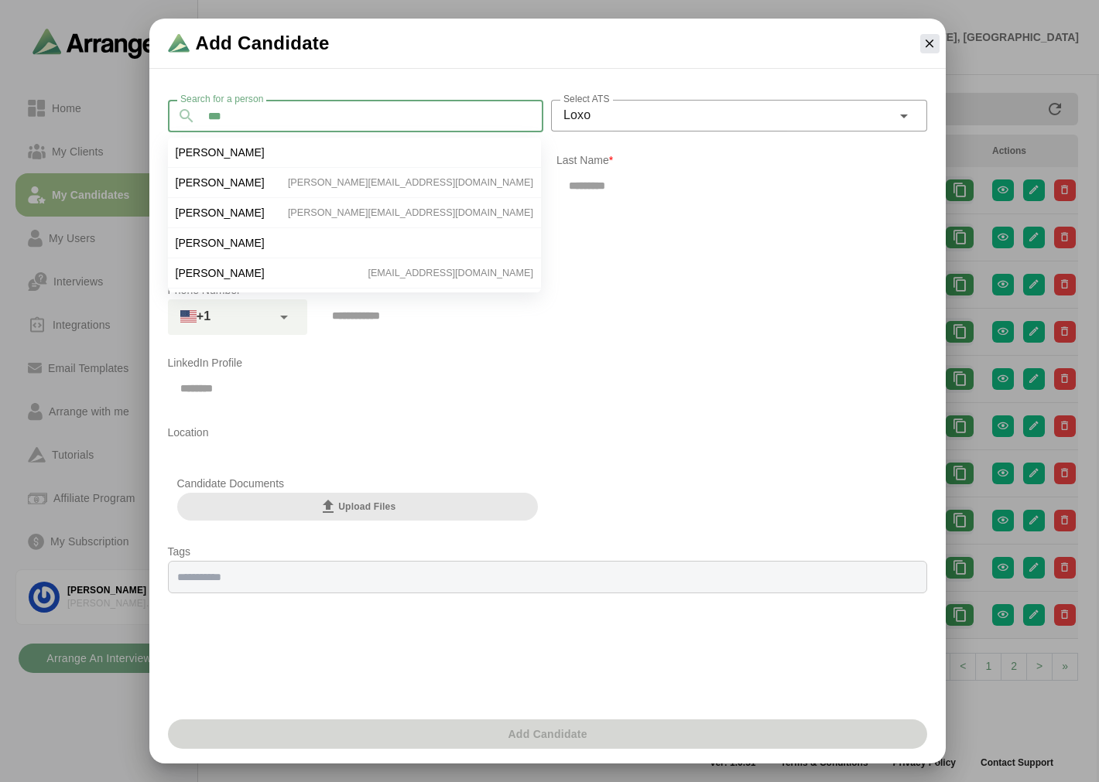
type input "***"
click at [272, 168] on li "[PERSON_NAME]" at bounding box center [354, 183] width 373 height 30
type input "***"
type input "****"
type input "**********"
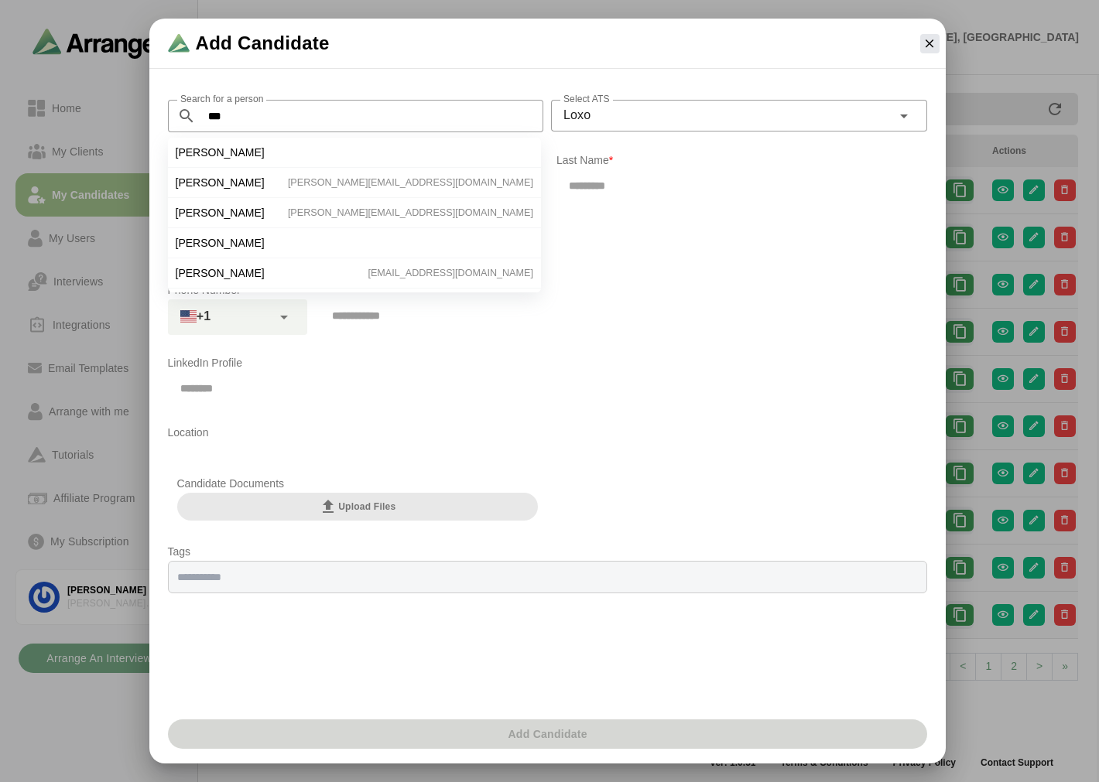
type input "**********"
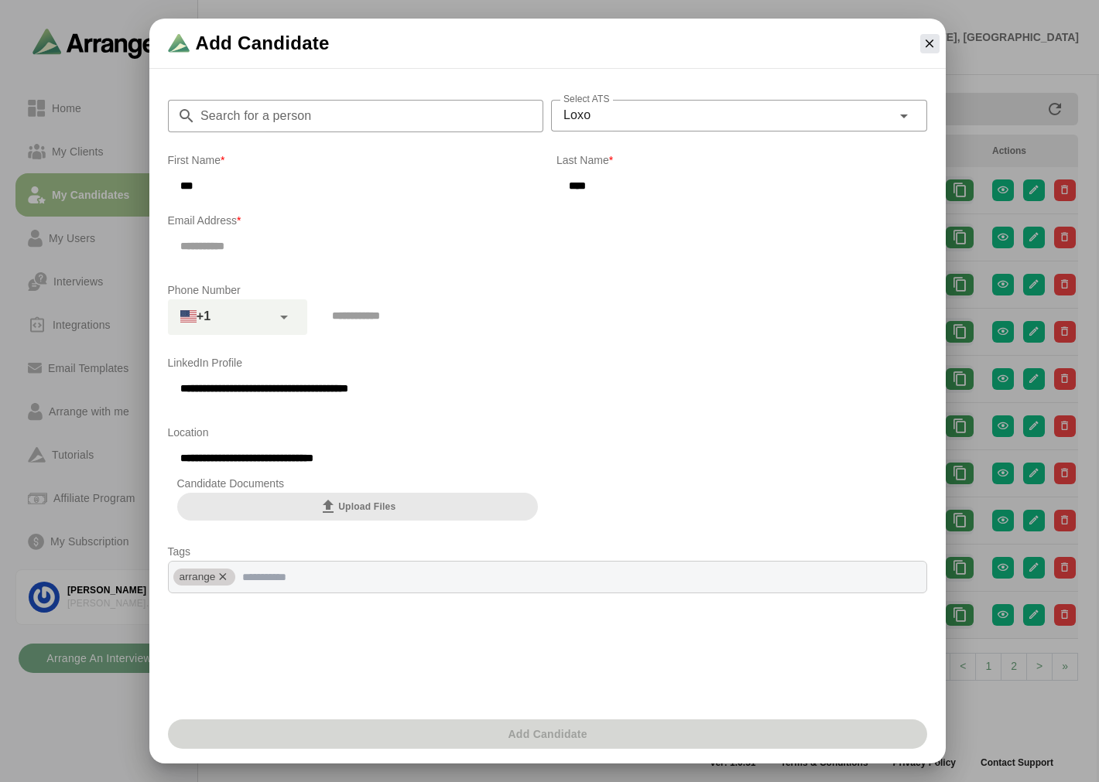
click at [284, 251] on input "email" at bounding box center [547, 246] width 759 height 32
click at [412, 122] on input "Search for a person" at bounding box center [370, 116] width 348 height 32
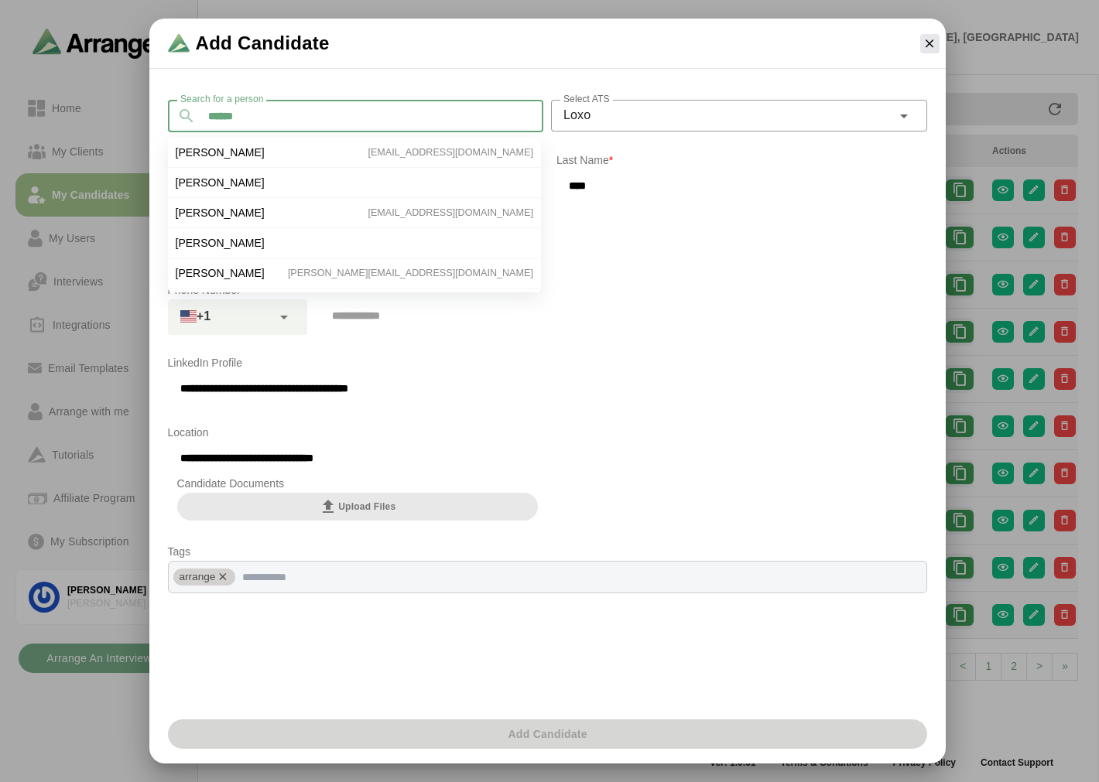
type input "******"
click at [251, 168] on li "[PERSON_NAME] [EMAIL_ADDRESS][DOMAIN_NAME]" at bounding box center [354, 183] width 373 height 30
type input "*****"
type input "**********"
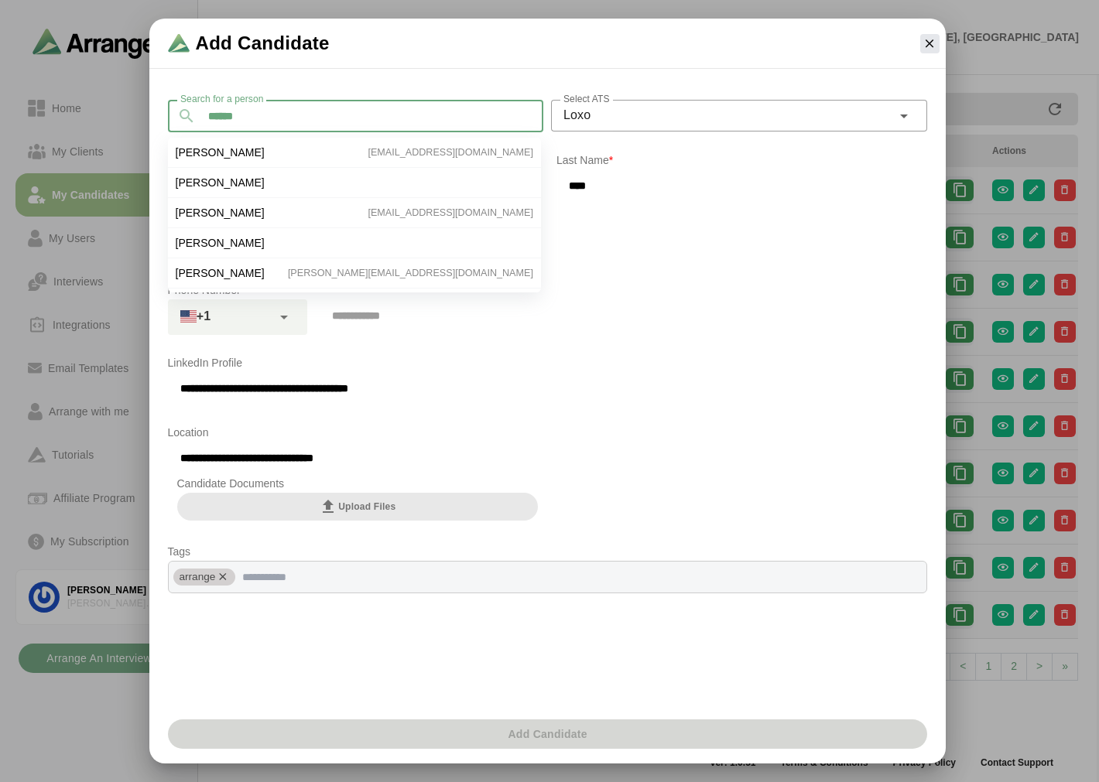
type input "**********"
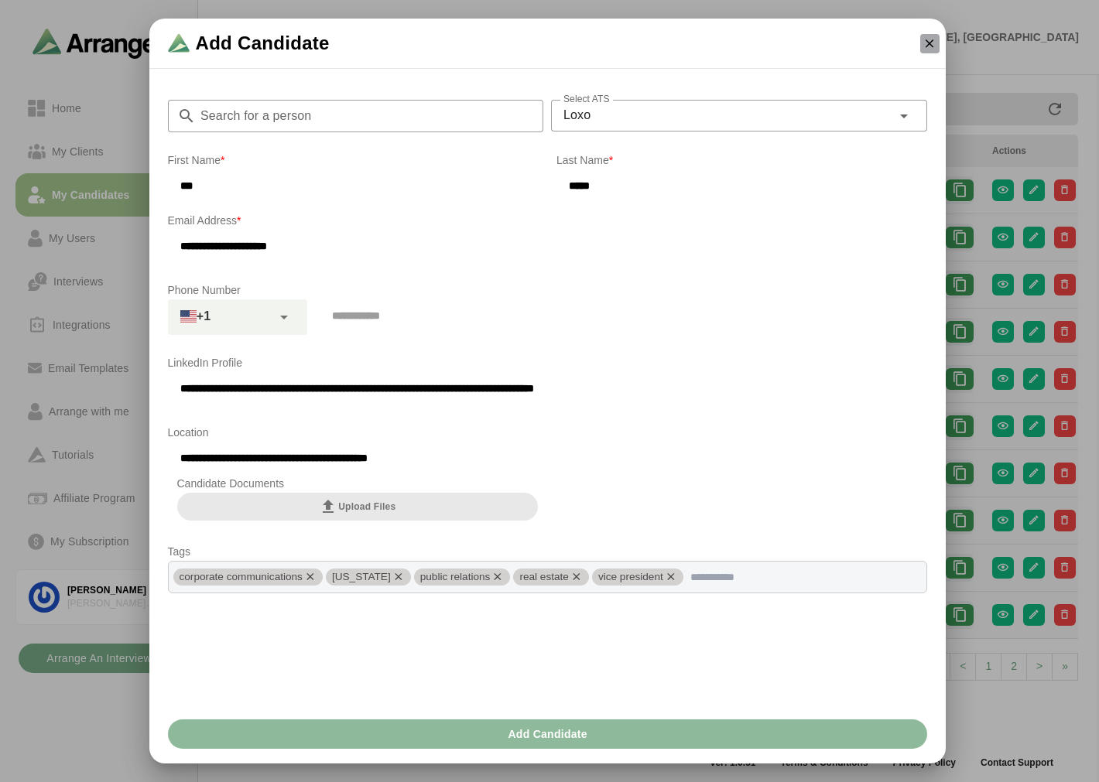
click at [934, 50] on icon "button" at bounding box center [929, 43] width 14 height 14
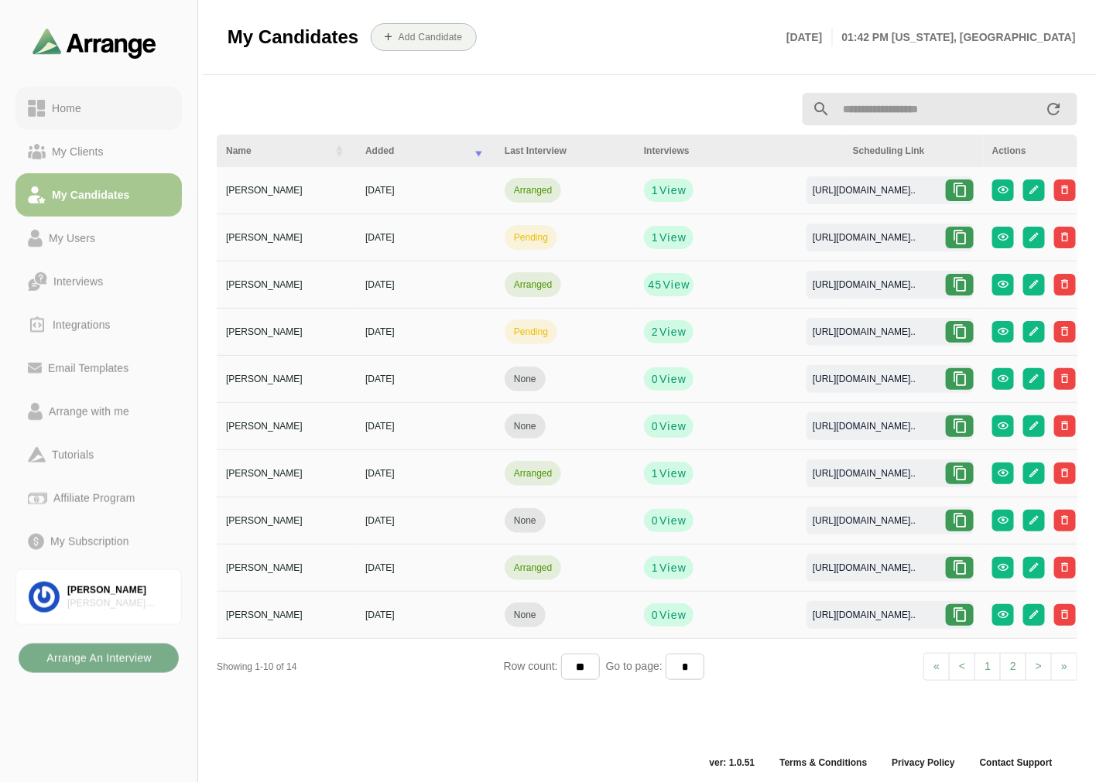
click at [82, 113] on div "Home" at bounding box center [67, 108] width 42 height 19
